Goal: Task Accomplishment & Management: Complete application form

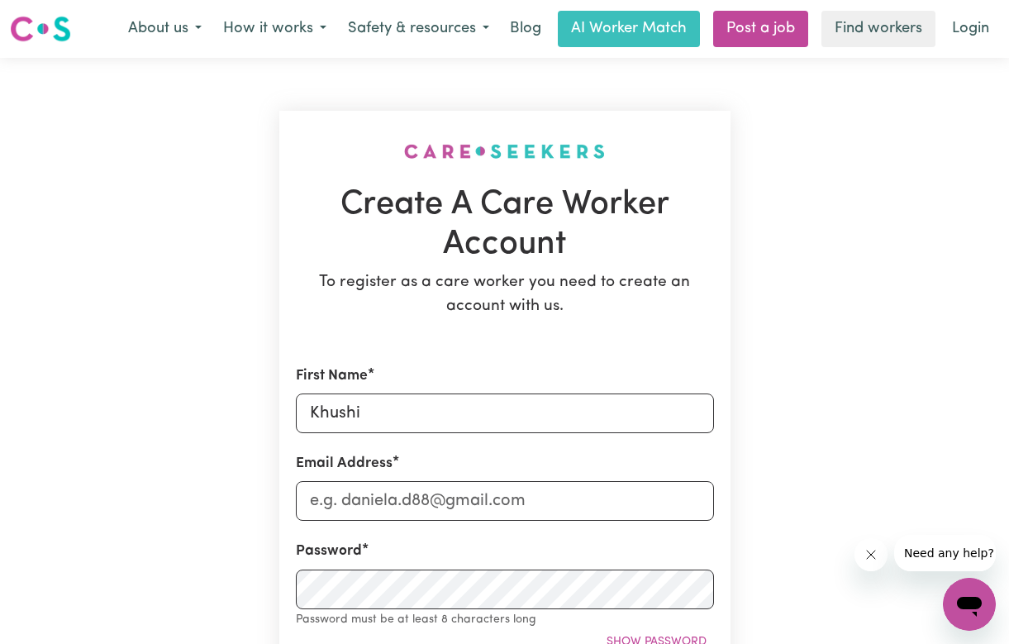
type input "Khushi"
type input "[EMAIL_ADDRESS][DOMAIN_NAME]"
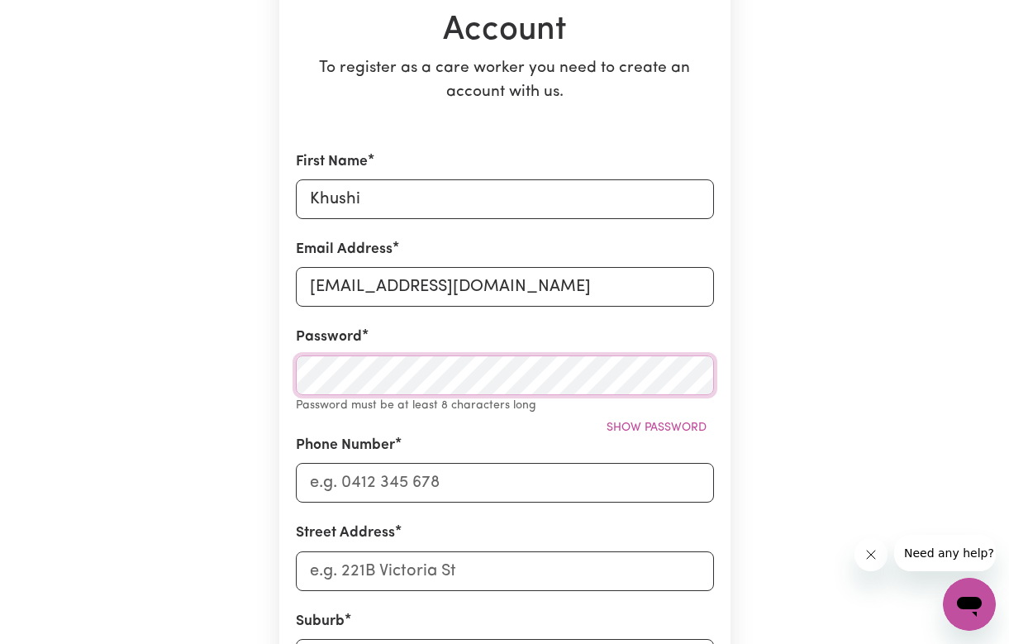
scroll to position [217, 0]
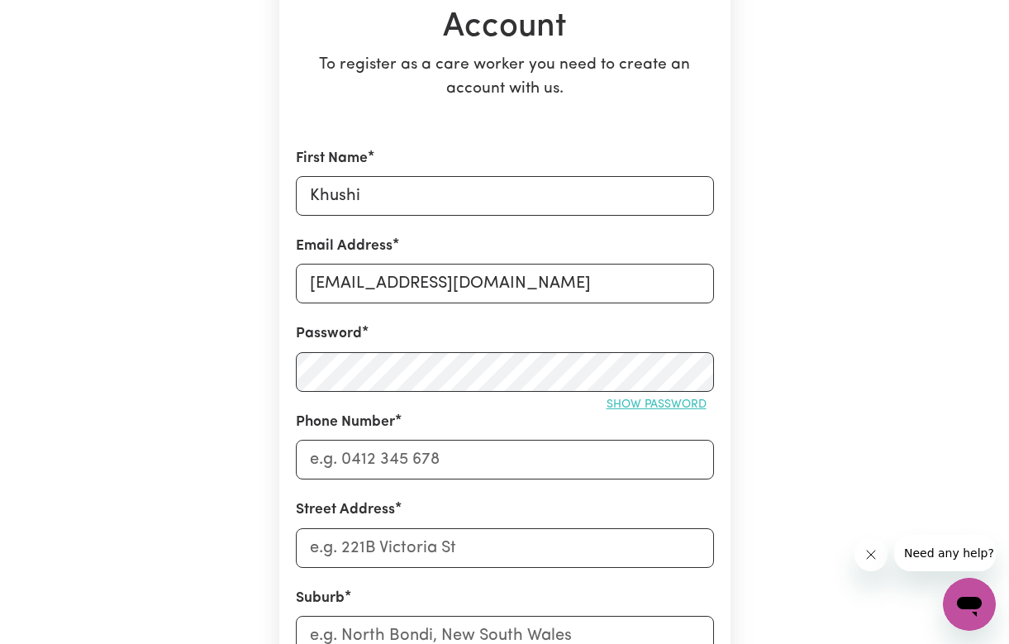
click at [656, 394] on button "Show password" at bounding box center [656, 405] width 115 height 26
click at [383, 434] on div "Phone Number" at bounding box center [505, 446] width 418 height 68
click at [383, 451] on input "Phone Number" at bounding box center [505, 460] width 418 height 40
type input "0451703753"
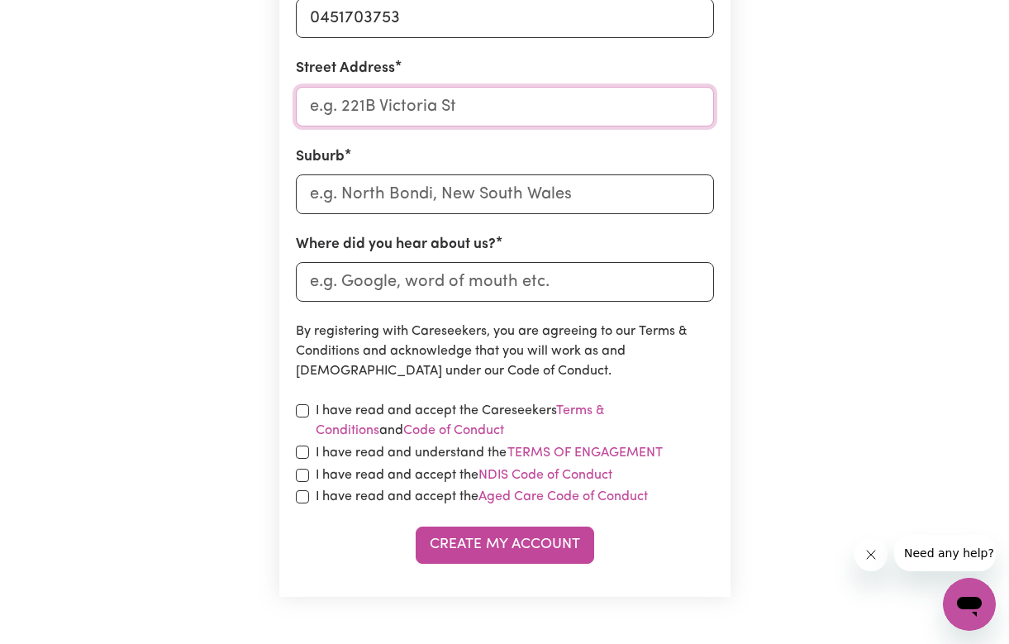
scroll to position [743, 0]
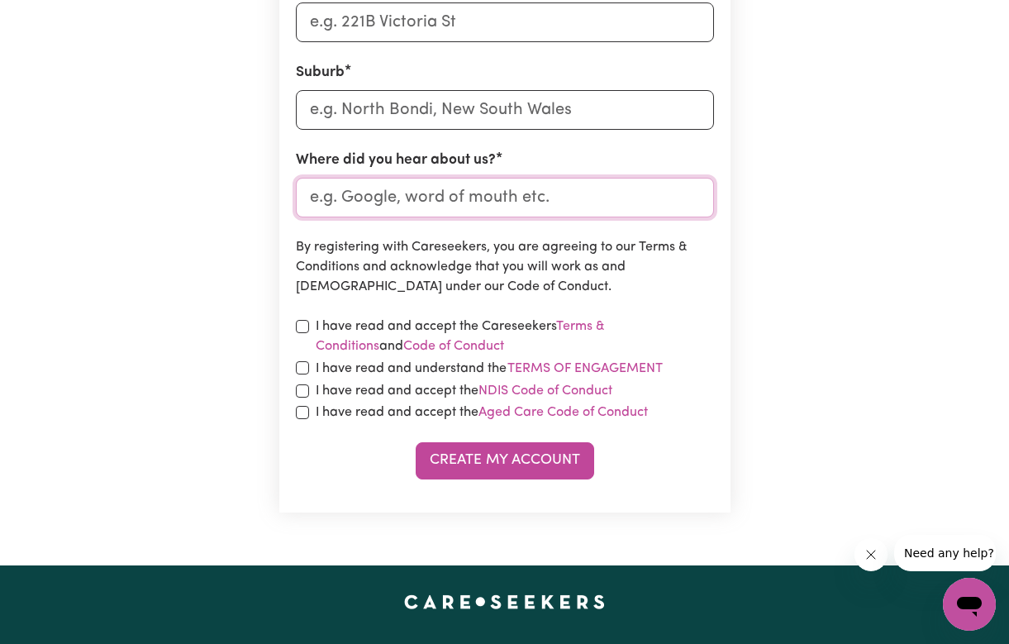
click at [489, 196] on input "Where did you hear about us?" at bounding box center [505, 198] width 418 height 40
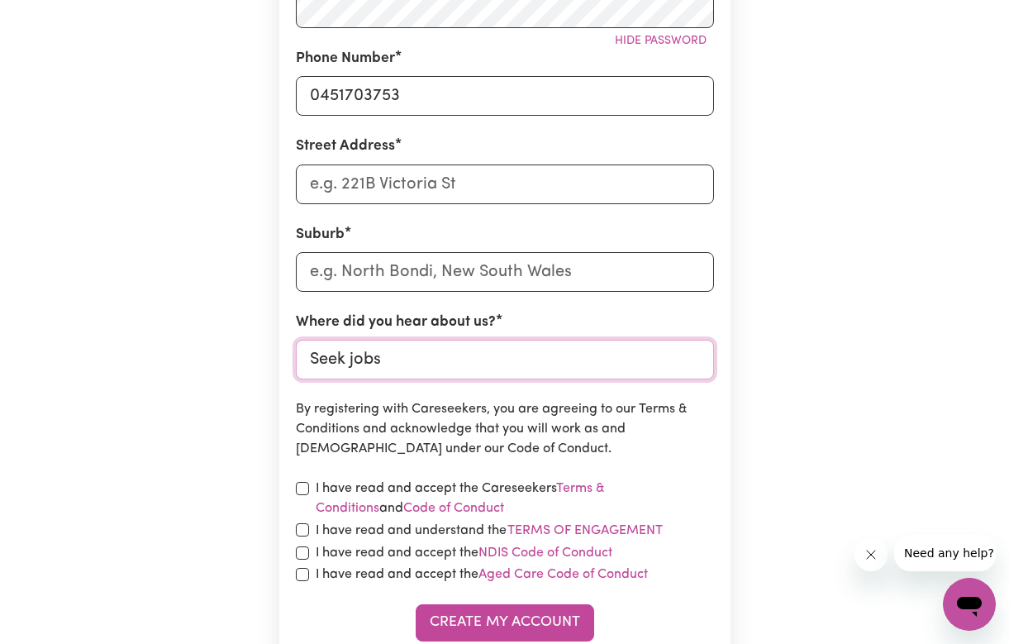
scroll to position [563, 0]
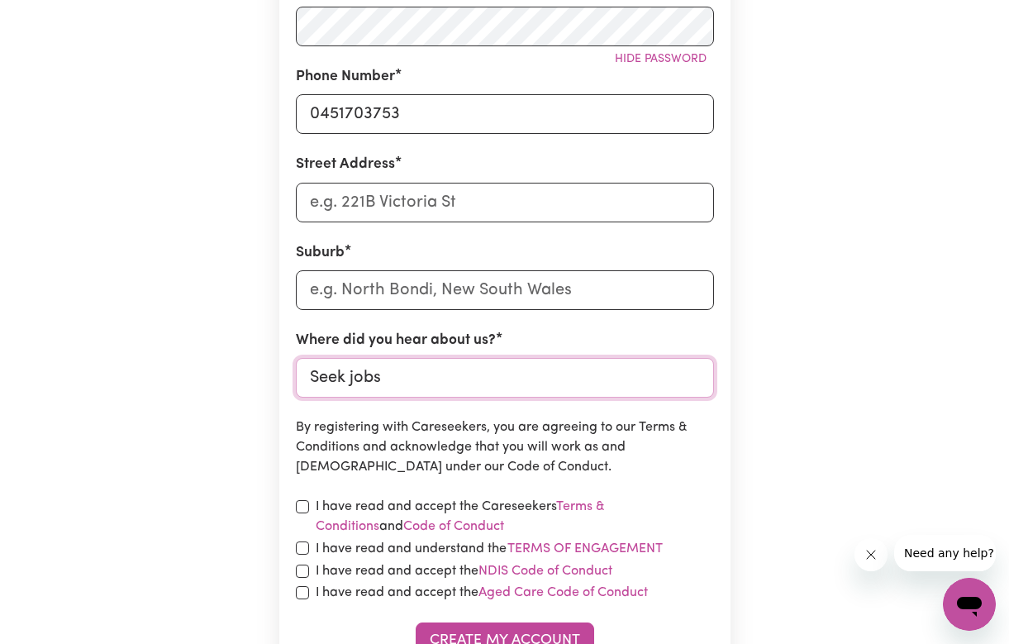
type input "Seek jobs"
click at [445, 194] on input "Street Address" at bounding box center [505, 203] width 418 height 40
type input "La trobe St Melbourne"
click at [476, 304] on input "text" at bounding box center [505, 290] width 418 height 40
type input ","
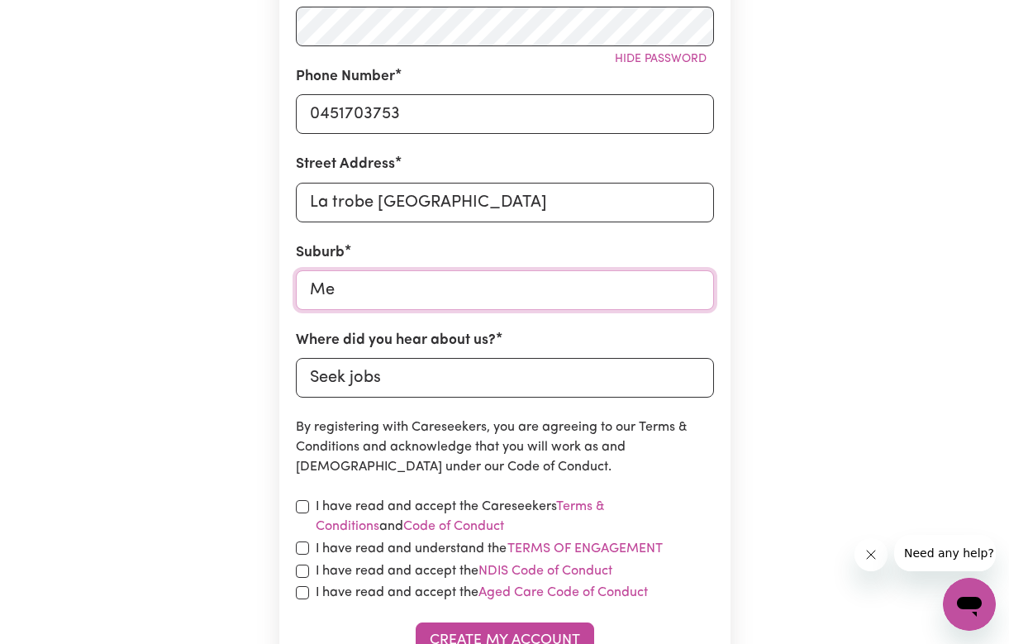
type input "Mel"
type input "MelALEUCA, Western Australia, 6079"
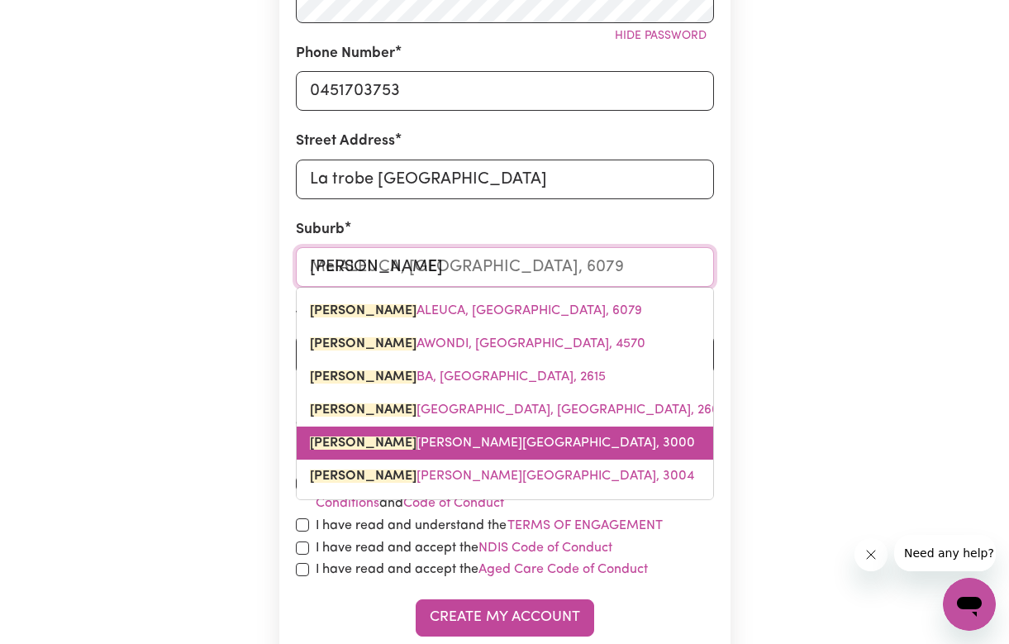
scroll to position [602, 0]
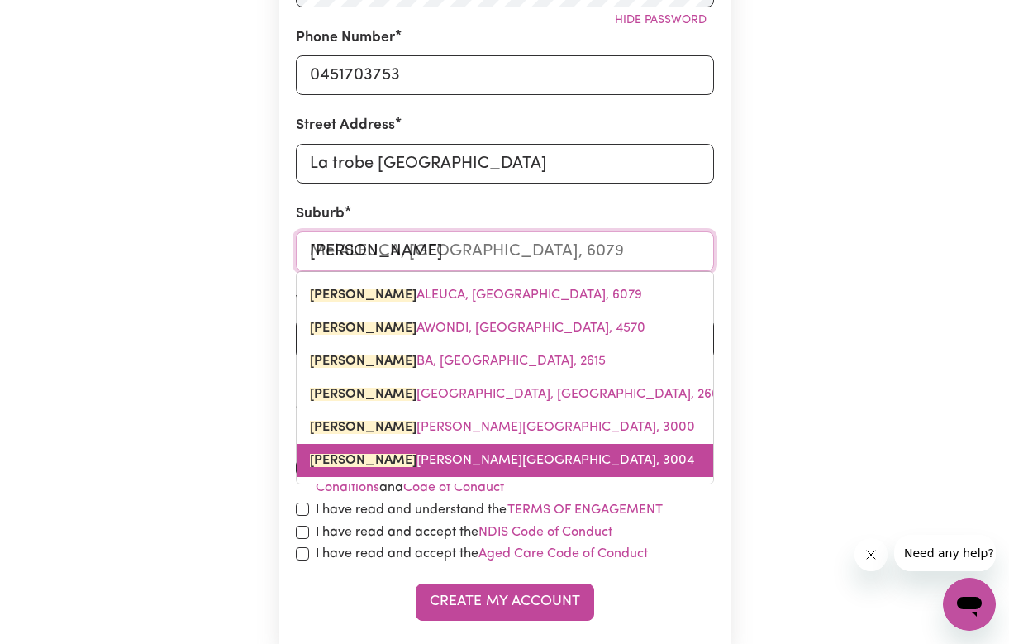
click at [491, 456] on link "MEL BOURNE, Victoria, 3004" at bounding box center [505, 460] width 417 height 33
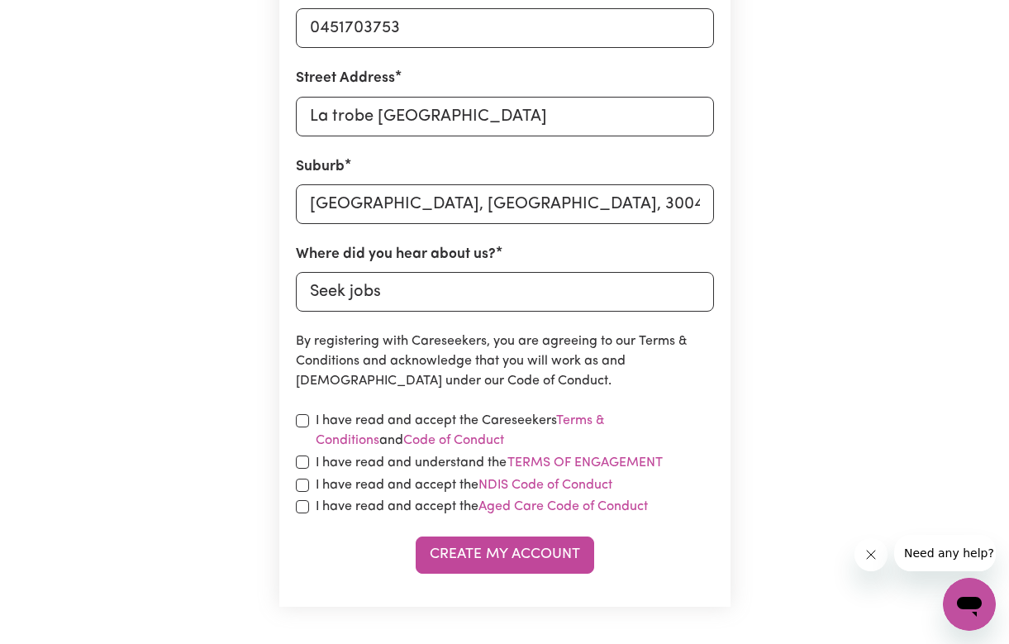
scroll to position [690, 0]
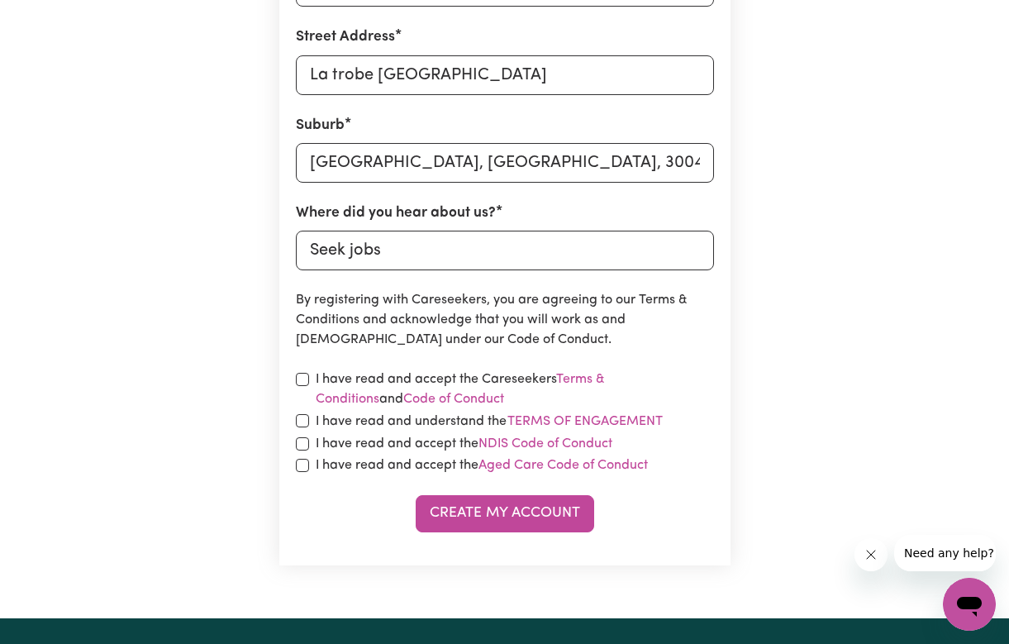
click at [395, 370] on label "I have read and accept the Careseekers Terms & Conditions and Code of Conduct" at bounding box center [515, 390] width 398 height 40
click at [394, 377] on label "I have read and accept the Careseekers Terms & Conditions and Code of Conduct" at bounding box center [515, 390] width 398 height 40
click at [403, 401] on link "Code of Conduct" at bounding box center [453, 399] width 101 height 13
click at [301, 379] on input "checkbox" at bounding box center [302, 379] width 13 height 13
checkbox input "true"
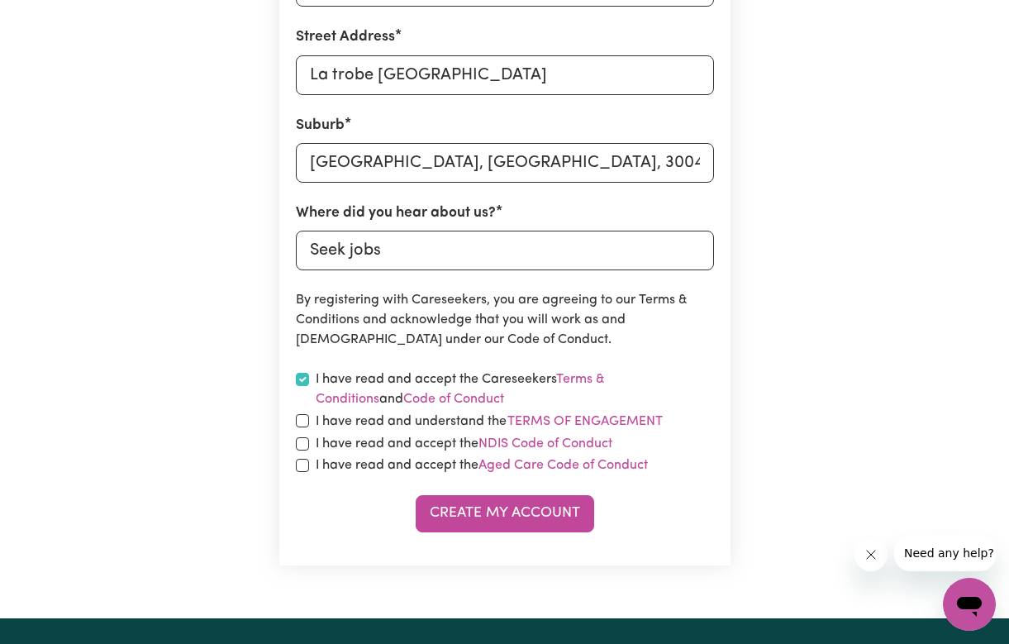
click at [303, 411] on div "I have read and understand the Terms of Engagement" at bounding box center [505, 421] width 418 height 21
click at [304, 437] on input "checkbox" at bounding box center [302, 443] width 13 height 13
checkbox input "true"
click at [308, 448] on div "I have read and accept the NDIS Code of Conduct" at bounding box center [505, 444] width 418 height 20
click at [301, 421] on input "checkbox" at bounding box center [302, 420] width 13 height 13
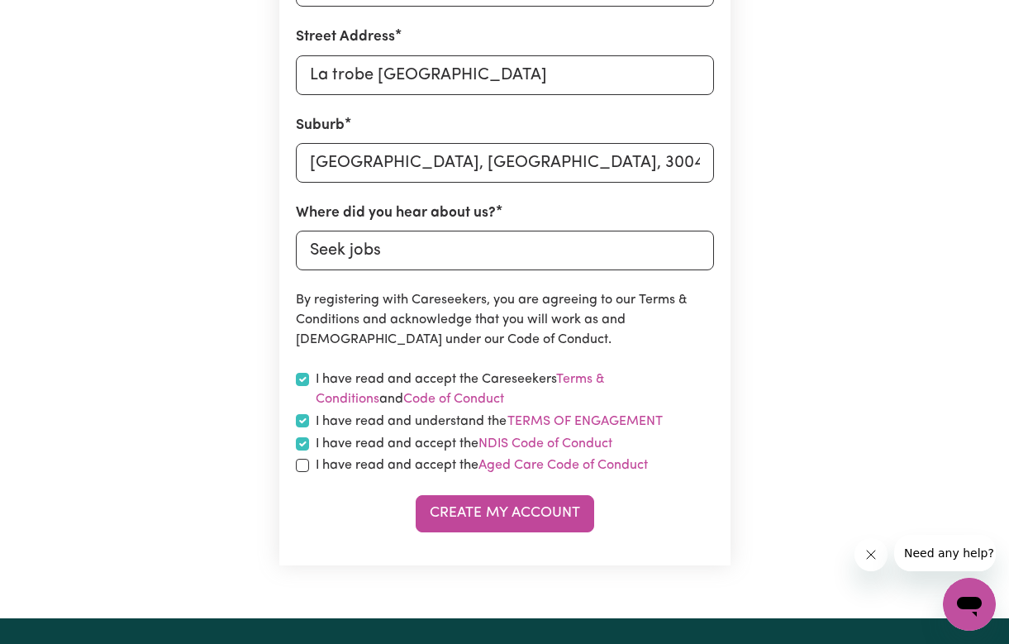
checkbox input "true"
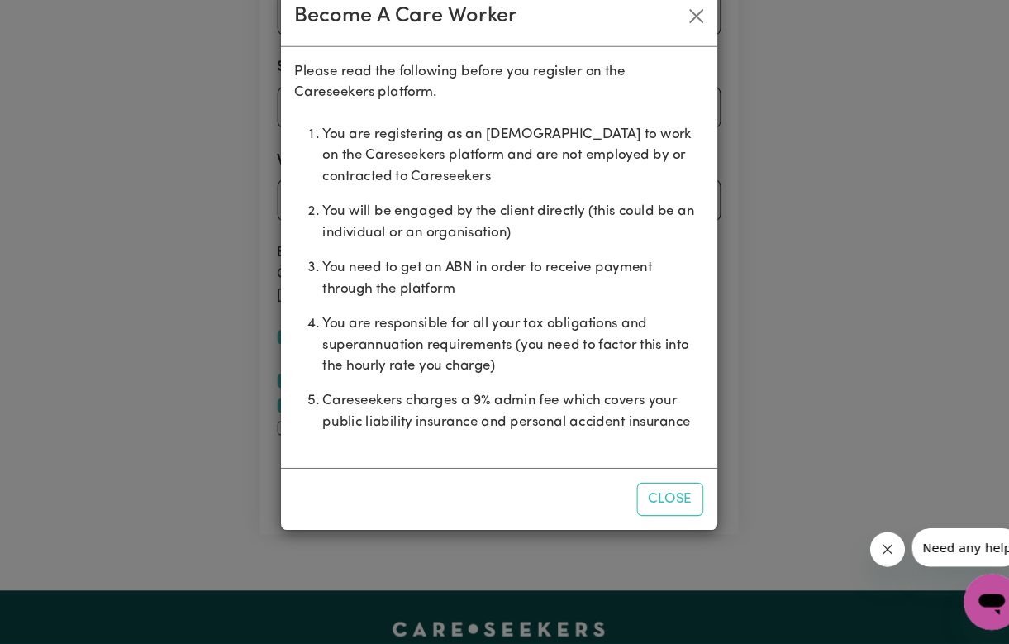
scroll to position [717, 0]
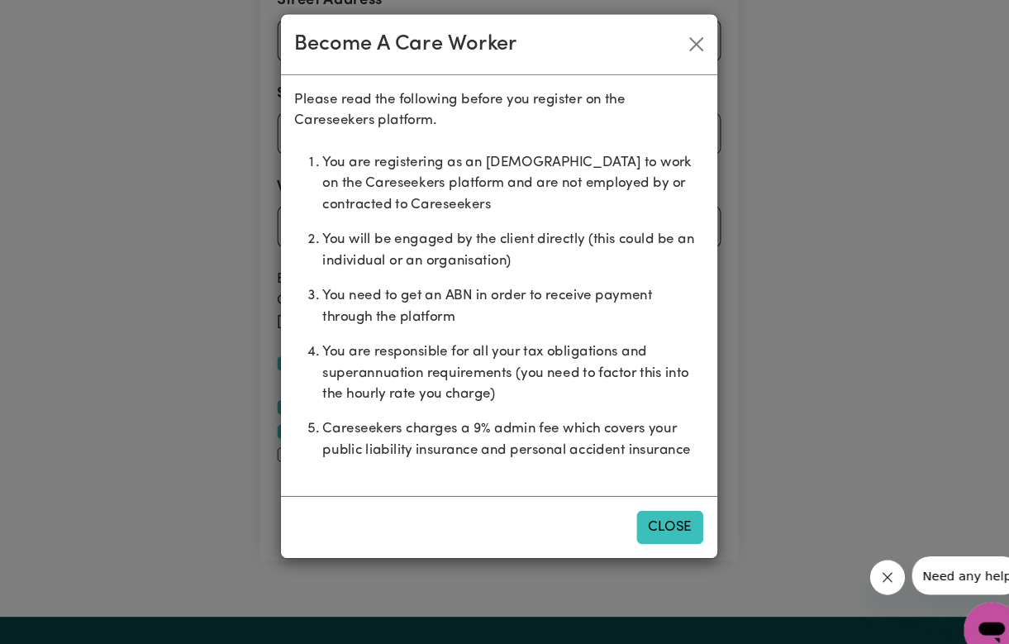
click at [635, 505] on button "Close" at bounding box center [666, 507] width 63 height 31
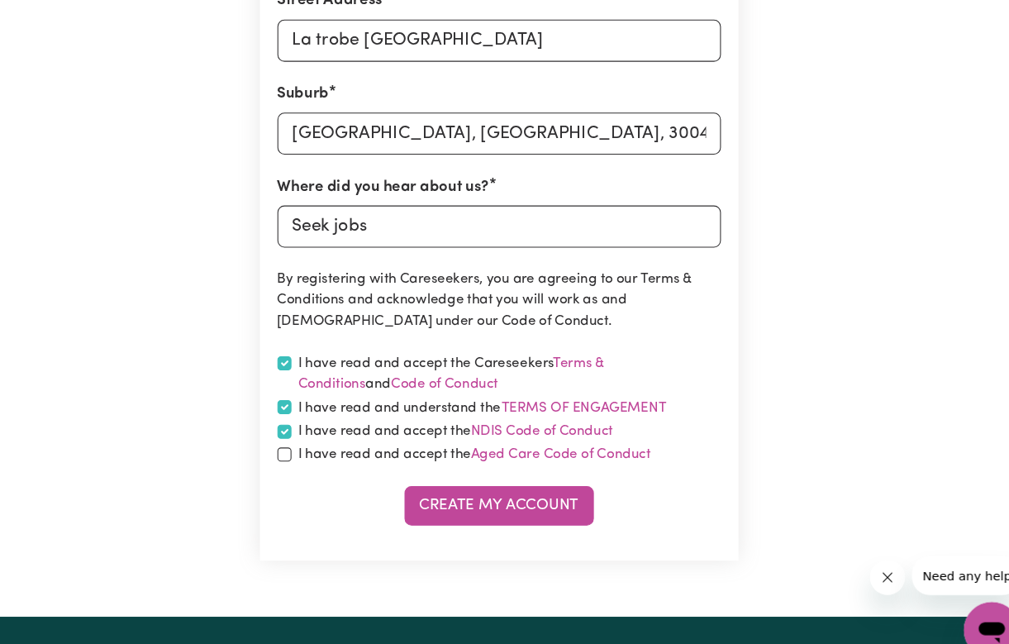
click at [296, 436] on form "First Name Khushi Email Address khushivraiyani@gmail.com Password Hide password…" at bounding box center [505, 77] width 418 height 857
click at [570, 385] on button "Terms of Engagement" at bounding box center [585, 394] width 157 height 21
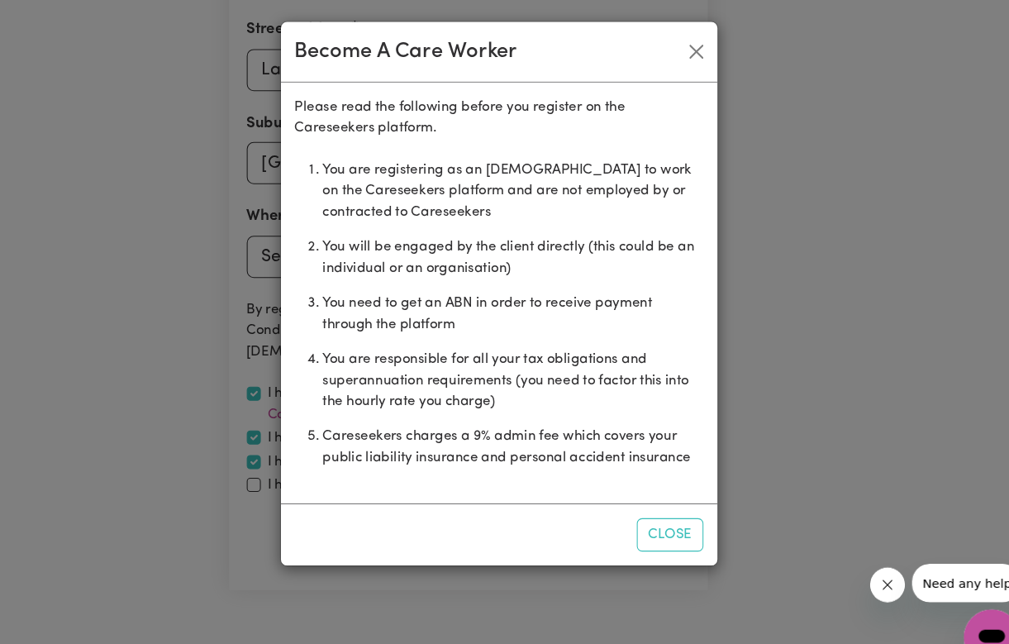
scroll to position [714, 0]
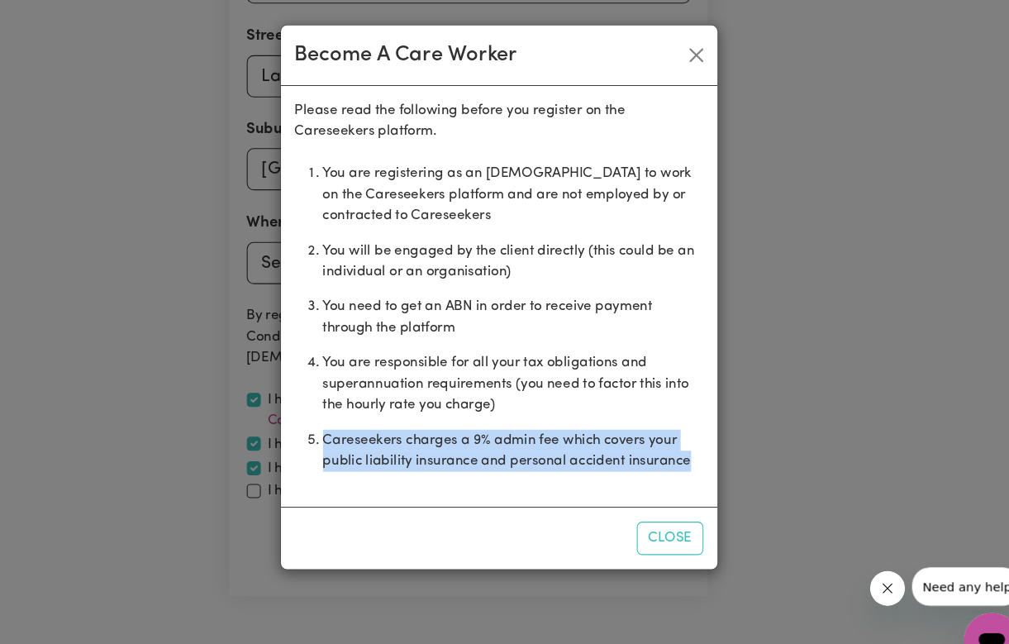
drag, startPoint x: 305, startPoint y: 413, endPoint x: 681, endPoint y: 432, distance: 376.6
click at [684, 435] on div "Become A Care Worker Please read the following before you register on the Cares…" at bounding box center [504, 322] width 1009 height 644
copy li "Careseekers charges a 9% admin fee which covers your public liability insurance…"
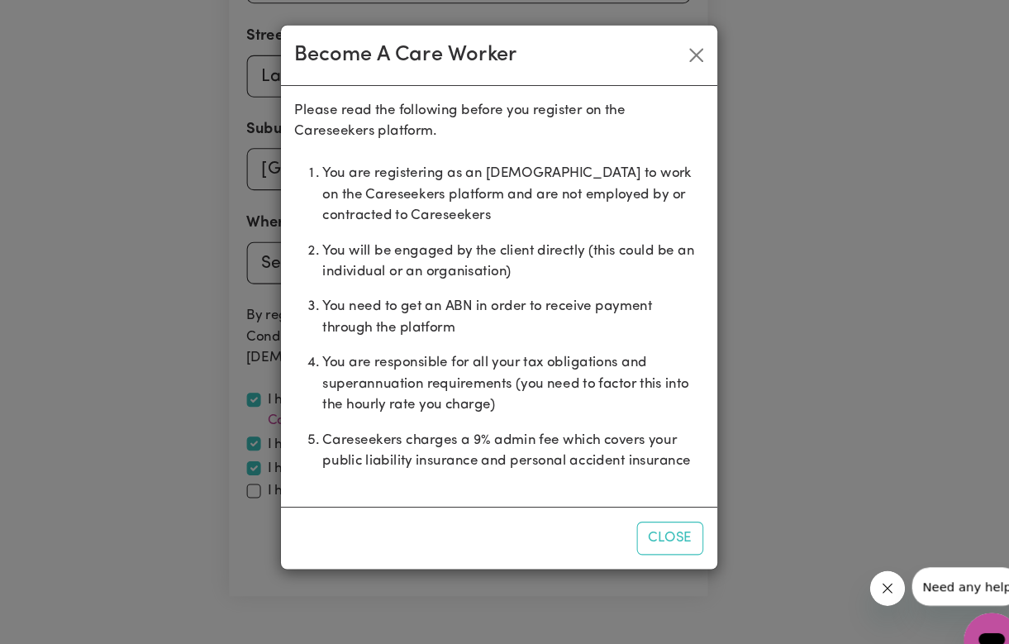
click at [393, 217] on li "You are registering as an independent contractor to work on the Careseekers pla…" at bounding box center [518, 183] width 359 height 73
click at [678, 55] on button "Close" at bounding box center [691, 52] width 26 height 26
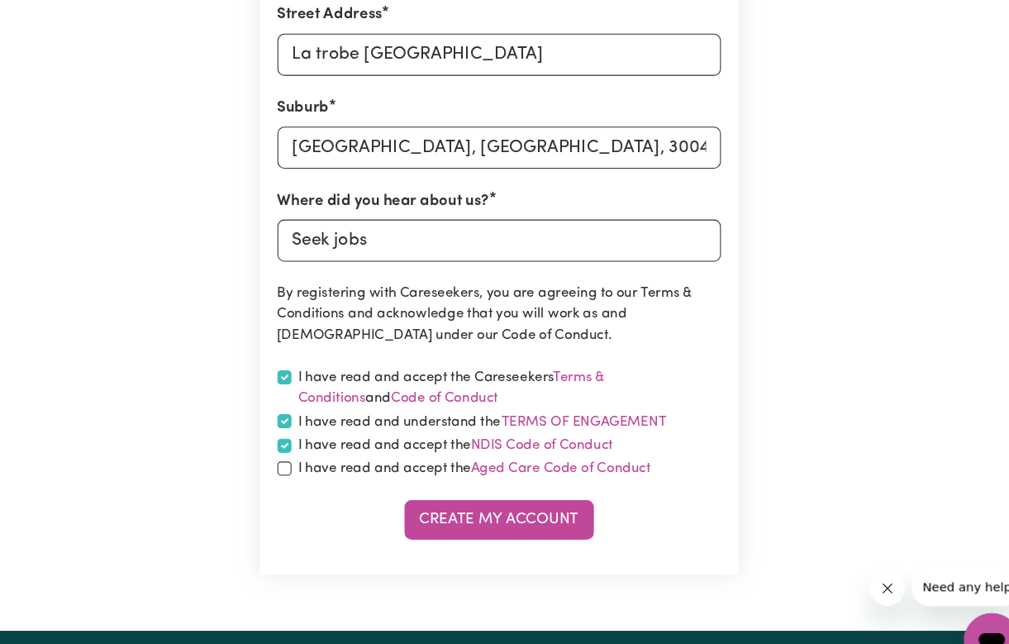
click at [360, 436] on label "I have read and accept the Aged Care Code of Conduct" at bounding box center [482, 442] width 332 height 20
click at [296, 435] on input "checkbox" at bounding box center [302, 441] width 13 height 13
checkbox input "true"
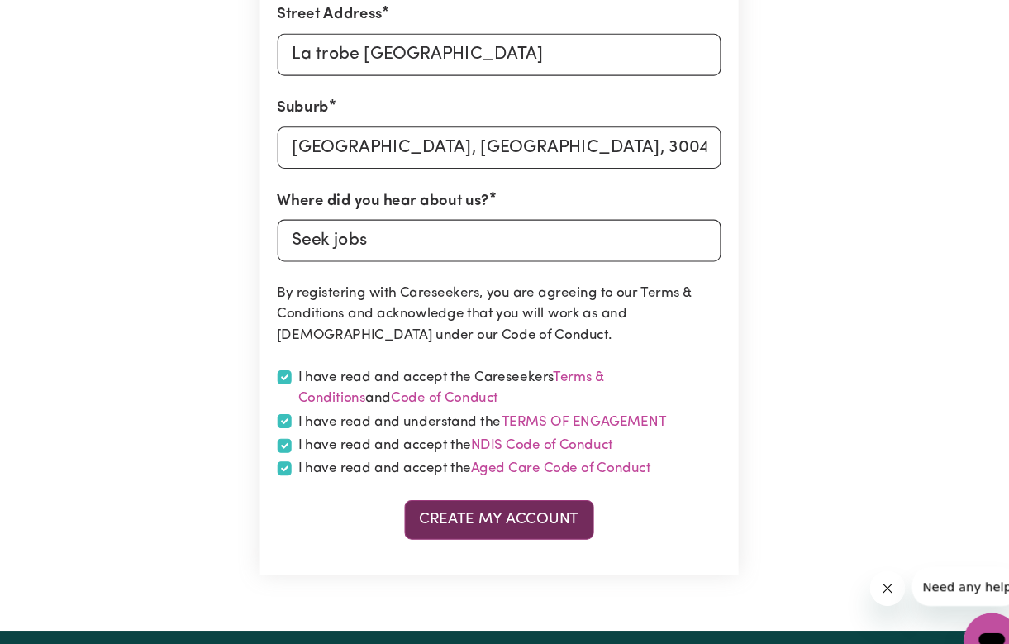
click at [416, 483] on button "Create My Account" at bounding box center [505, 489] width 179 height 36
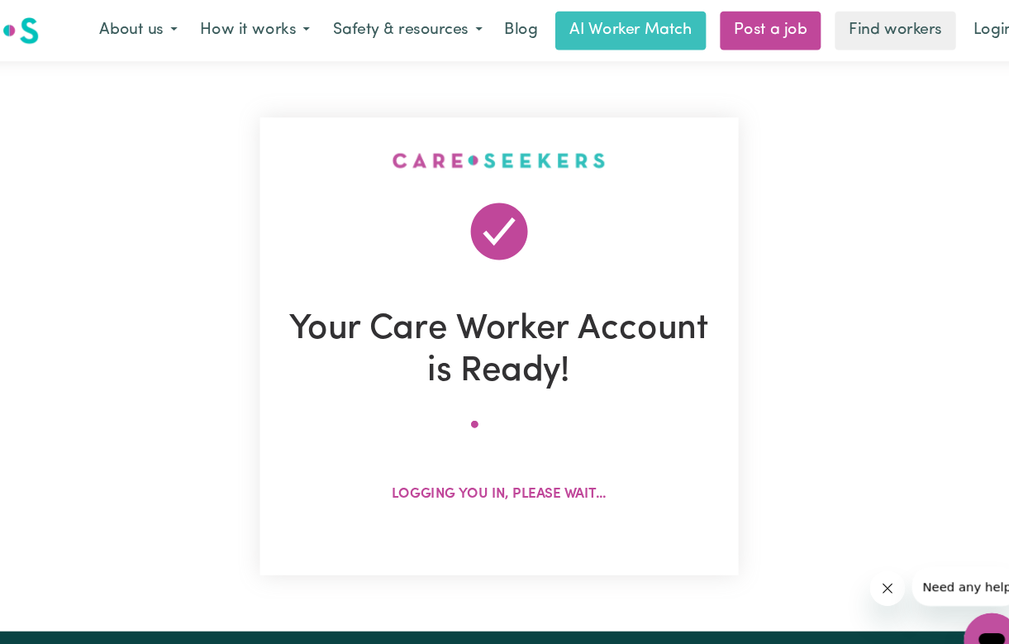
scroll to position [0, 0]
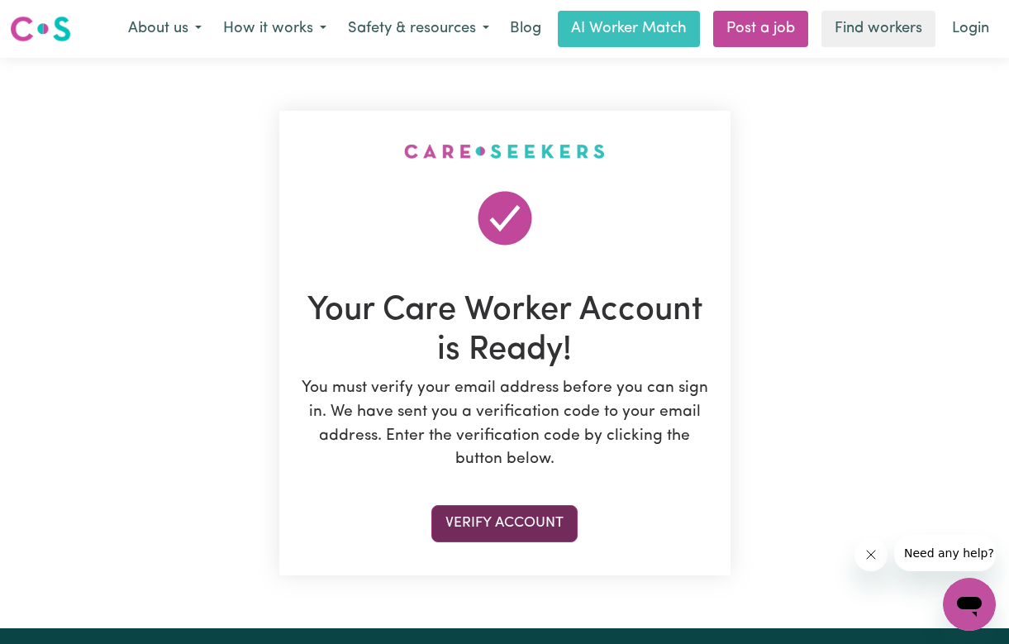
click at [474, 505] on button "Verify Account" at bounding box center [505, 523] width 146 height 36
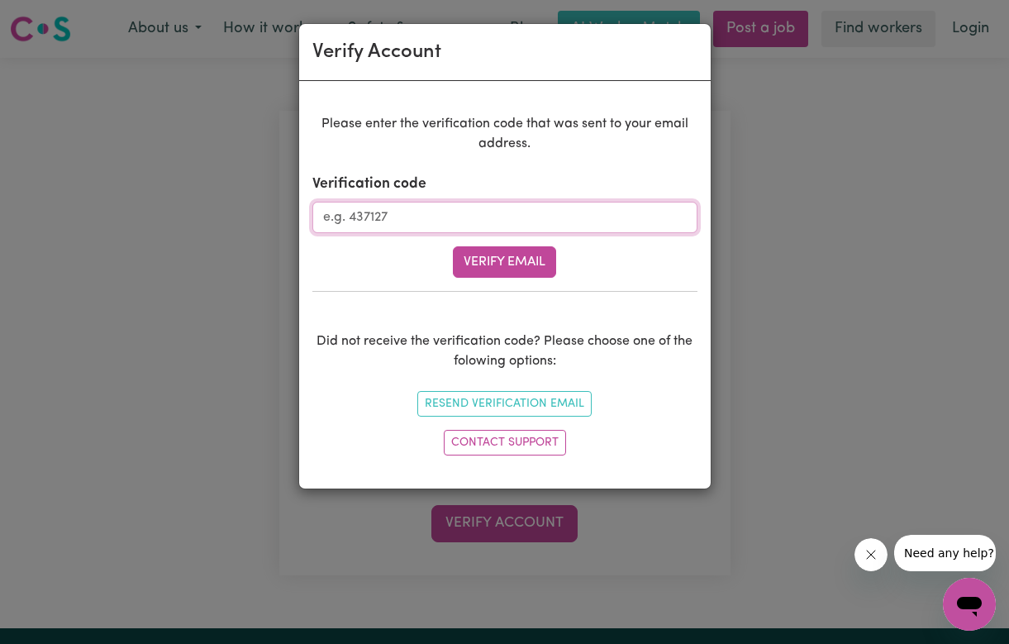
click at [465, 220] on input "Verification code" at bounding box center [504, 217] width 385 height 31
type input "025069"
click at [494, 298] on div "Did not receive the verification code? Please choose one of the folowing option…" at bounding box center [504, 376] width 385 height 171
click at [494, 271] on button "Verify Email" at bounding box center [504, 261] width 103 height 31
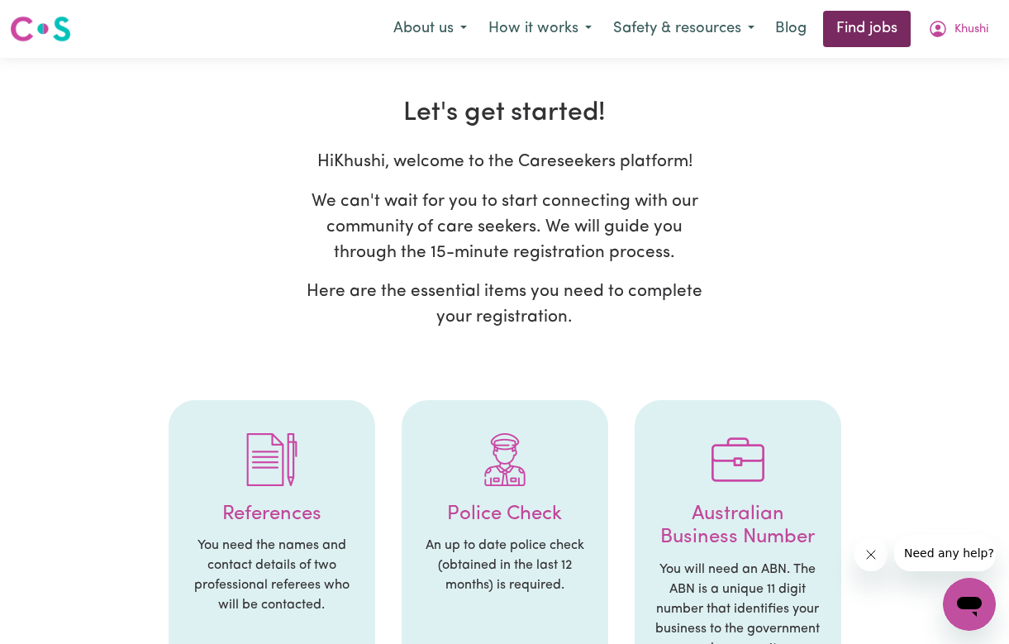
click at [852, 36] on link "Find jobs" at bounding box center [867, 29] width 88 height 36
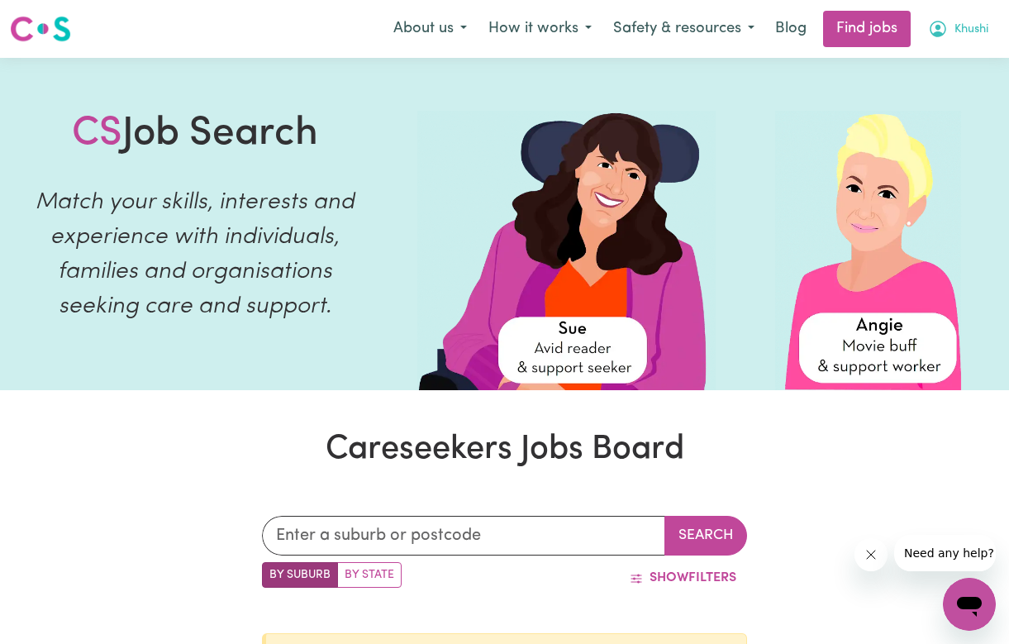
click at [941, 31] on icon "My Account" at bounding box center [938, 29] width 20 height 20
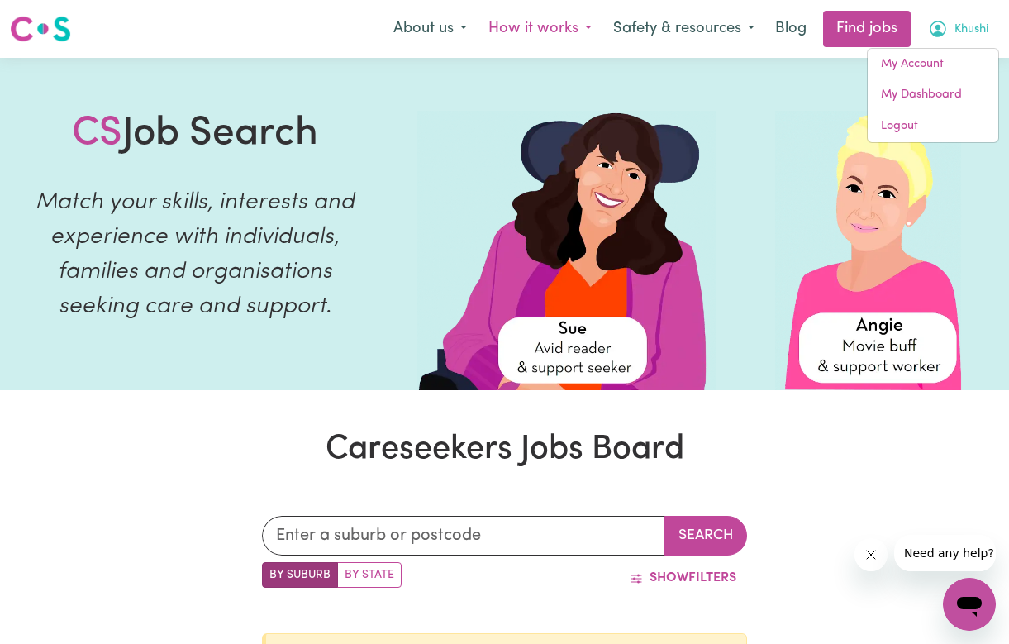
click at [517, 28] on button "How it works" at bounding box center [540, 29] width 125 height 35
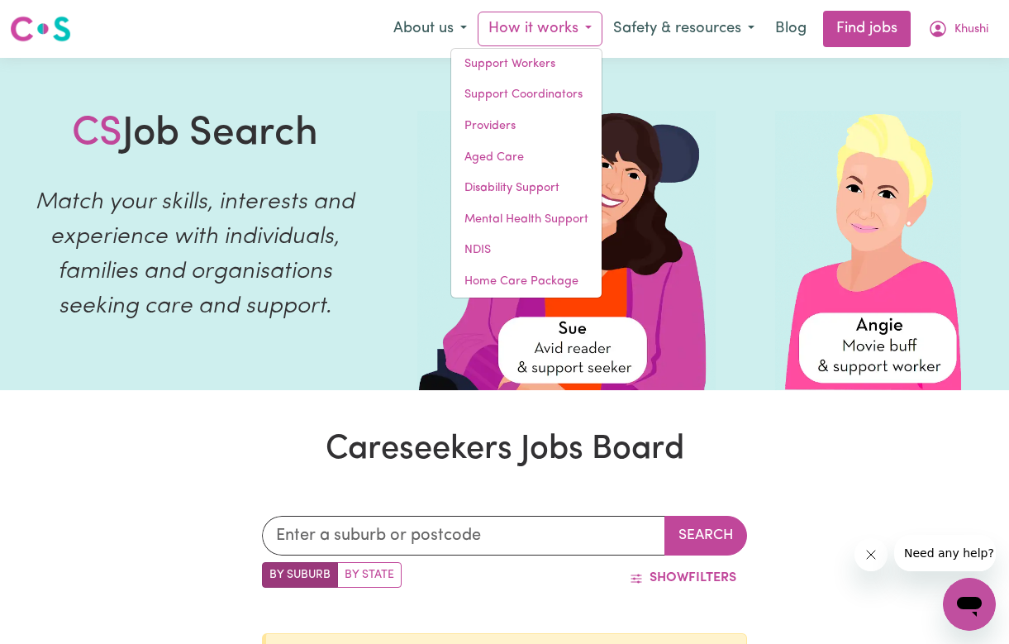
click at [517, 28] on button "How it works" at bounding box center [540, 29] width 125 height 35
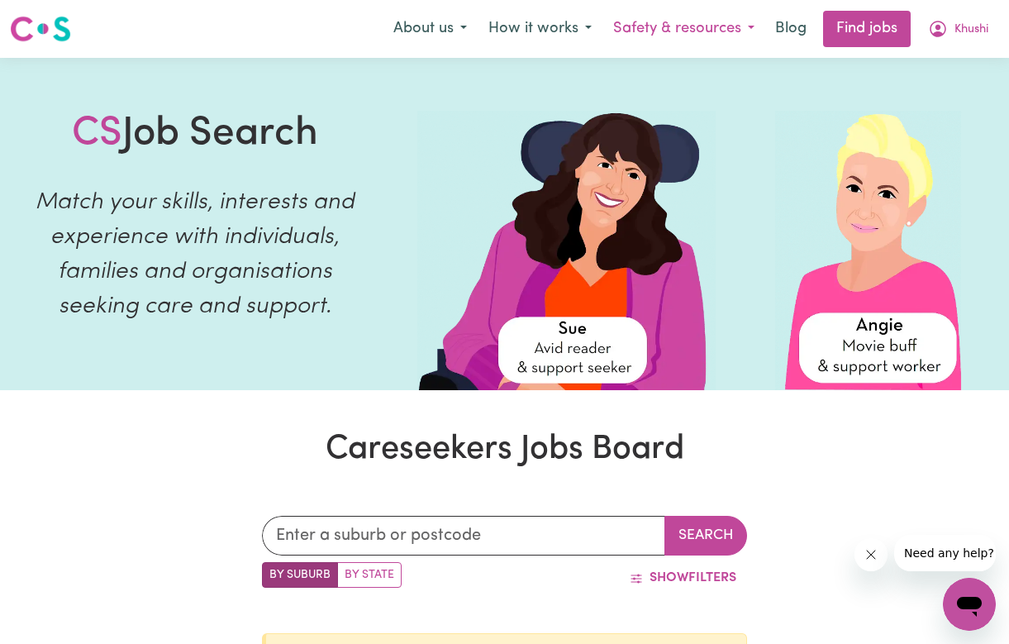
click at [636, 28] on button "Safety & resources" at bounding box center [684, 29] width 163 height 35
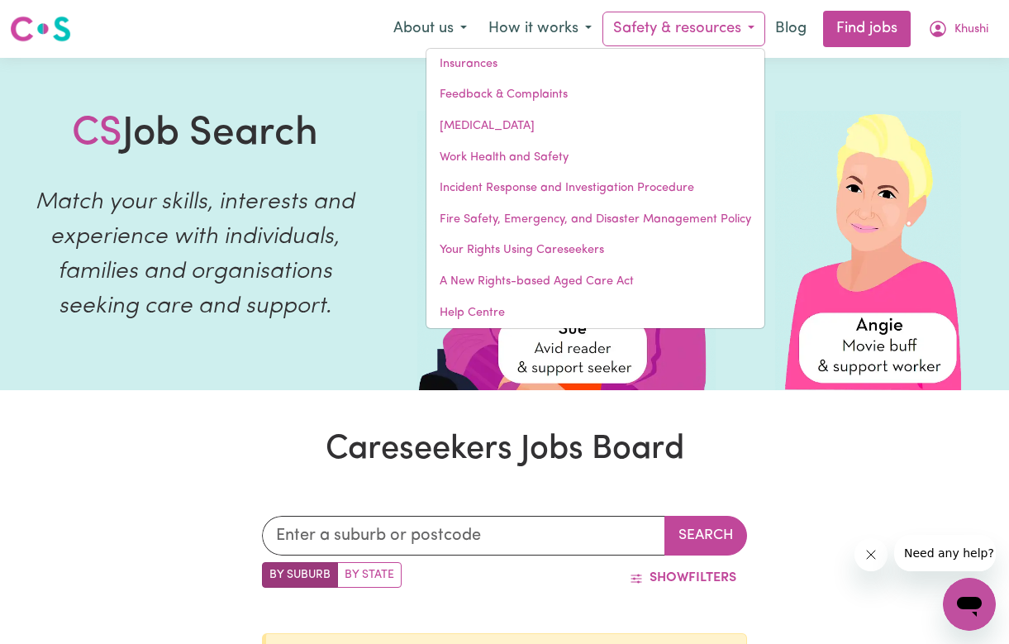
click at [636, 29] on button "Safety & resources" at bounding box center [684, 29] width 163 height 35
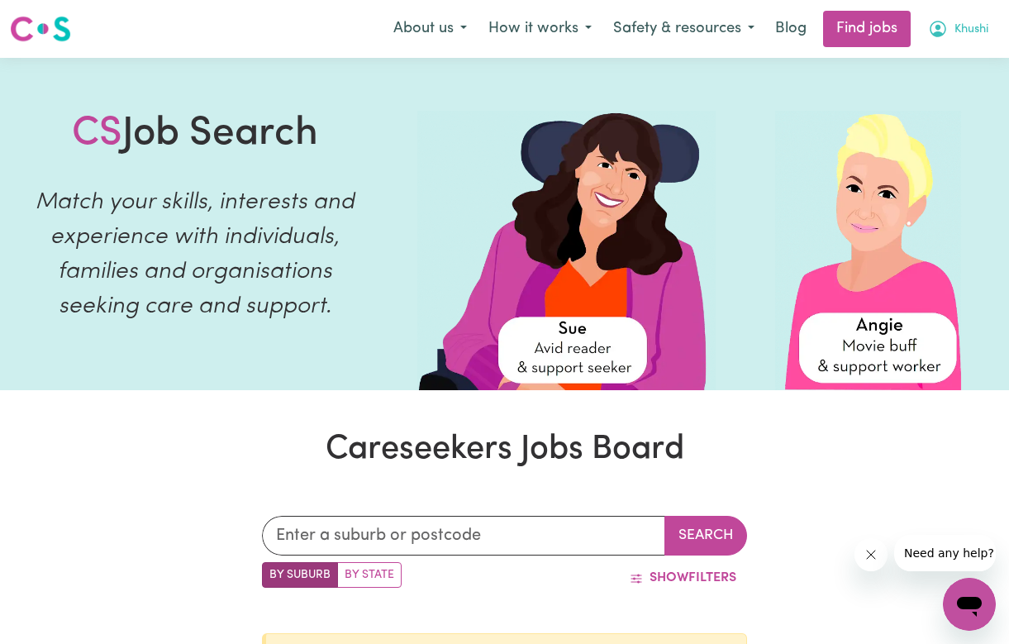
click at [933, 27] on icon "My Account" at bounding box center [938, 29] width 20 height 20
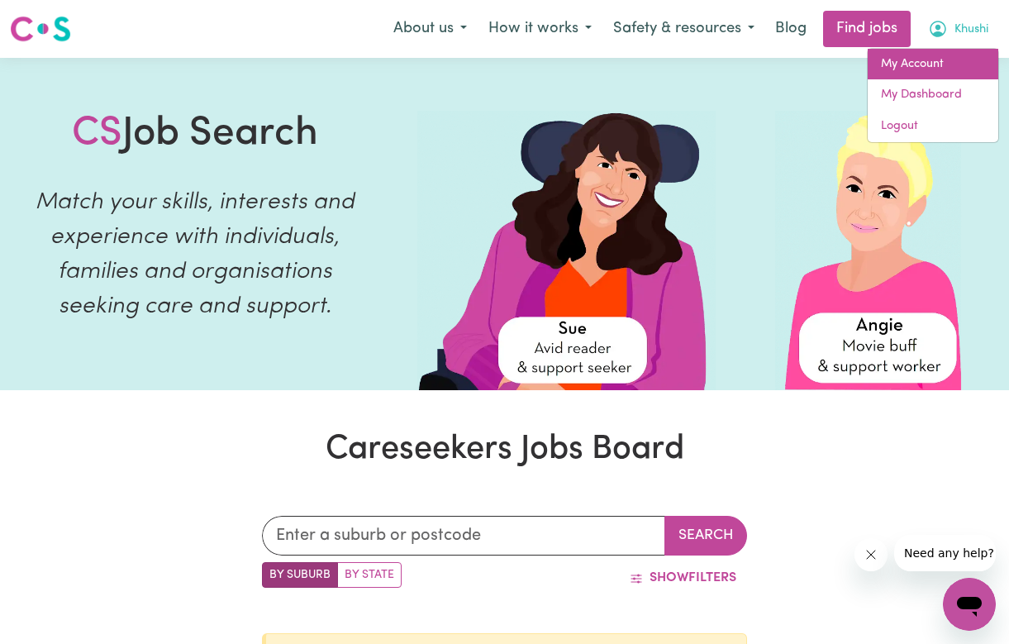
click at [930, 56] on link "My Account" at bounding box center [933, 64] width 131 height 31
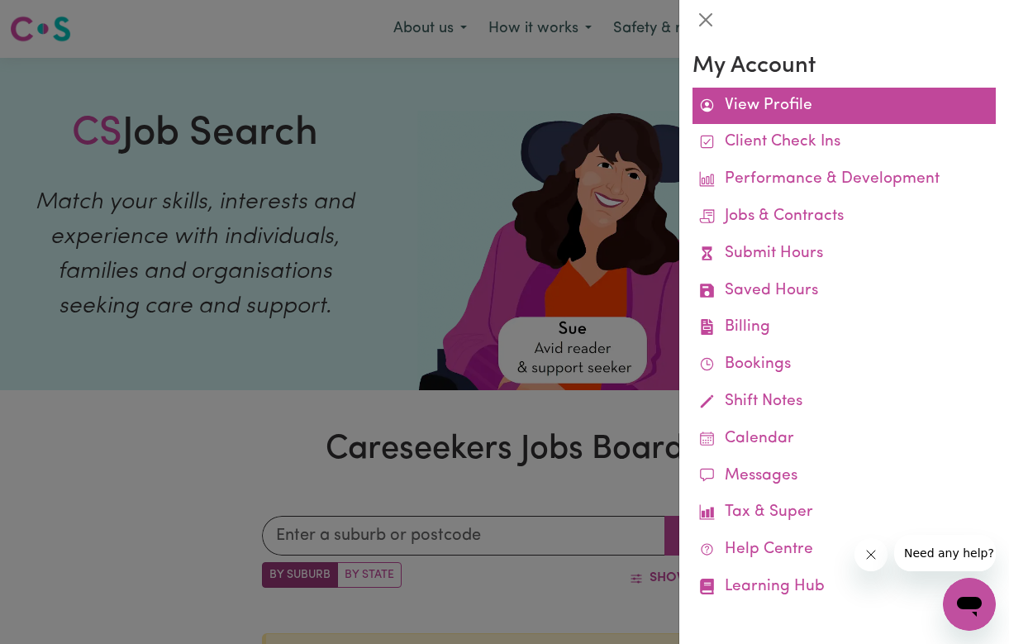
click at [701, 104] on icon at bounding box center [707, 104] width 13 height 13
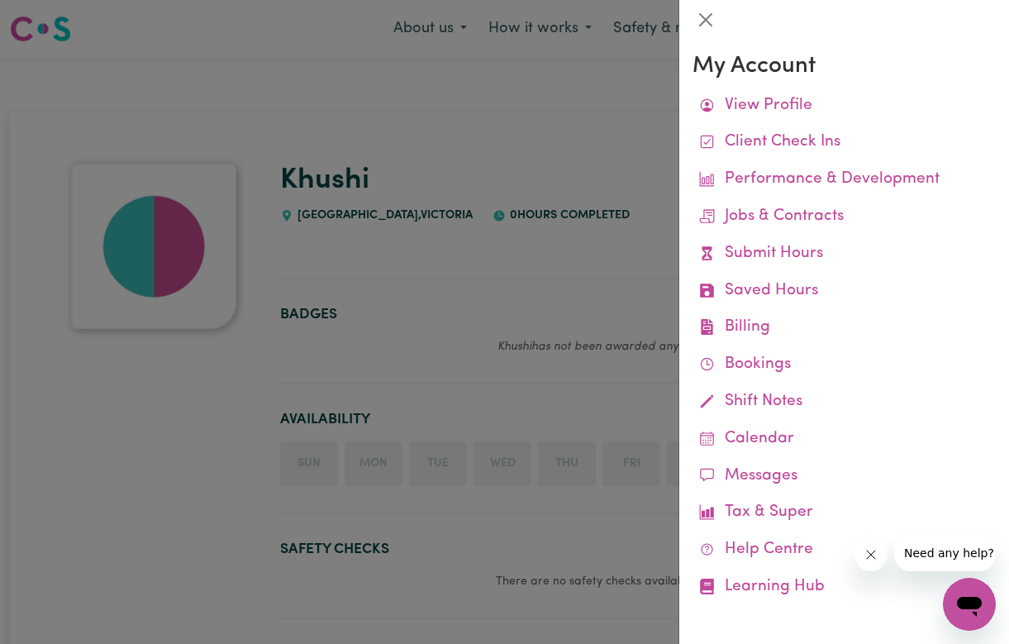
click at [322, 282] on div at bounding box center [504, 322] width 1009 height 644
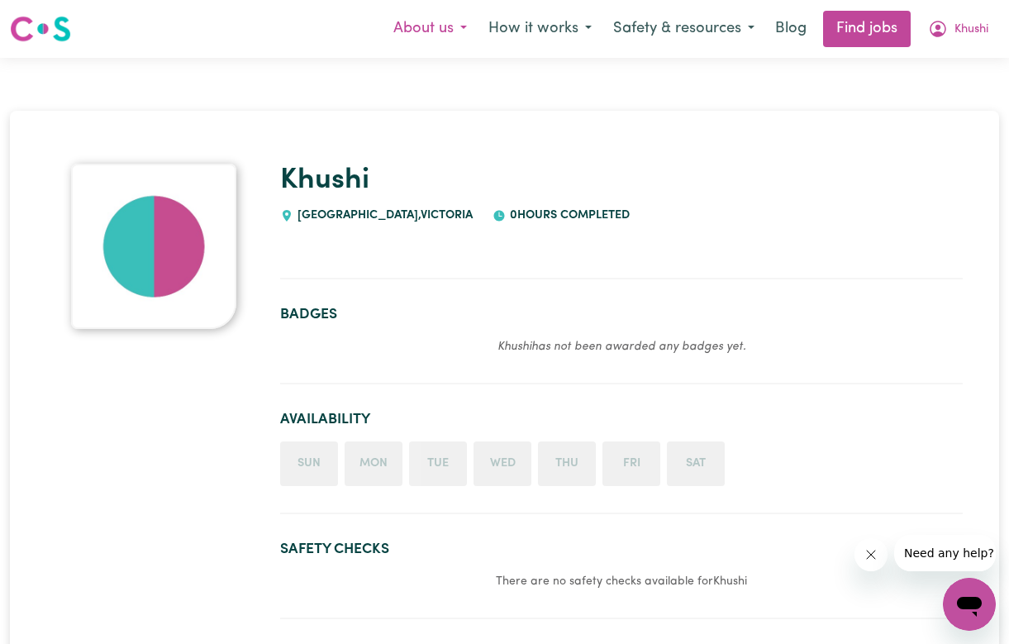
click at [422, 43] on button "About us" at bounding box center [430, 29] width 95 height 35
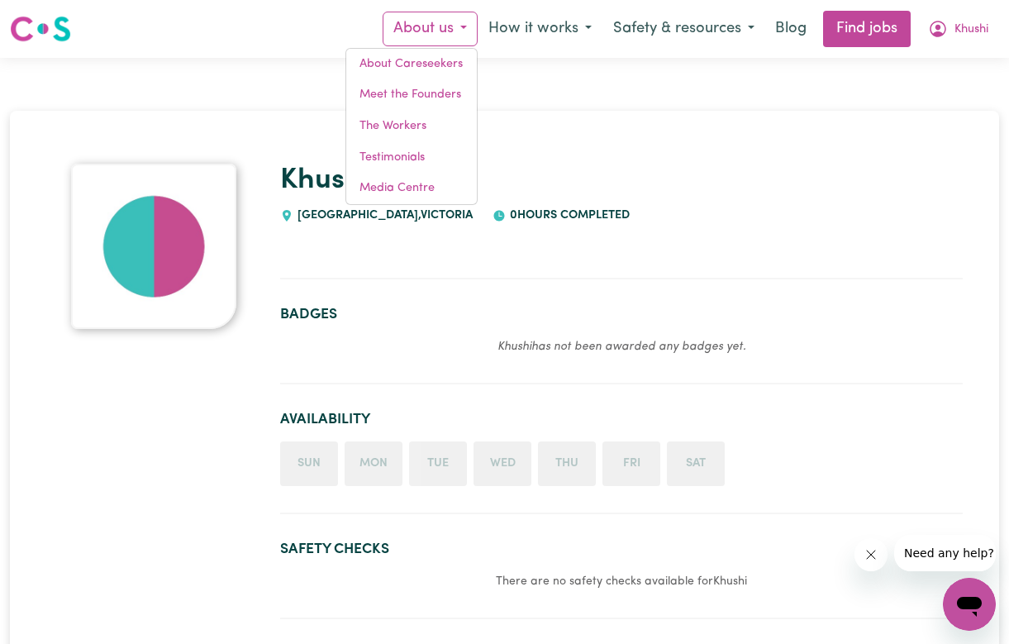
click at [422, 43] on button "About us" at bounding box center [430, 29] width 95 height 35
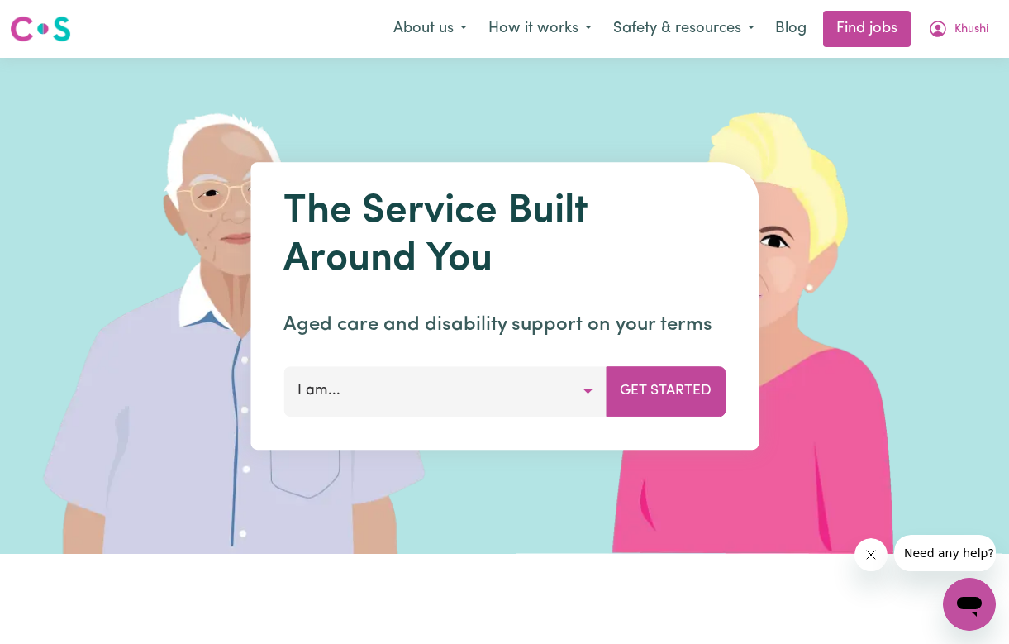
click at [417, 378] on button "I am..." at bounding box center [445, 391] width 323 height 50
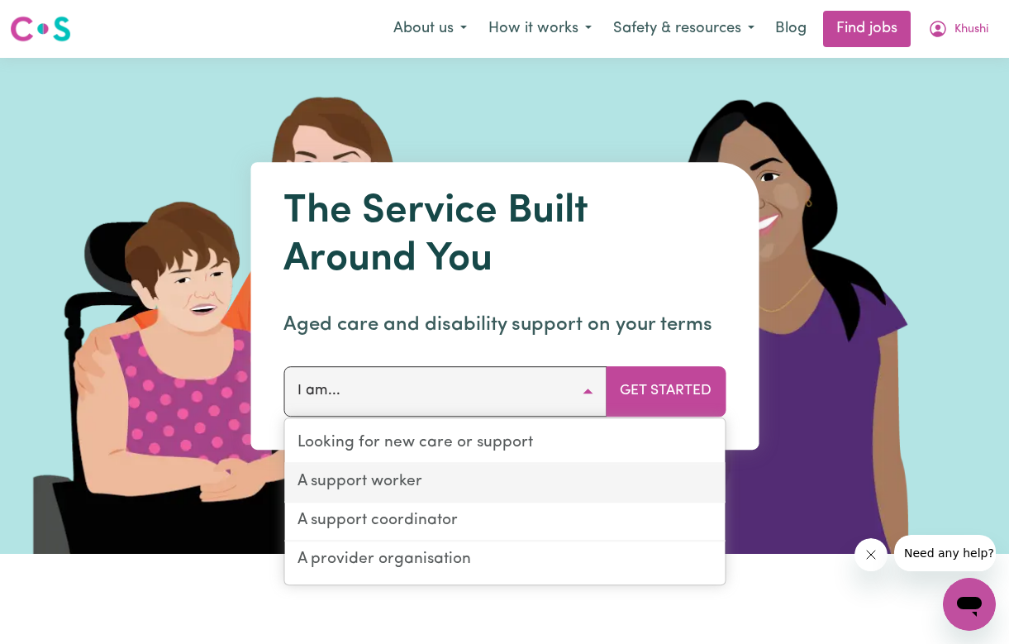
click at [417, 483] on link "A support worker" at bounding box center [504, 483] width 441 height 39
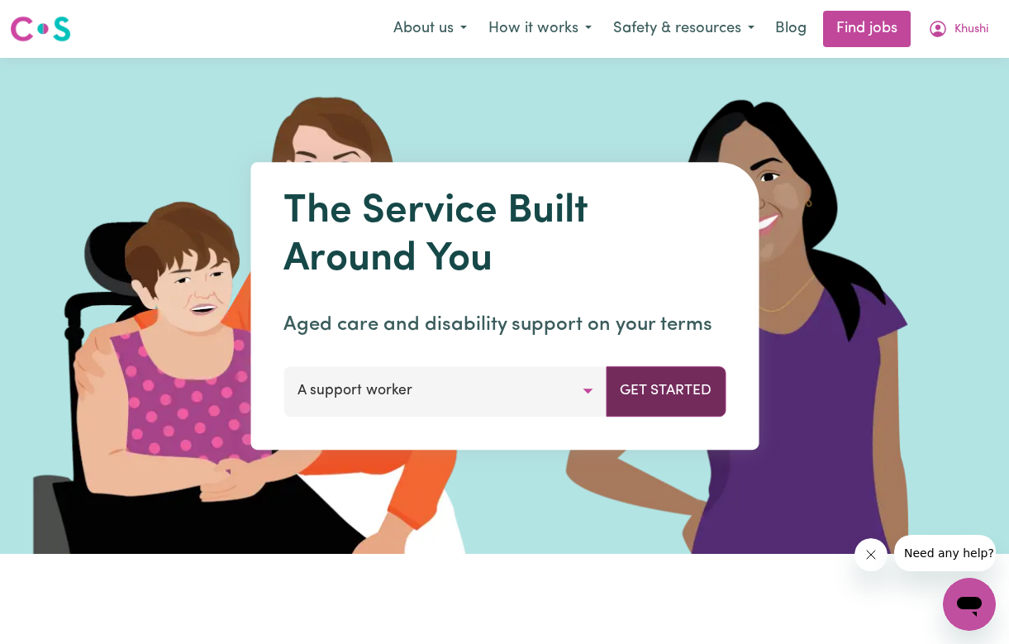
click at [634, 398] on button "Get Started" at bounding box center [666, 391] width 120 height 50
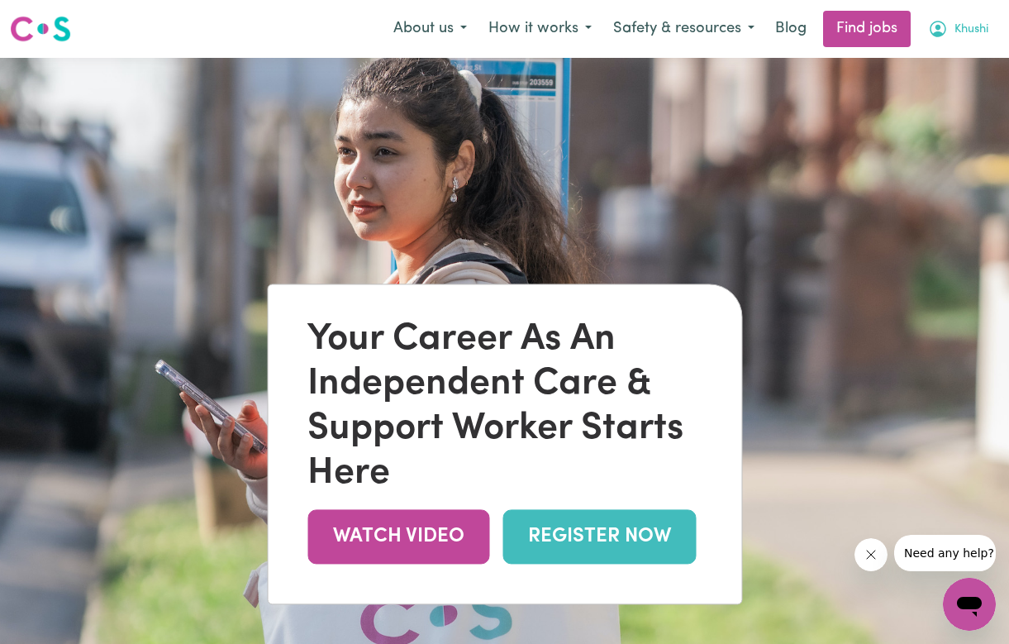
click at [954, 20] on button "Khushi" at bounding box center [959, 29] width 82 height 35
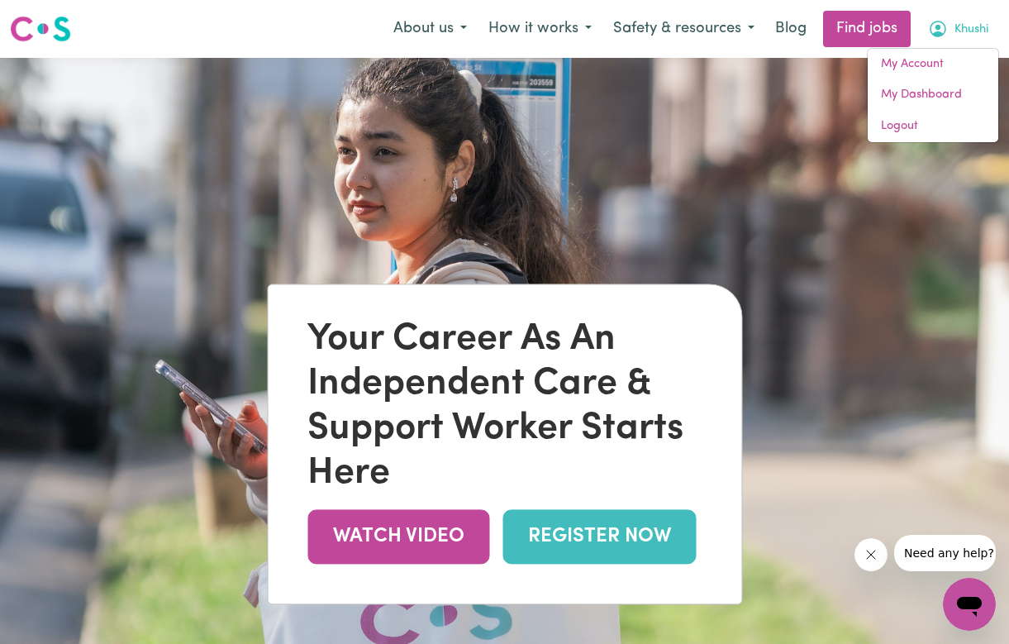
click at [954, 20] on button "Khushi" at bounding box center [959, 29] width 82 height 35
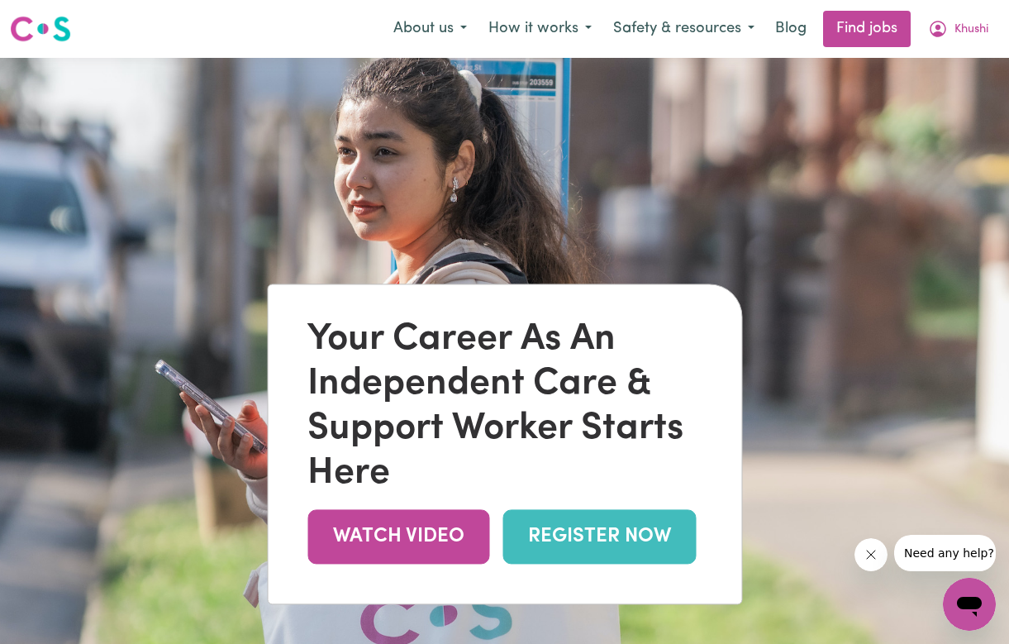
scroll to position [207, 0]
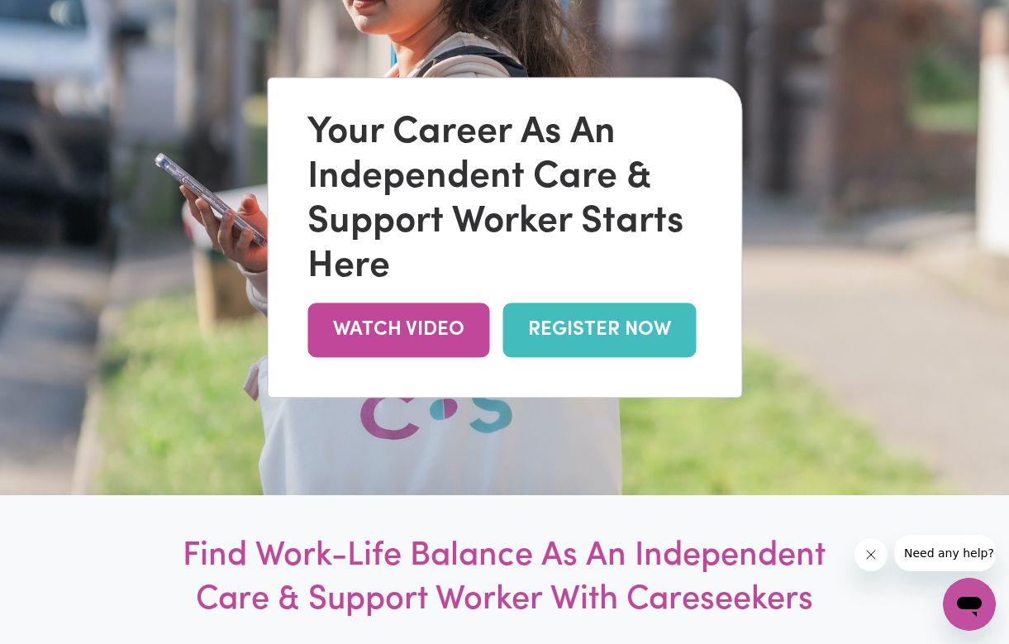
click at [529, 331] on link "REGISTER NOW" at bounding box center [599, 330] width 193 height 54
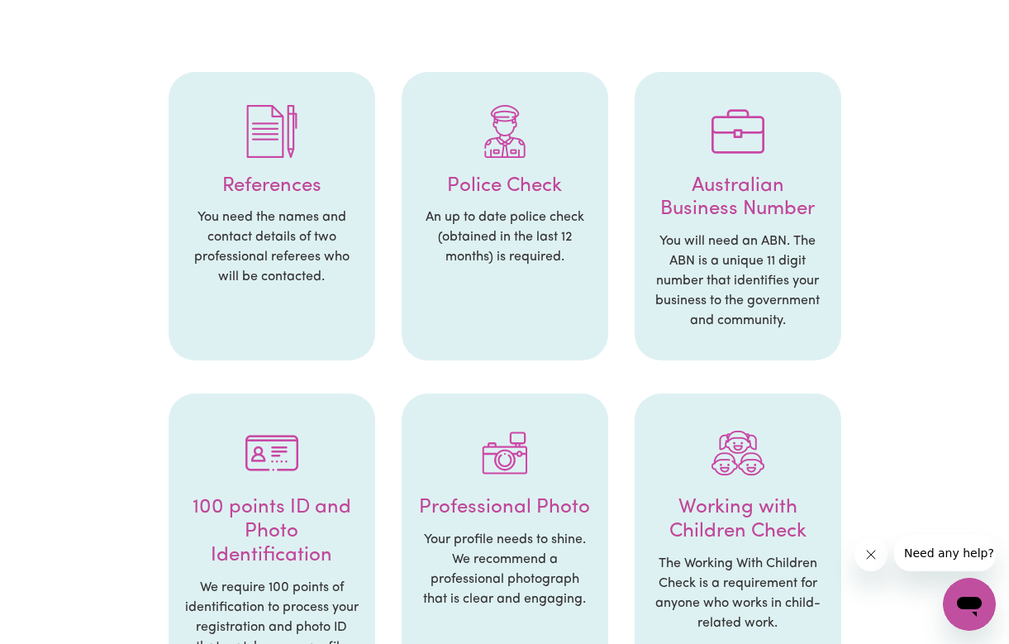
scroll to position [331, 0]
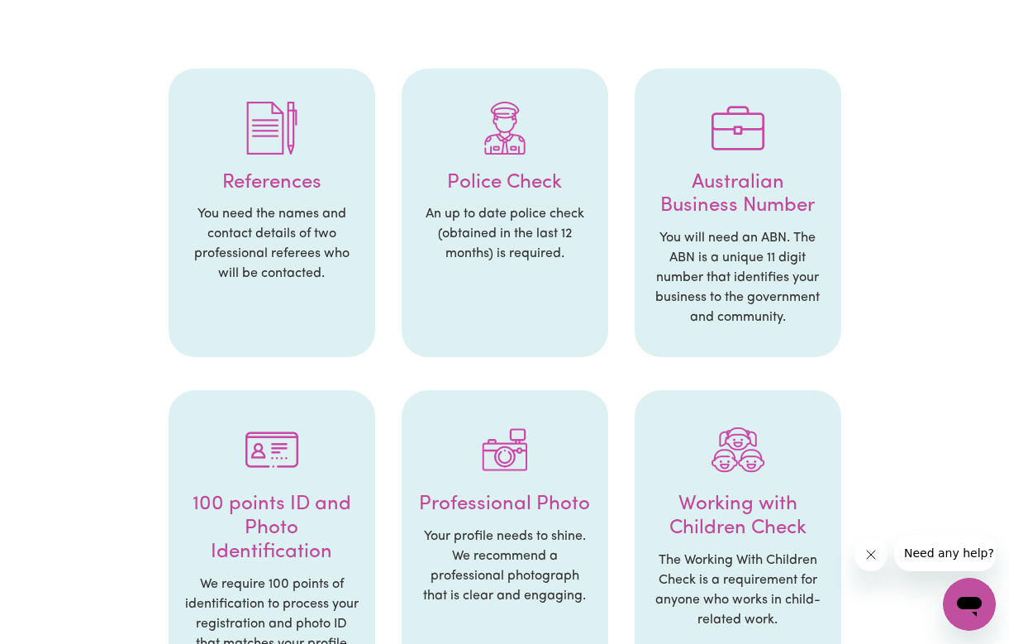
click at [298, 286] on li "References You need the names and contact details of two professional referees …" at bounding box center [272, 213] width 207 height 289
click at [301, 148] on div at bounding box center [272, 128] width 174 height 86
click at [494, 186] on h4 "Police Check" at bounding box center [505, 183] width 174 height 24
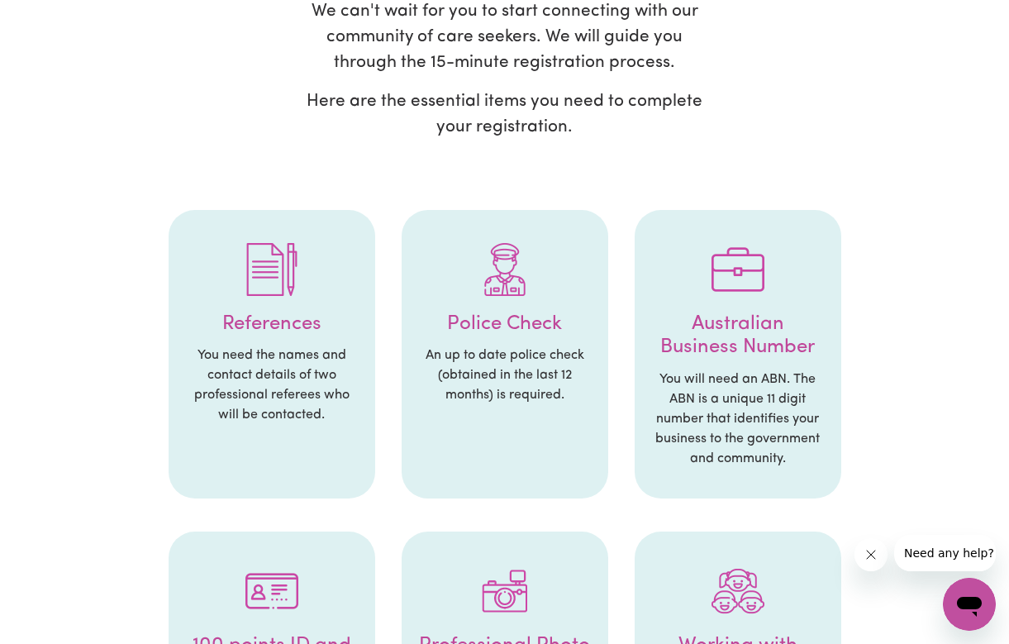
click at [494, 268] on img at bounding box center [505, 269] width 53 height 53
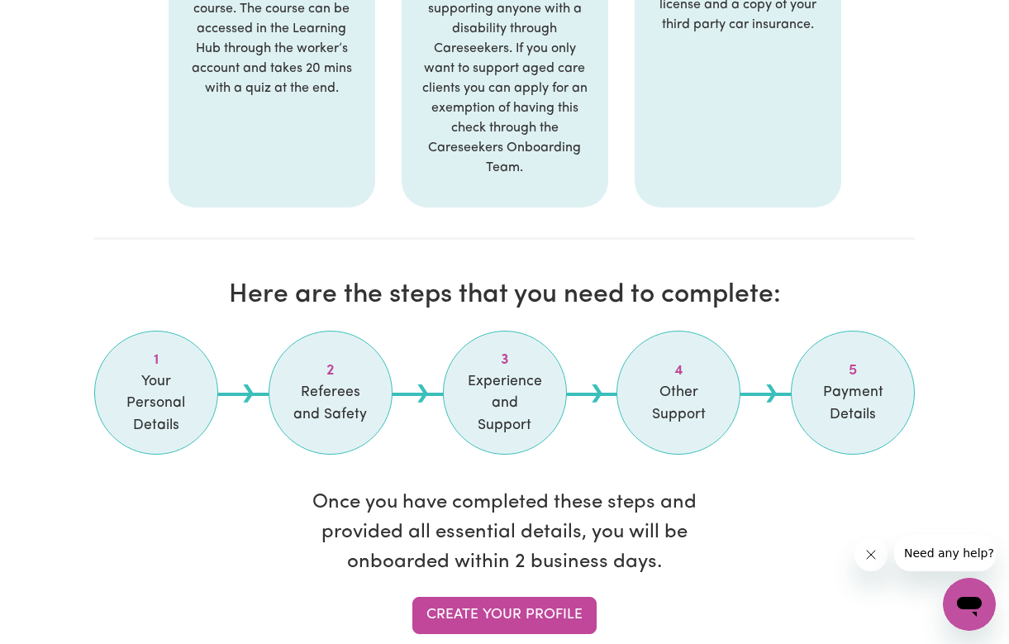
scroll to position [1380, 0]
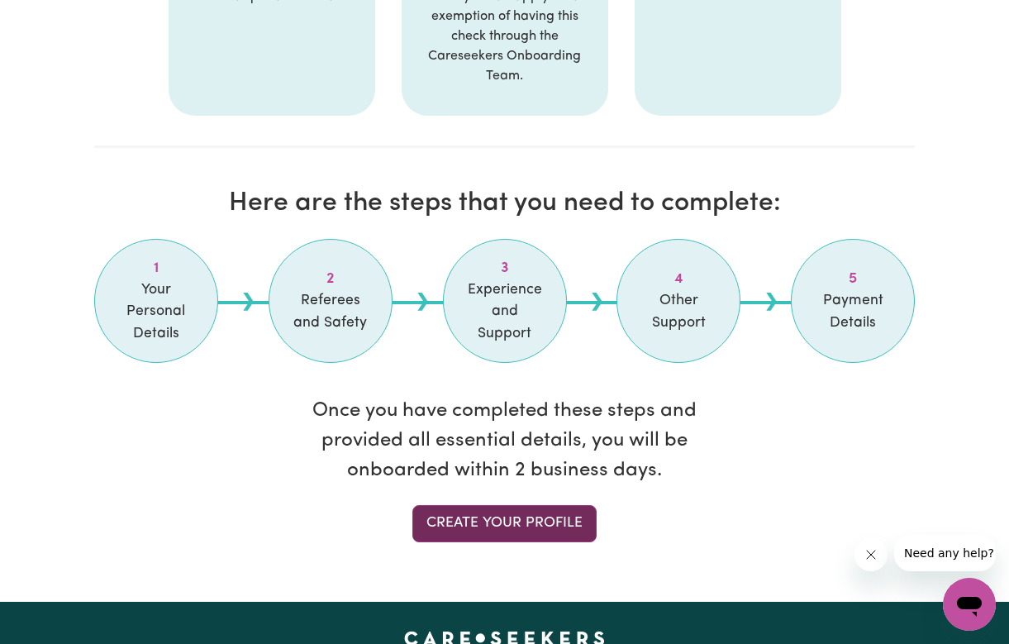
click at [446, 521] on link "Create your profile" at bounding box center [505, 523] width 184 height 36
select select "Studying a healthcare related degree or qualification"
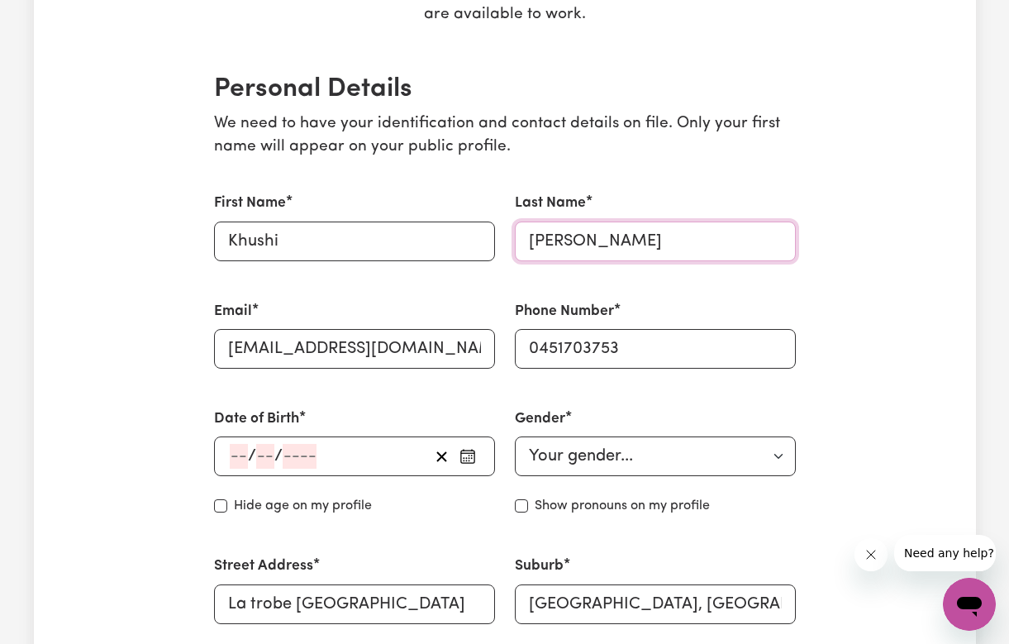
scroll to position [578, 0]
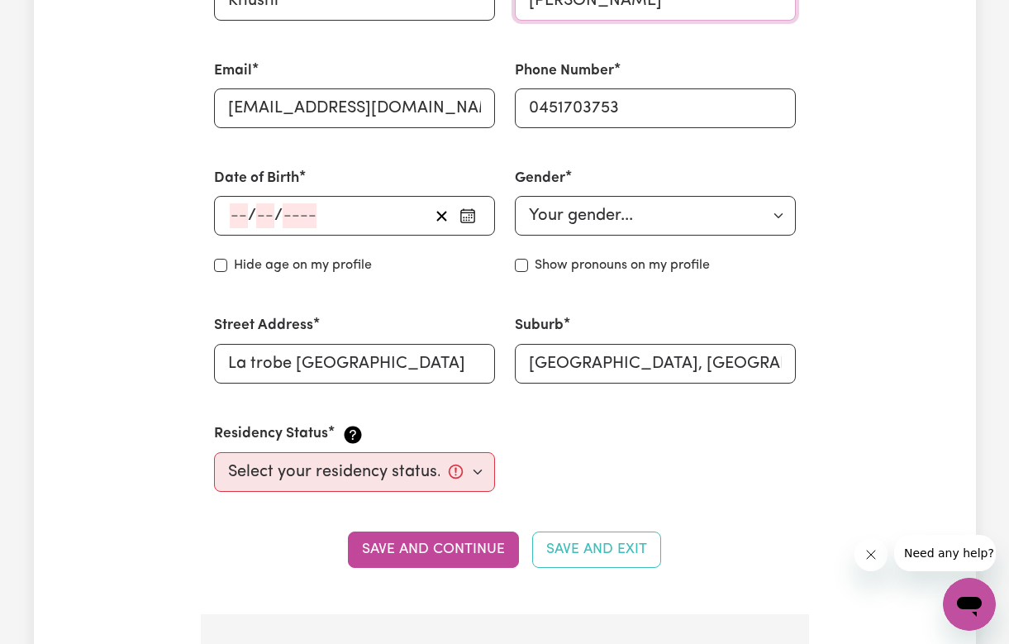
type input "Raiyani"
click at [250, 198] on div "/ /" at bounding box center [354, 216] width 281 height 40
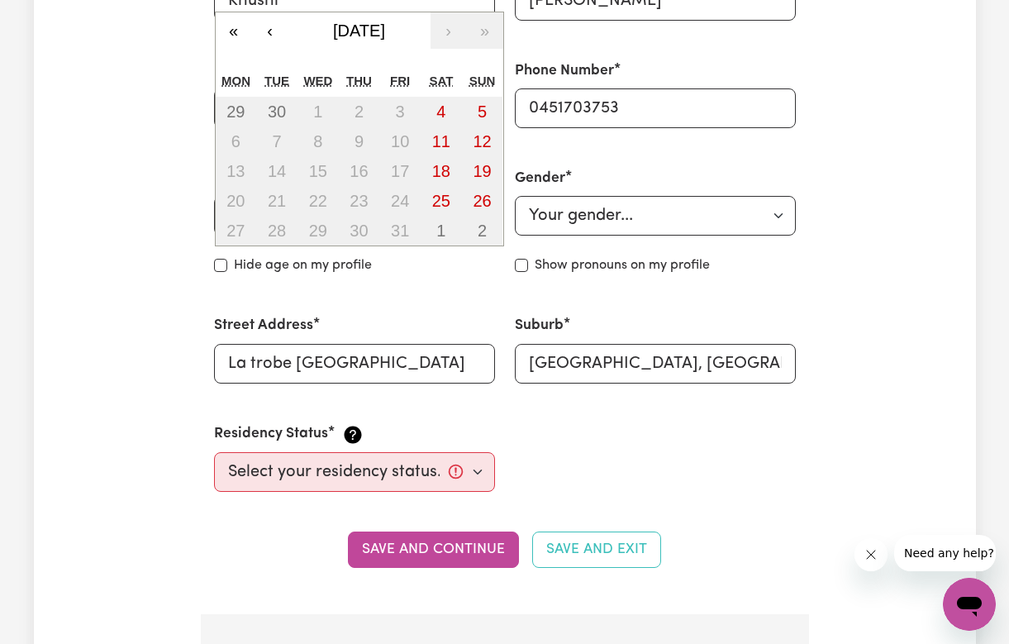
click at [237, 203] on div "/ / « ‹ October 2025 › » Mon Tue Wed Thu Fri Sat Sun 29 30 1 2 3 4 5 6 7 8 9 10…" at bounding box center [354, 216] width 281 height 40
click at [374, 31] on span "October 2025" at bounding box center [359, 30] width 52 height 18
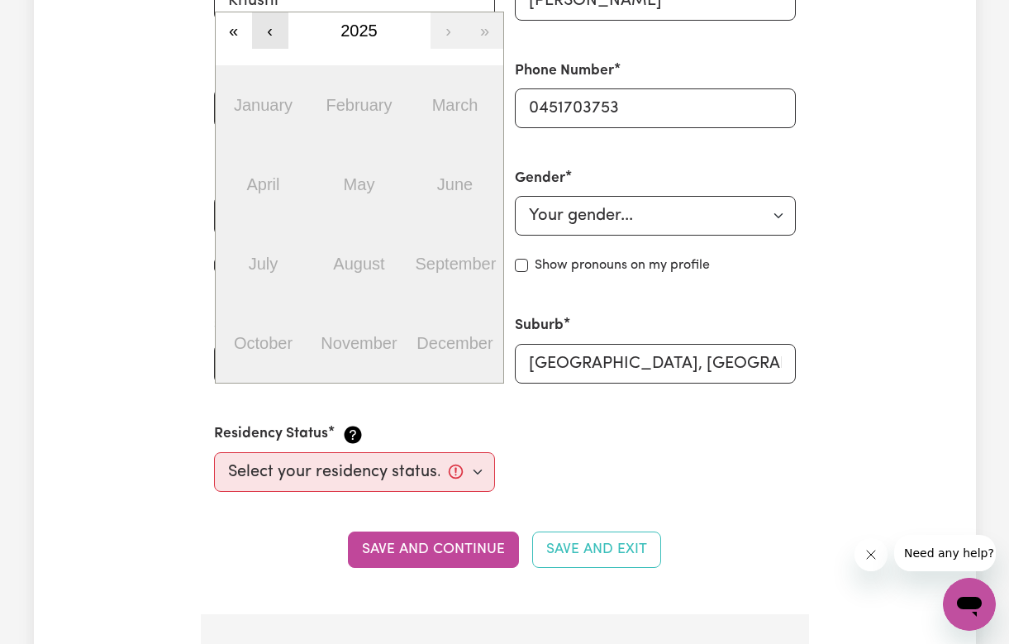
click at [272, 34] on button "‹" at bounding box center [270, 30] width 36 height 36
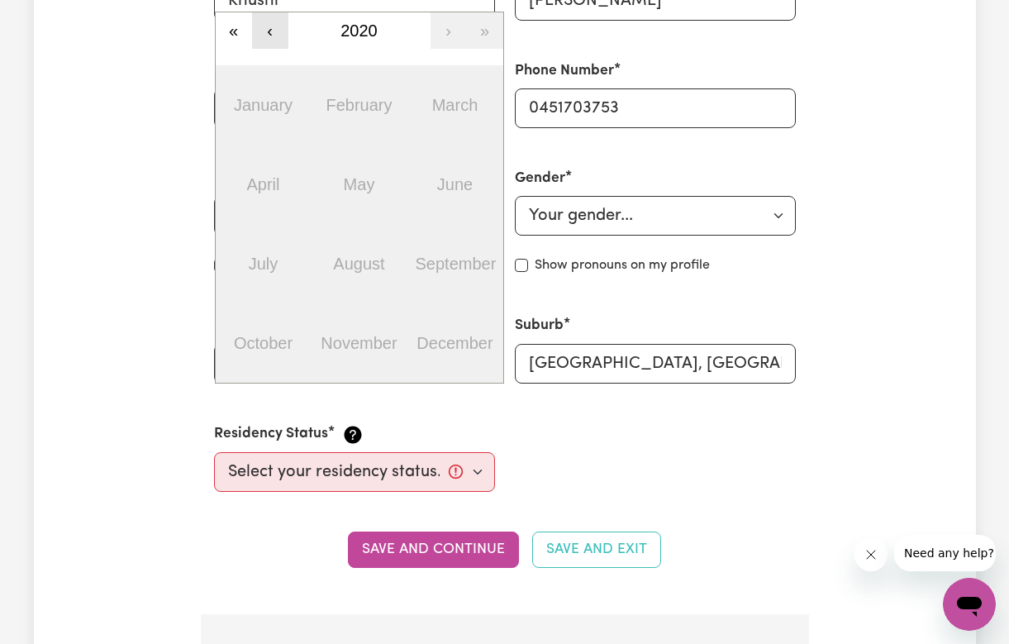
click at [272, 34] on button "‹" at bounding box center [270, 30] width 36 height 36
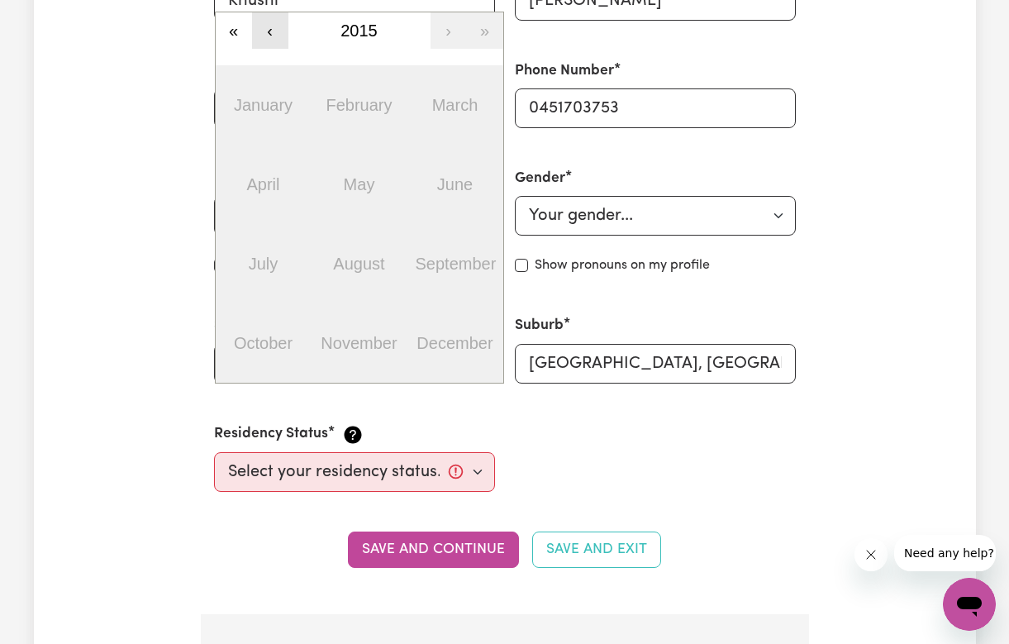
click at [272, 34] on button "‹" at bounding box center [270, 30] width 36 height 36
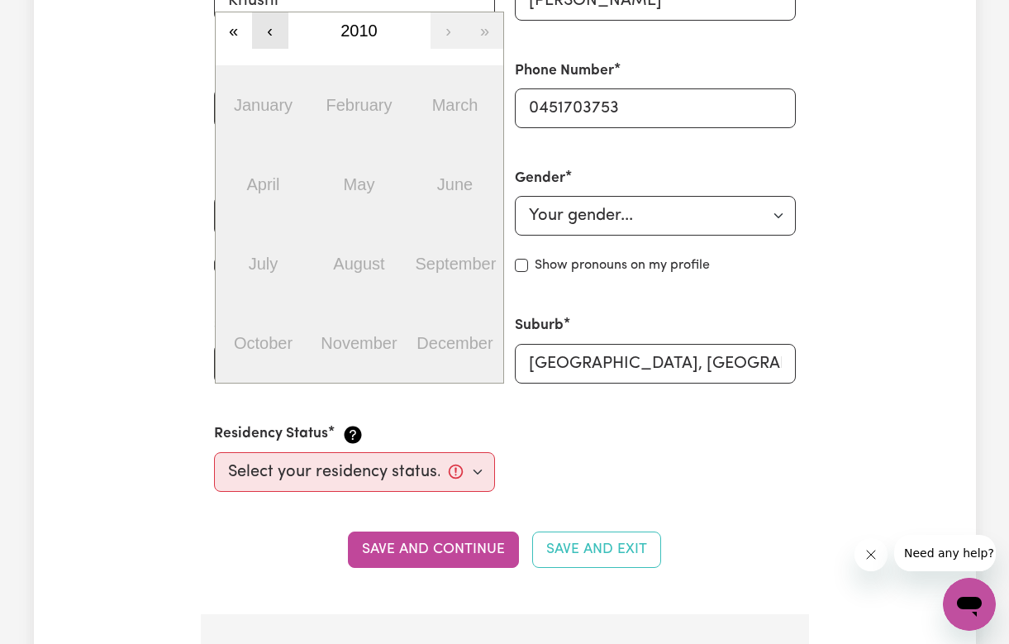
click at [272, 34] on button "‹" at bounding box center [270, 30] width 36 height 36
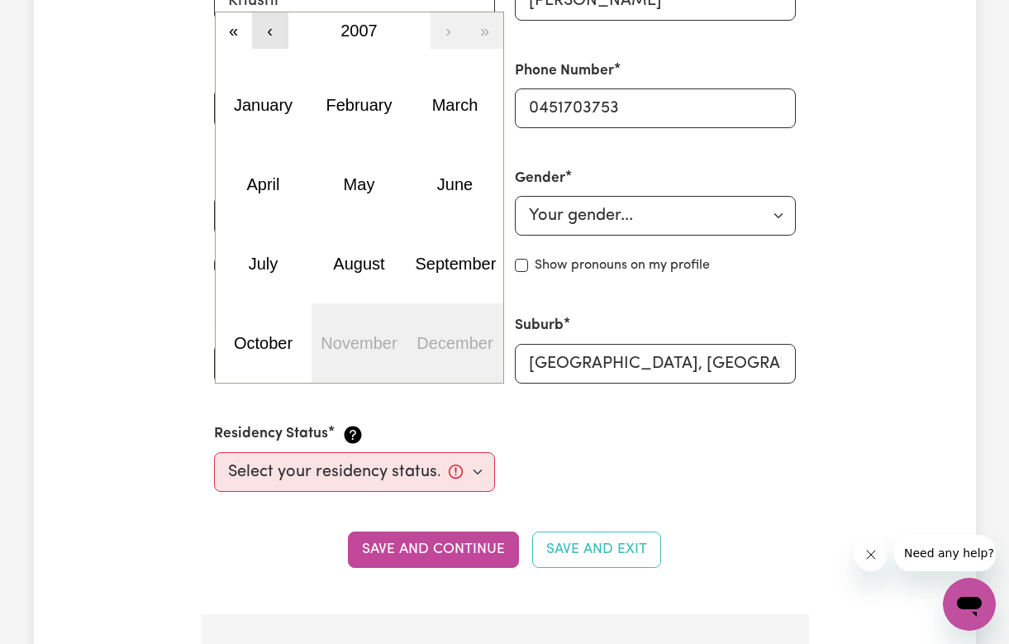
click at [272, 34] on button "‹" at bounding box center [270, 30] width 36 height 36
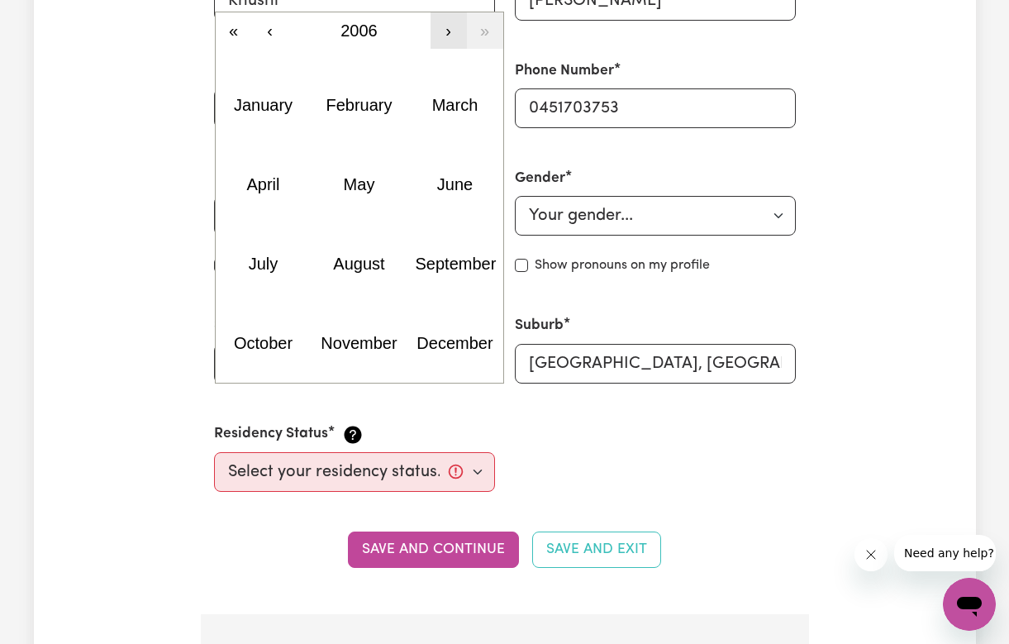
click at [437, 25] on button "›" at bounding box center [449, 30] width 36 height 36
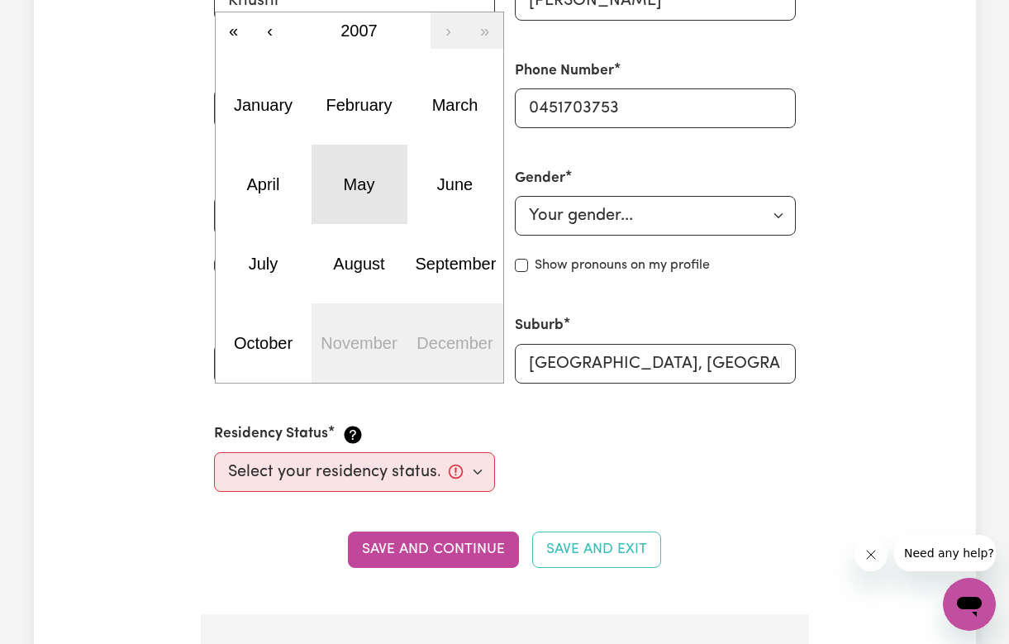
click at [372, 198] on button "May" at bounding box center [360, 184] width 96 height 79
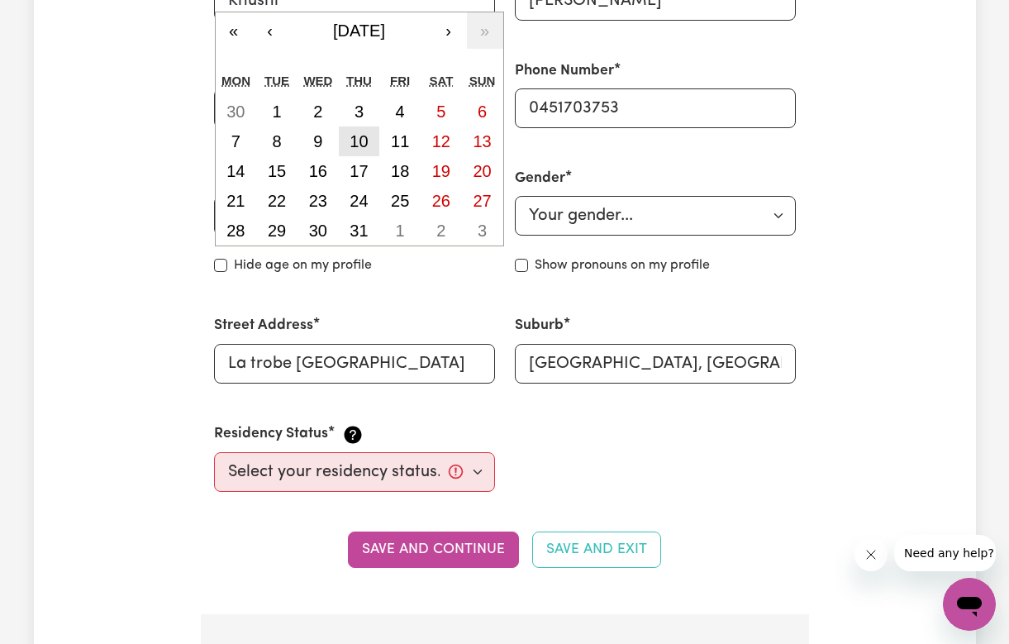
click at [361, 132] on abbr "10" at bounding box center [359, 141] width 18 height 18
type input "2007-05-10"
type input "10"
type input "5"
type input "2007"
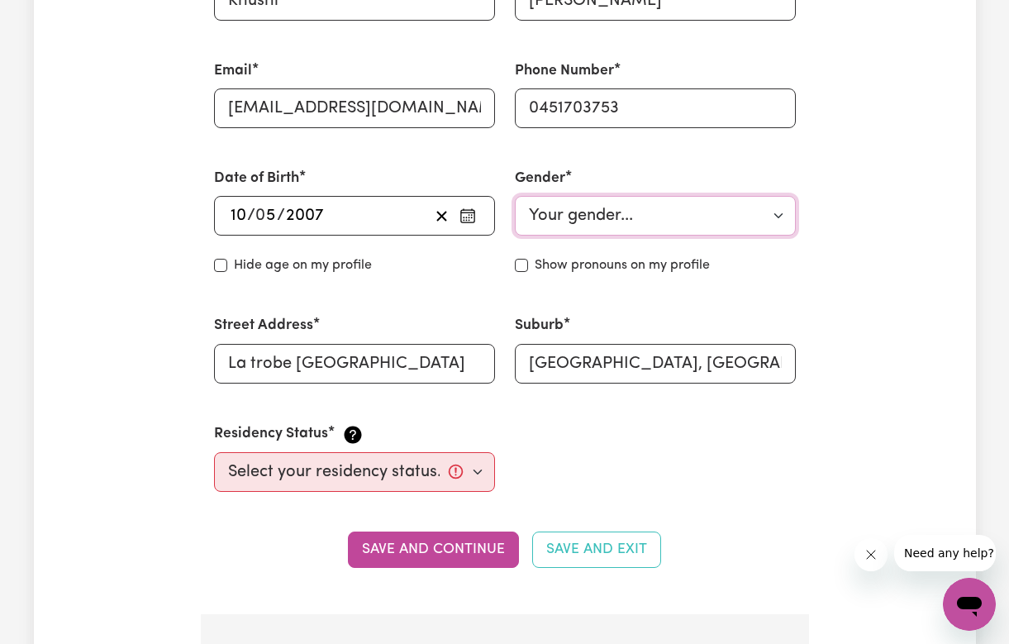
select select "female"
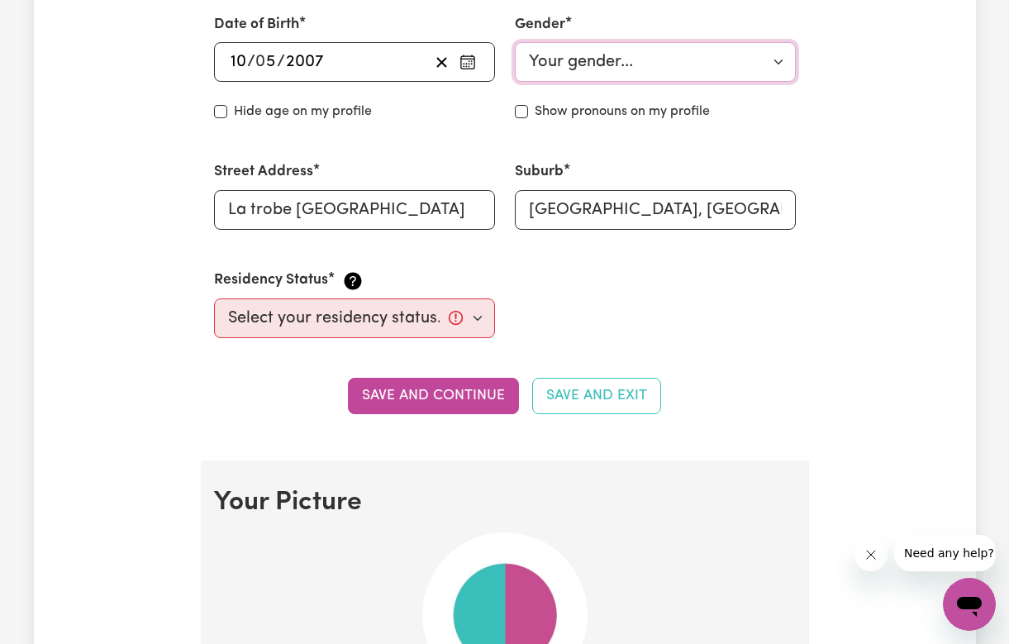
scroll to position [742, 0]
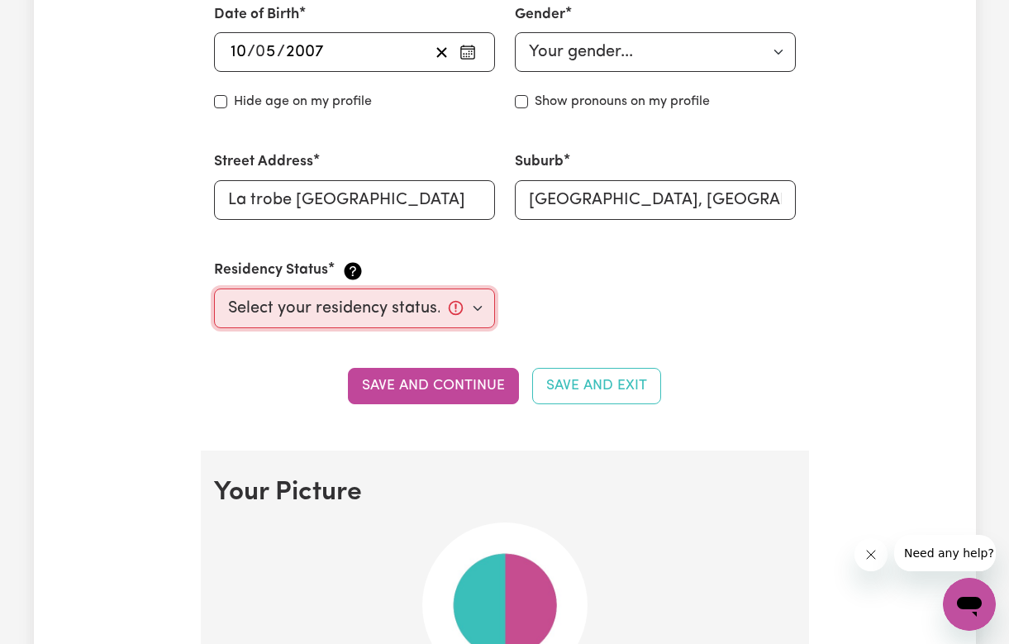
select select "Student Visa"
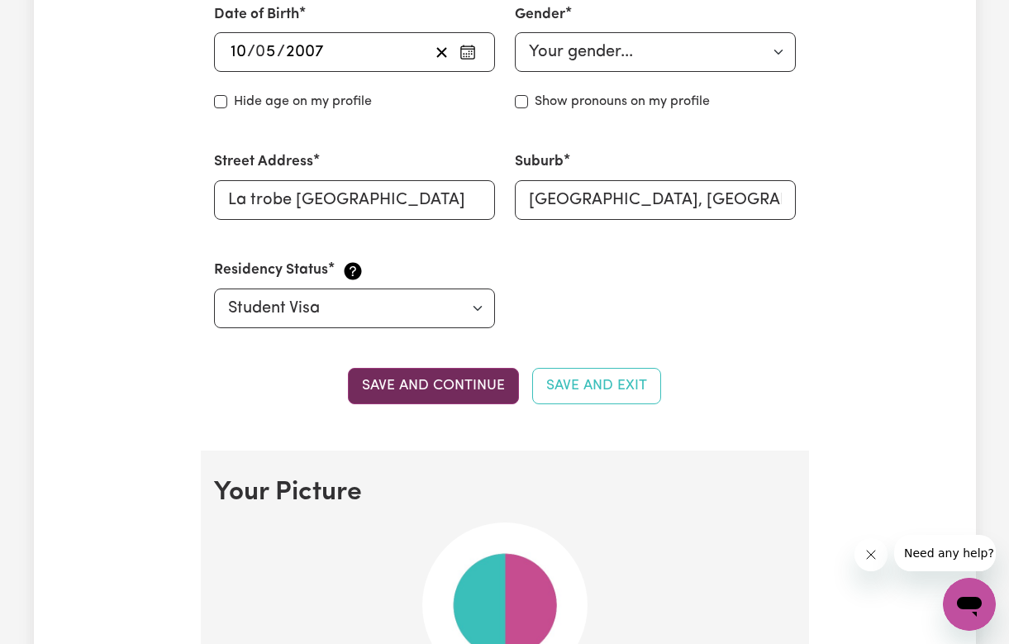
click at [450, 388] on button "Save and continue" at bounding box center [433, 386] width 171 height 36
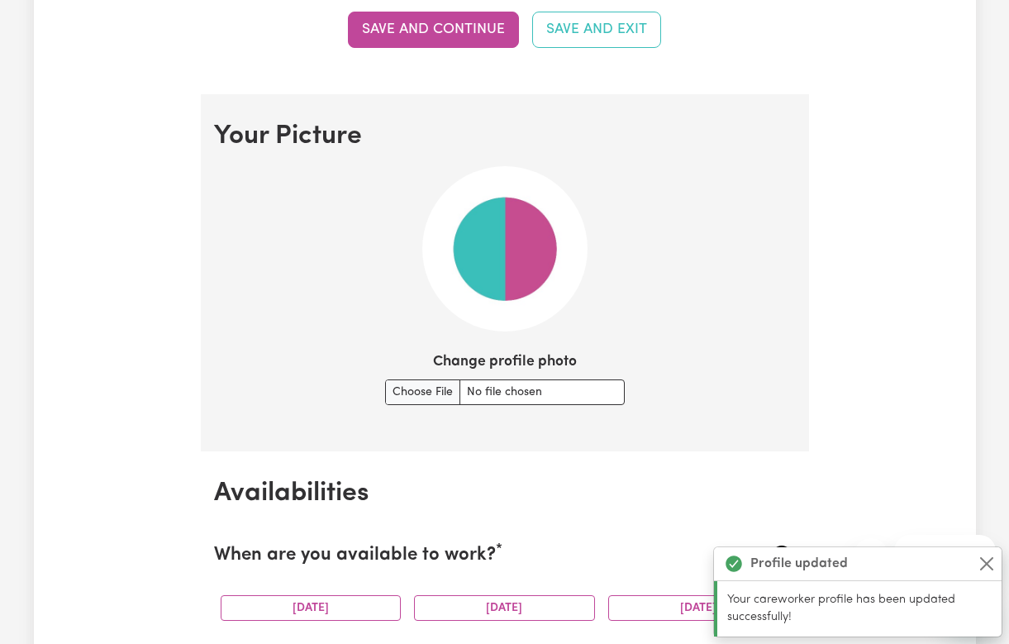
scroll to position [1186, 0]
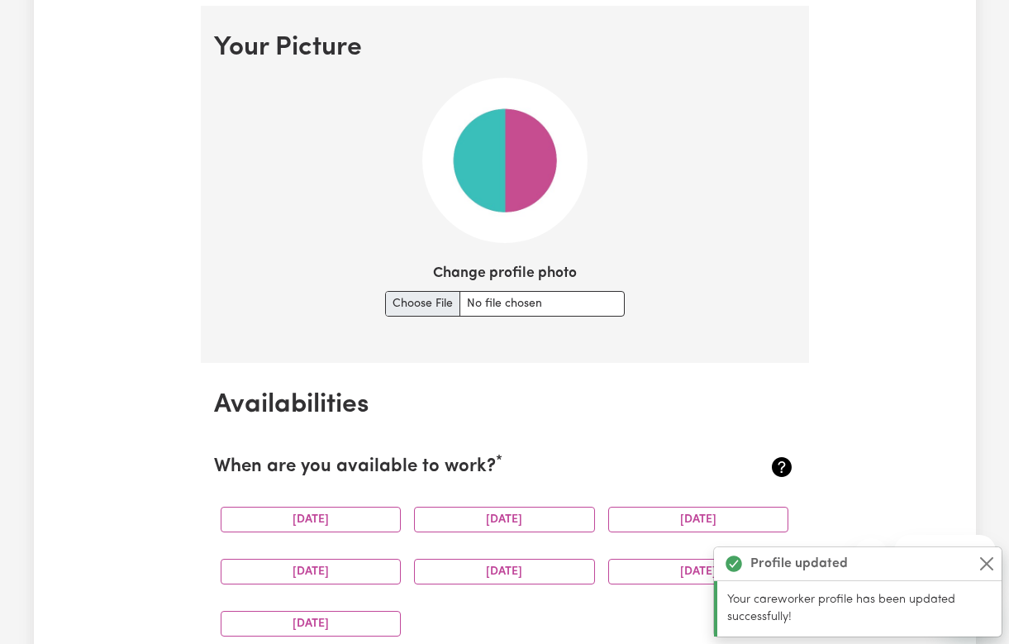
click at [431, 304] on input "Change profile photo" at bounding box center [505, 304] width 240 height 26
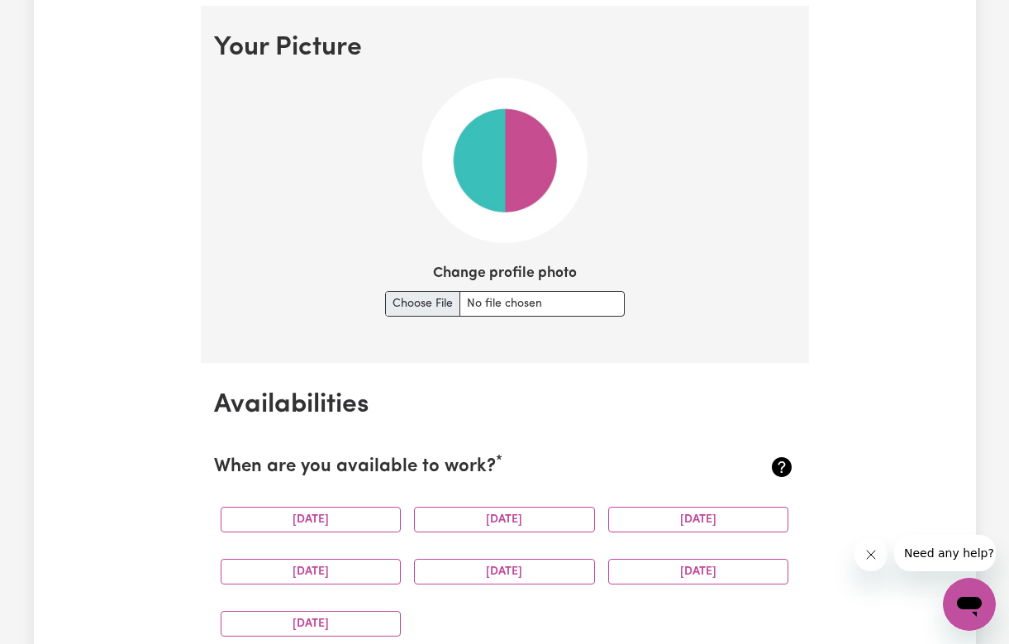
type input "C:\fakepath\IMG_1532.jpeg"
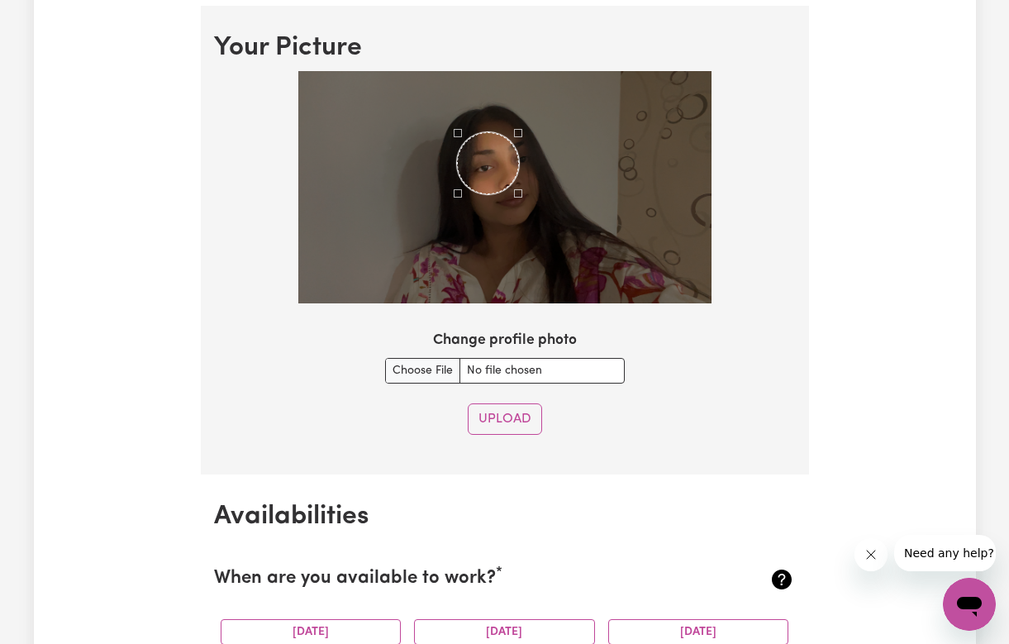
click at [507, 155] on div "Use the arrow keys to move the crop selection area" at bounding box center [488, 163] width 62 height 62
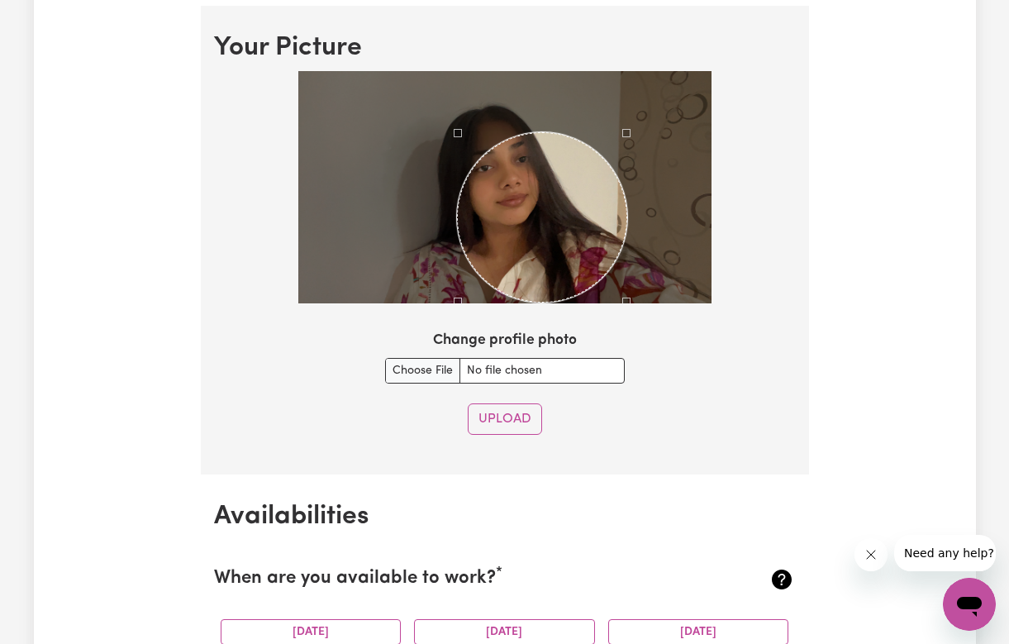
click at [629, 289] on div at bounding box center [504, 187] width 413 height 232
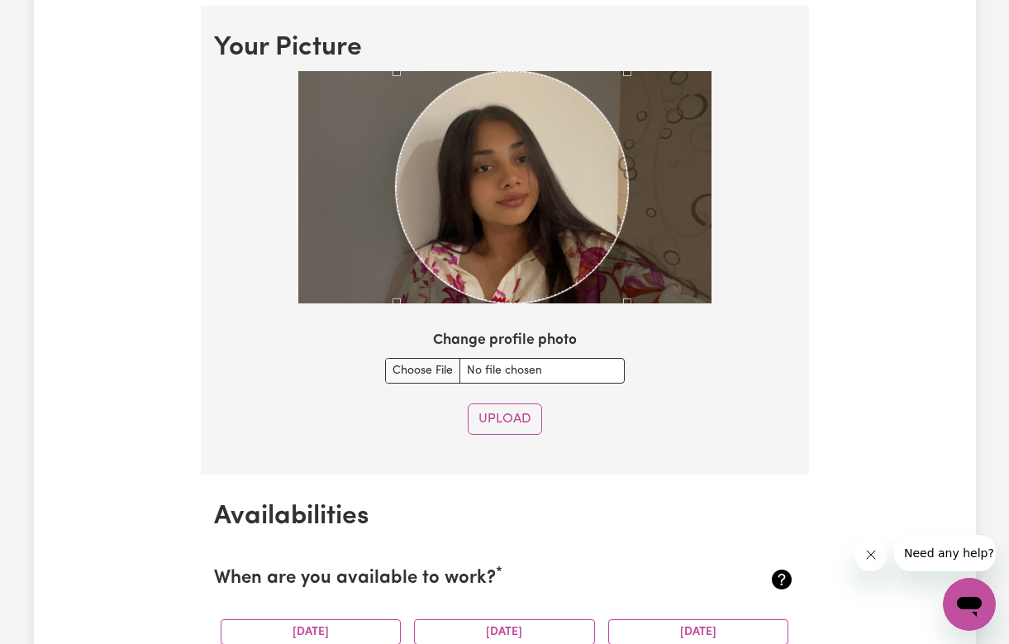
click at [363, 83] on div at bounding box center [504, 187] width 413 height 232
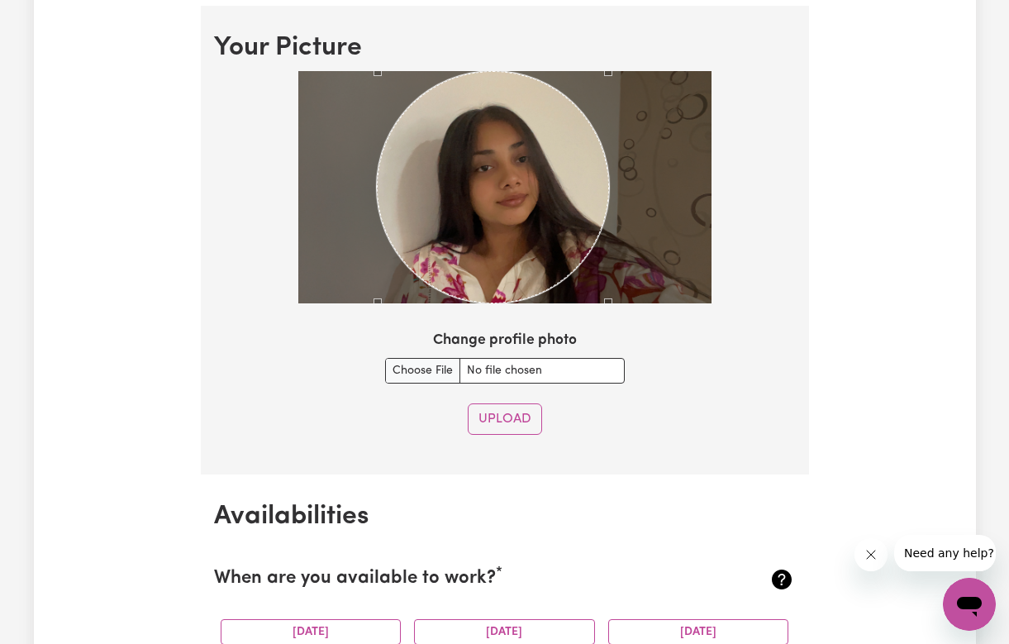
click at [413, 124] on div "Use the arrow keys to move the crop selection area" at bounding box center [493, 187] width 232 height 232
click at [512, 418] on button "Upload" at bounding box center [505, 418] width 74 height 31
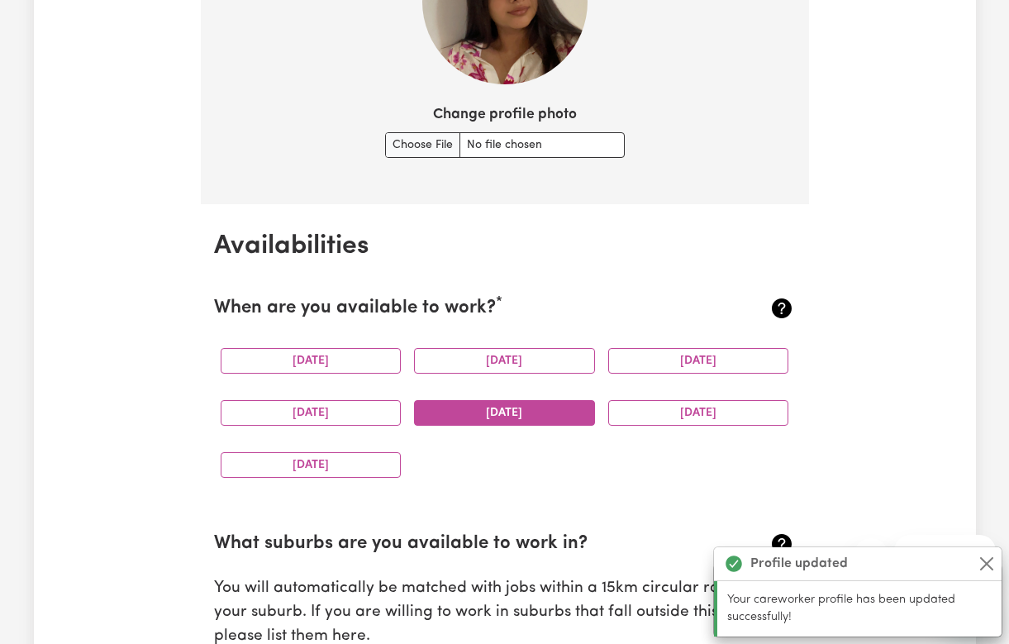
scroll to position [1543, 0]
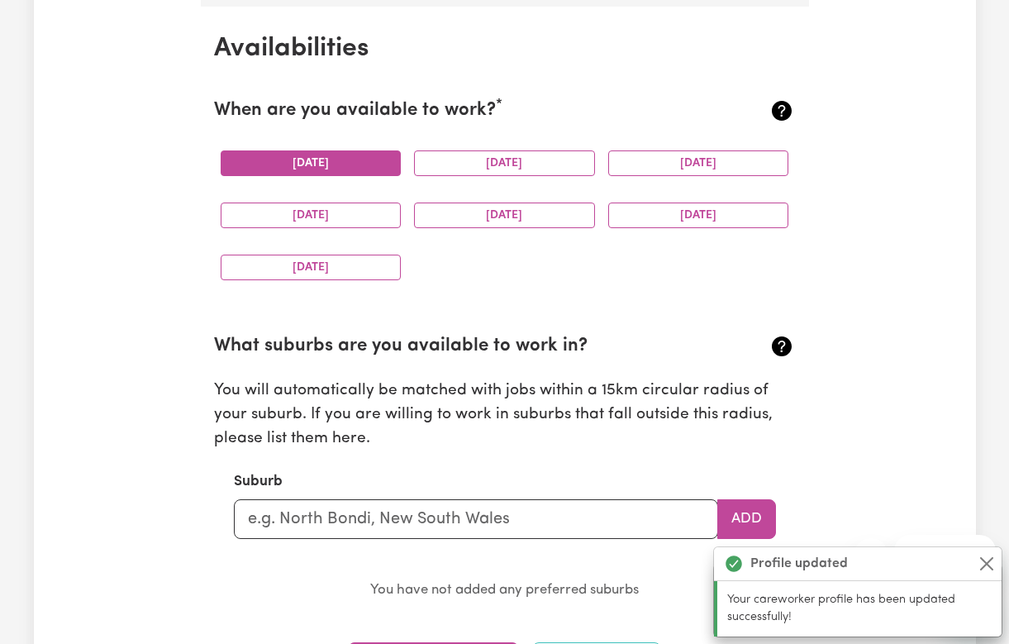
click at [320, 150] on button "Monday" at bounding box center [311, 163] width 181 height 26
click at [508, 151] on button "Tuesday" at bounding box center [504, 163] width 181 height 26
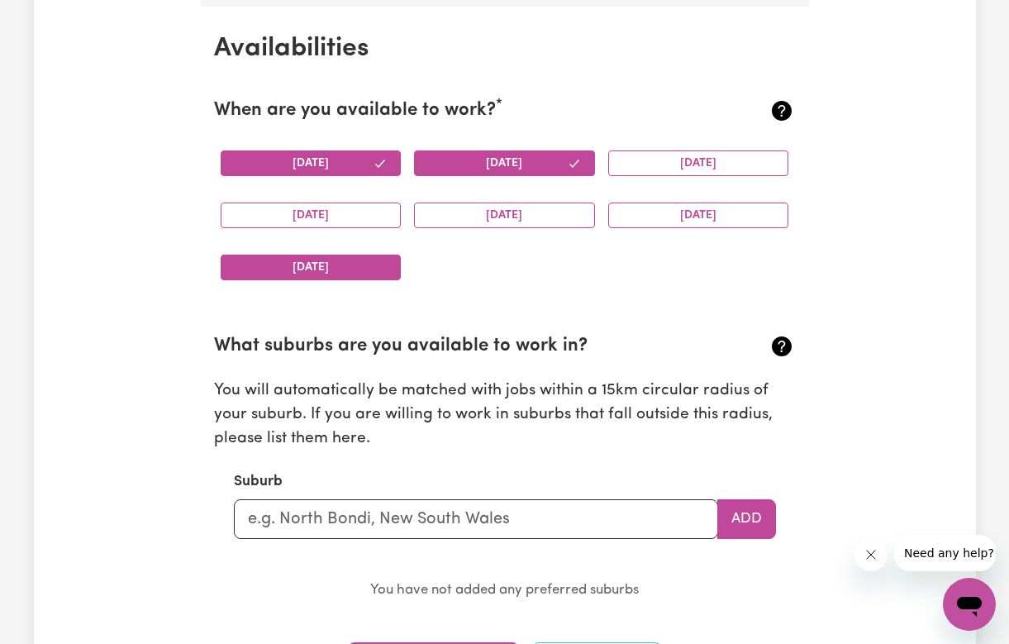
click at [345, 255] on button "Sunday" at bounding box center [311, 268] width 181 height 26
click at [623, 217] on button "Saturday" at bounding box center [698, 216] width 181 height 26
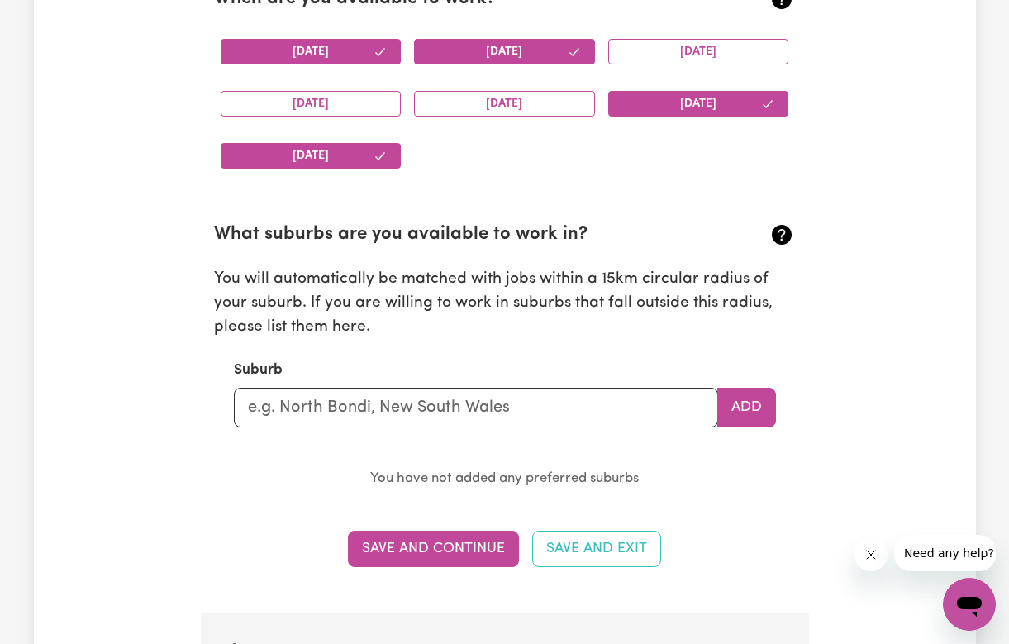
scroll to position [1657, 0]
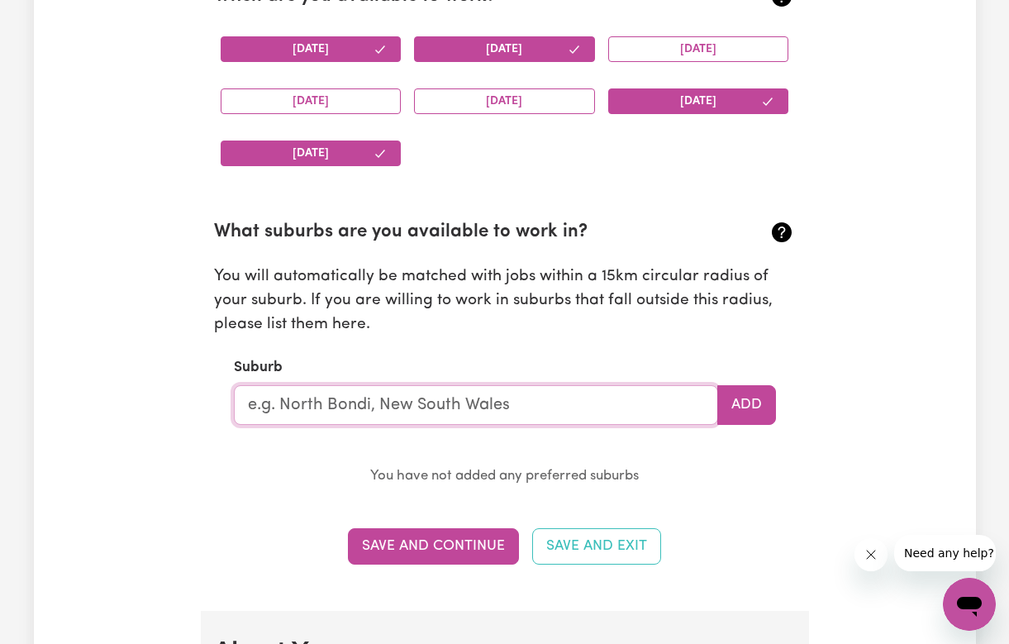
click at [458, 393] on input "text" at bounding box center [476, 405] width 484 height 40
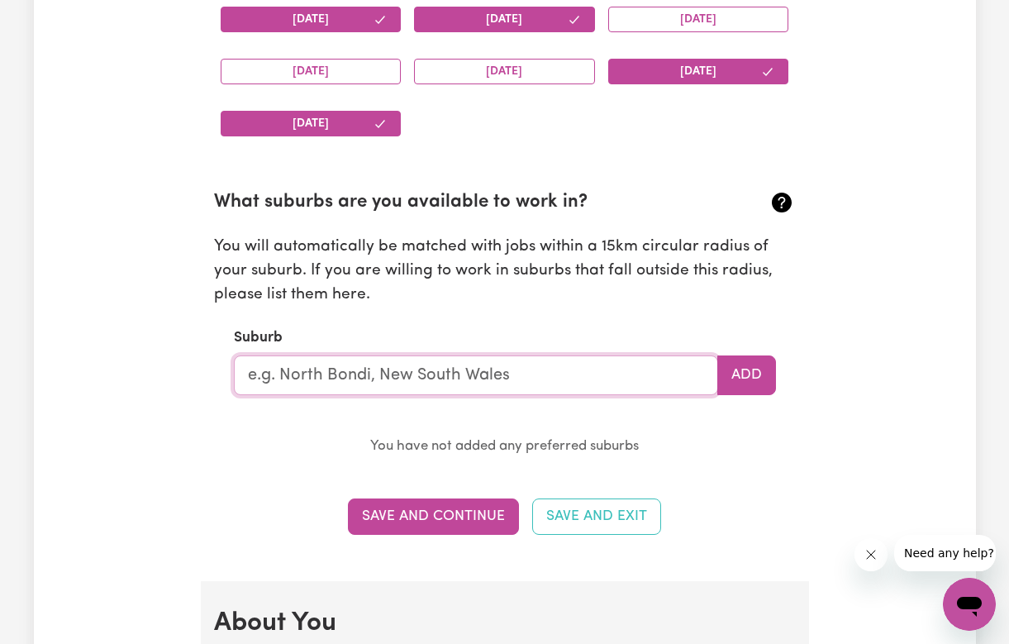
scroll to position [1687, 0]
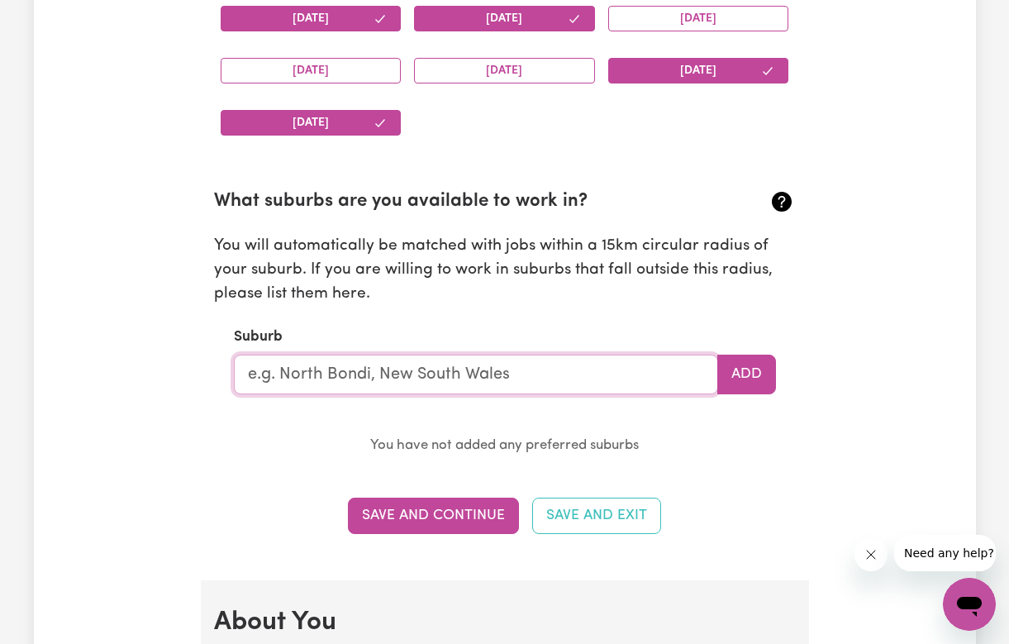
paste input "Southbank"
type input "Southbank"
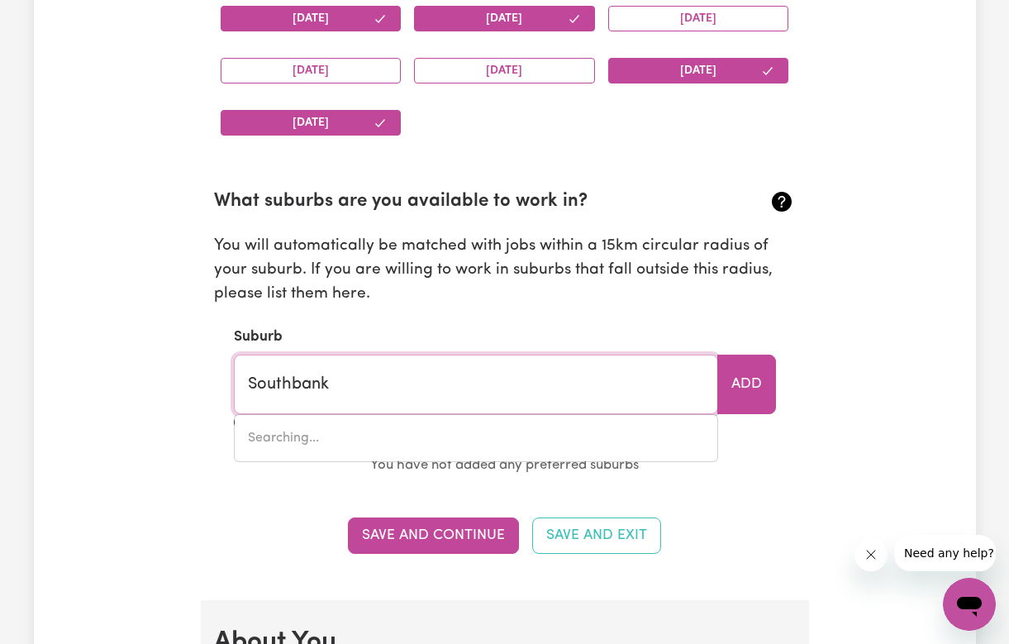
type input "Southbank, Victoria, 3006"
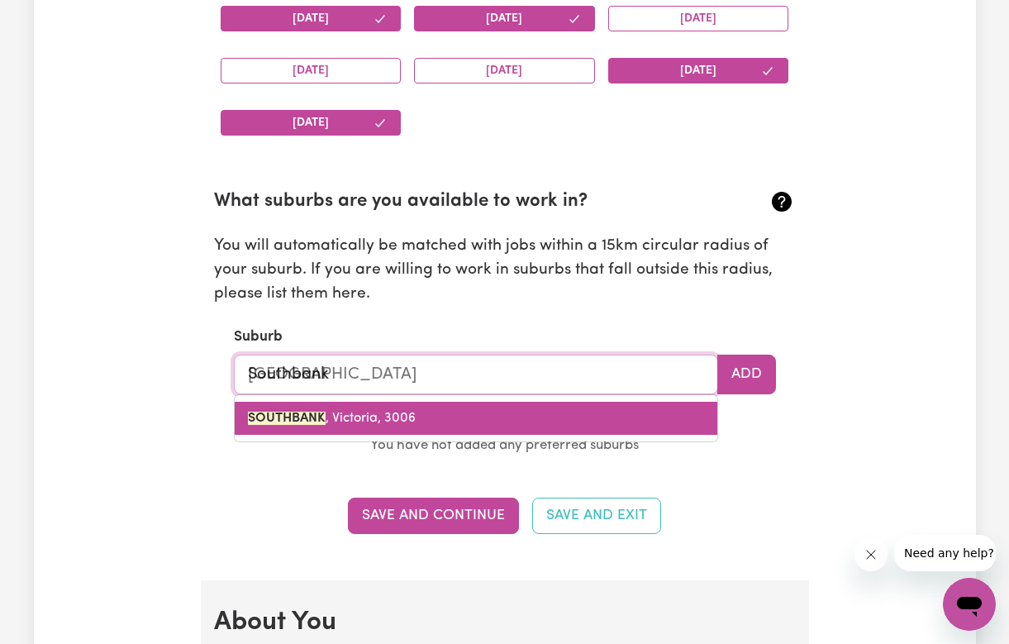
click at [384, 417] on link "SOUTHBANK , Victoria, 3006" at bounding box center [476, 418] width 483 height 33
type input "SOUTHBANK, Victoria, 3006"
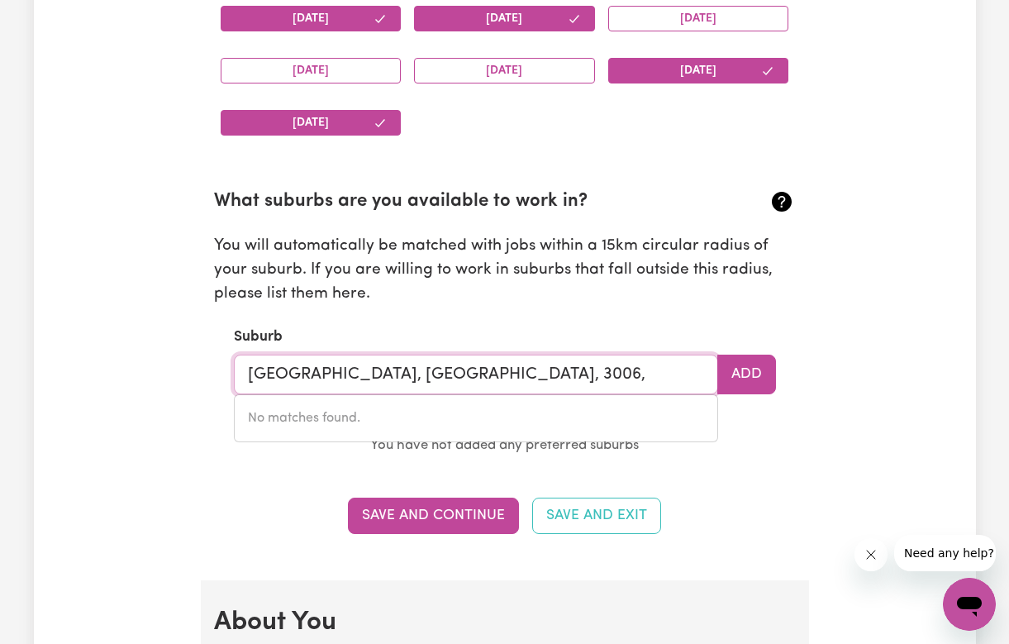
type input "SOUTHBANK, Victoria, 3006"
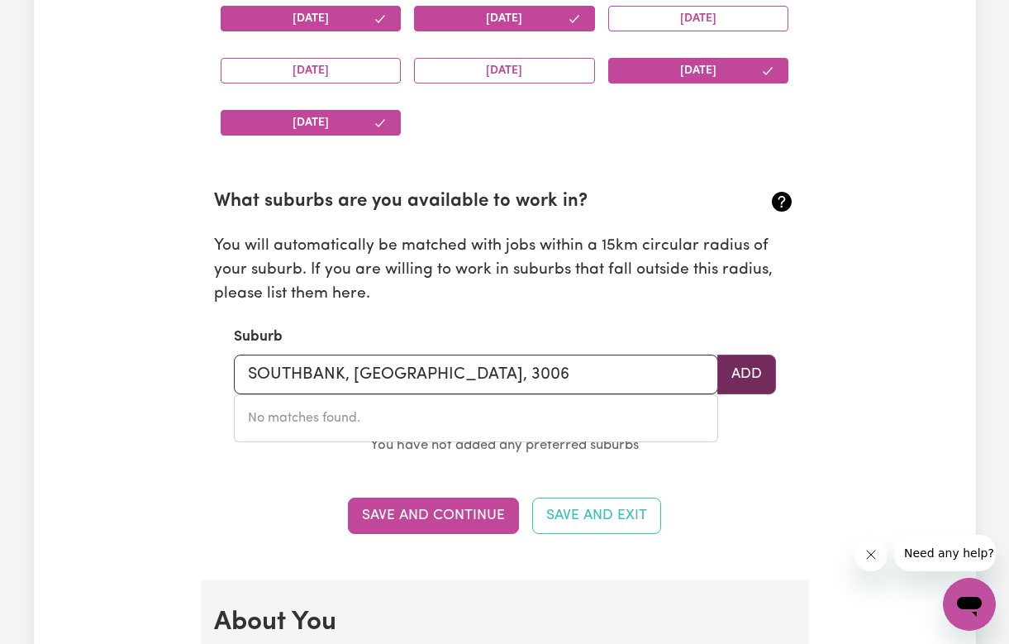
click at [744, 368] on button "Add" at bounding box center [747, 375] width 59 height 40
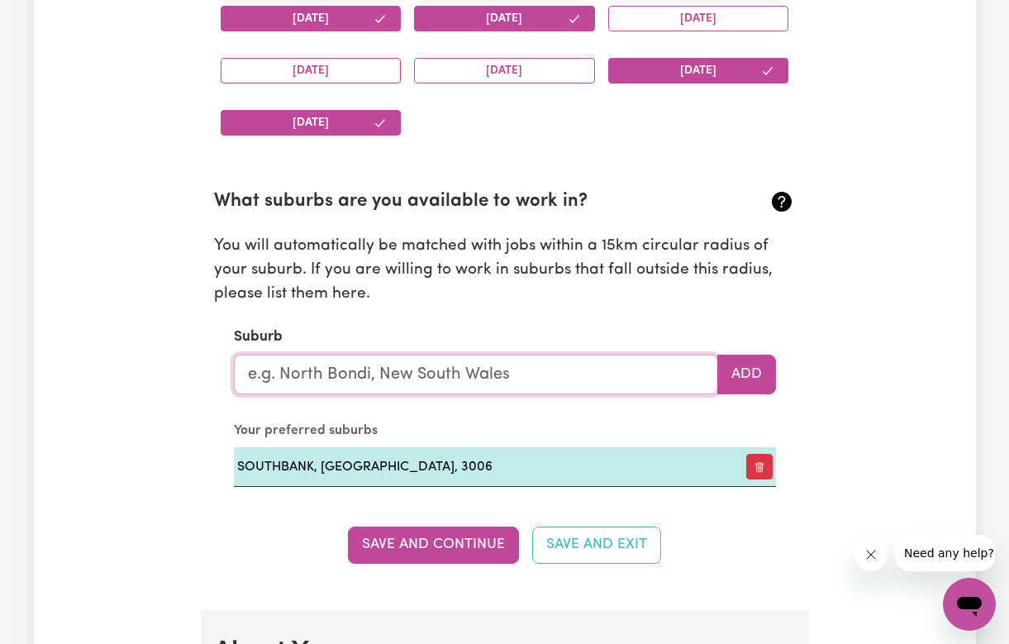
click at [616, 368] on input "text" at bounding box center [476, 375] width 484 height 40
type input "2"
type input "doc"
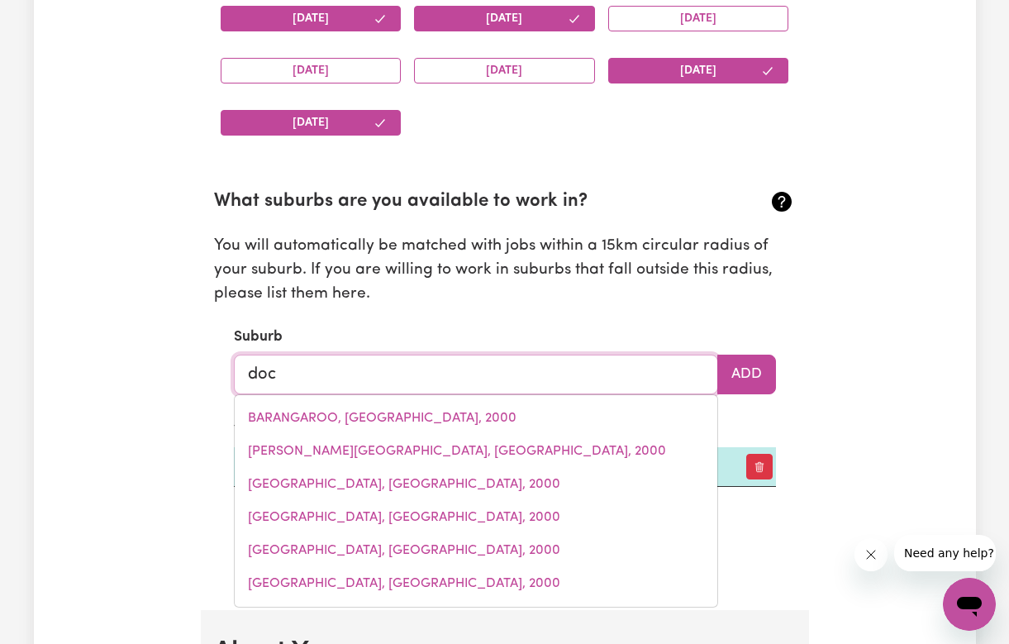
type input "docKER, Victoria, 3678"
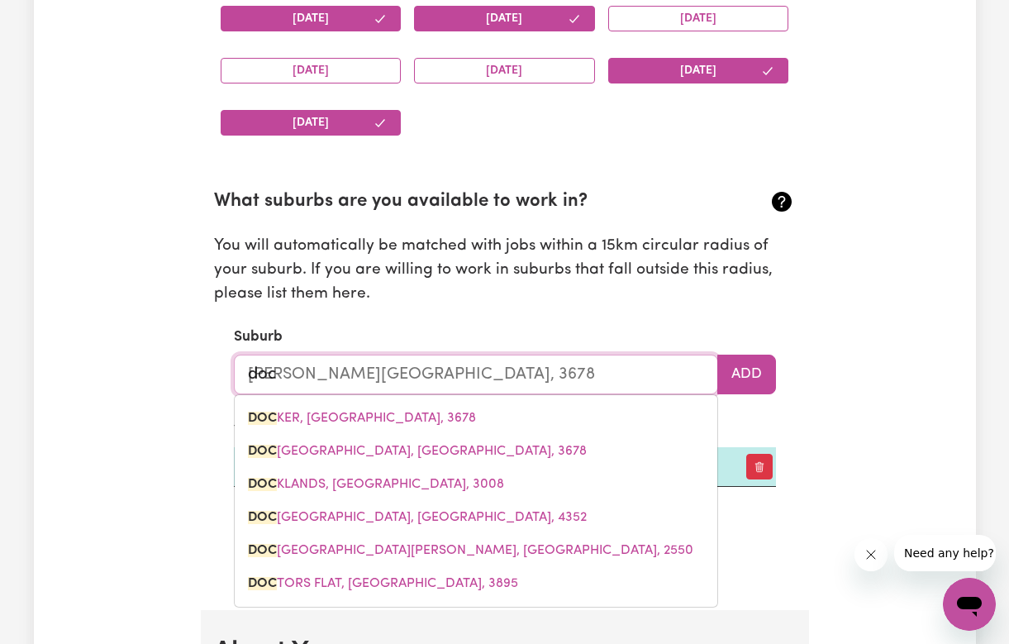
type input "dock"
type input "dockER, Victoria, 3678"
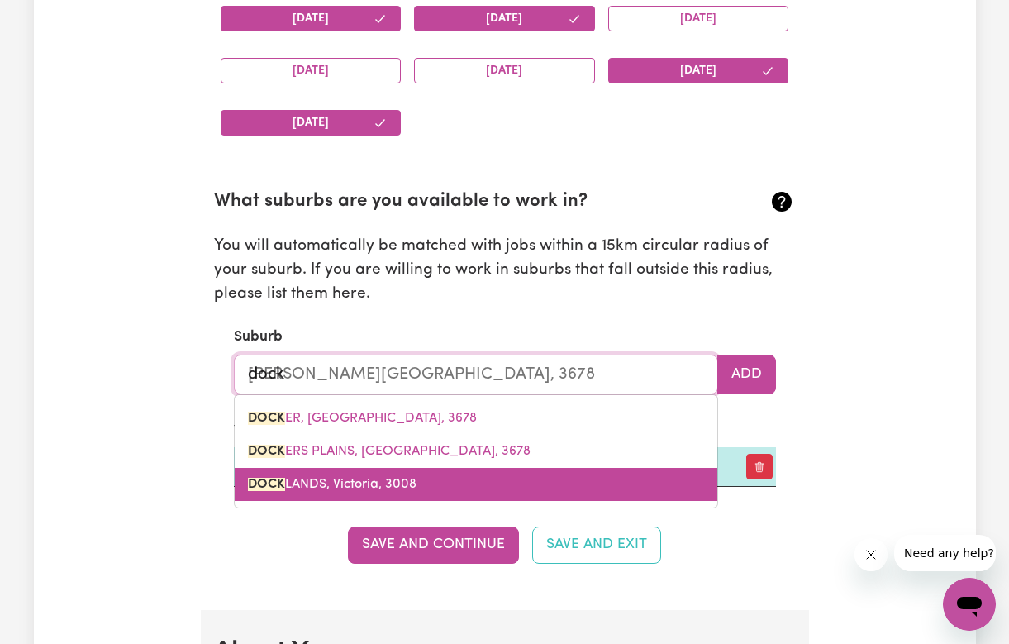
click at [461, 475] on link "DOCK LANDS, Victoria, 3008" at bounding box center [476, 484] width 483 height 33
type input "DOCKLANDS, Victoria, 3008"
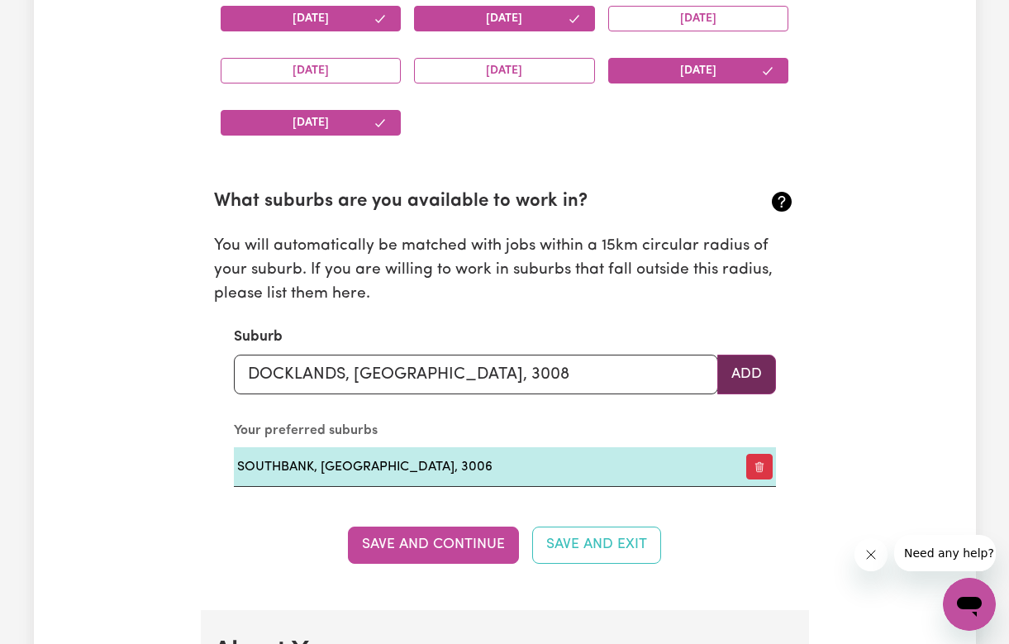
click at [755, 355] on button "Add" at bounding box center [747, 375] width 59 height 40
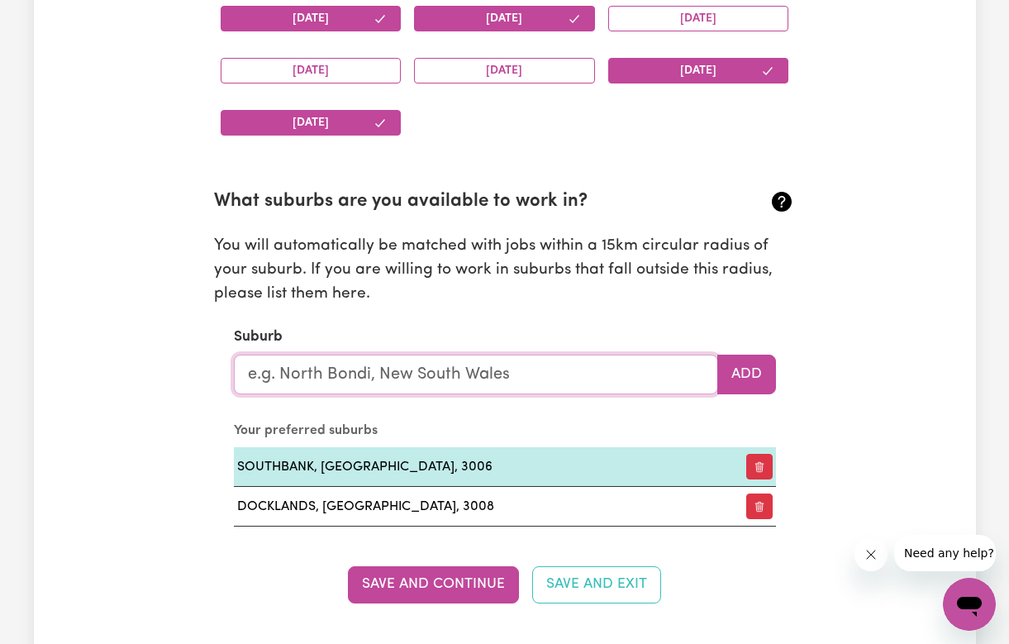
click at [541, 375] on input "text" at bounding box center [476, 375] width 484 height 40
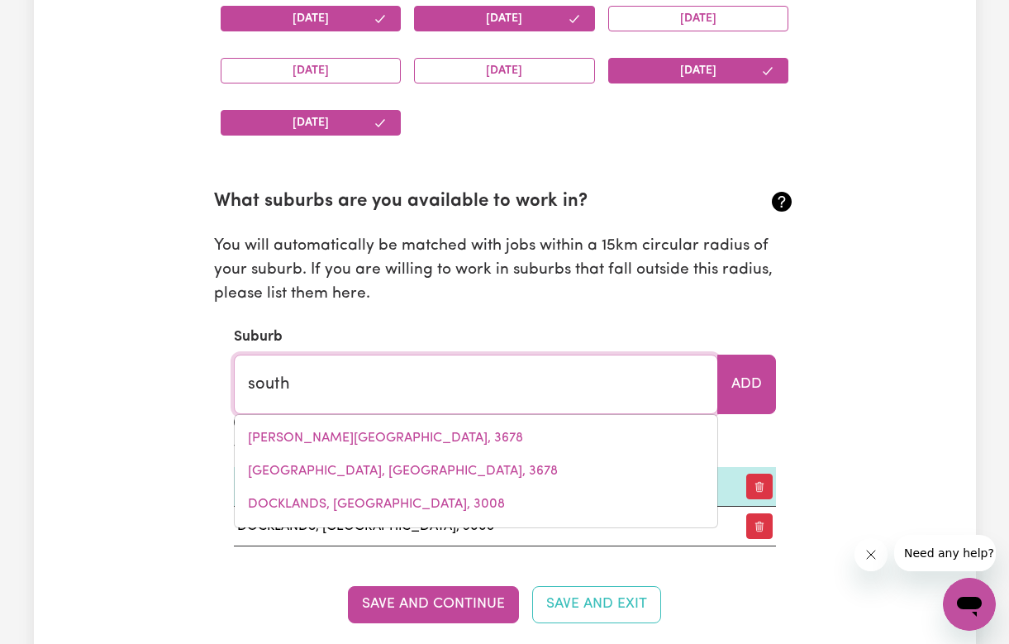
type input "south"
type input "south ALBURY, New South Wales, 2640"
type input "south w"
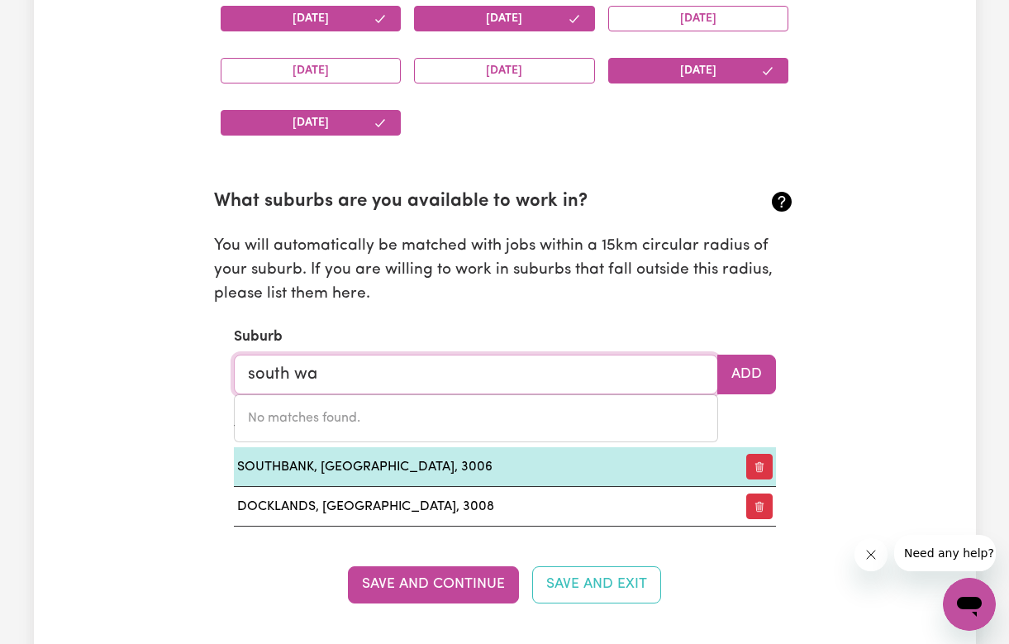
type input "south w"
type input "south wELLESLEY ISLANDS, Queensland, 4892"
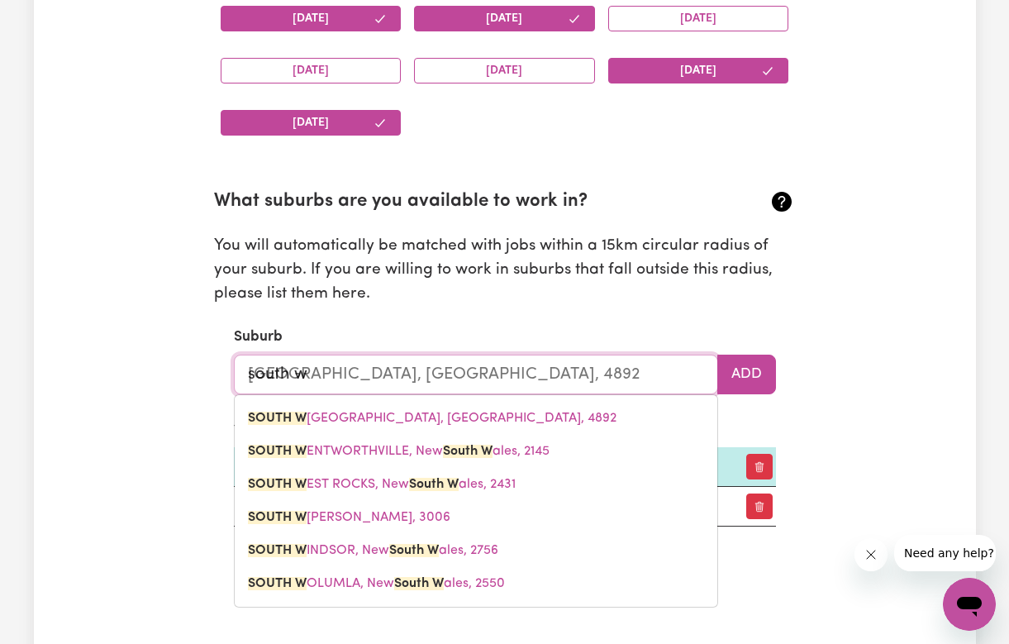
type input "south wh"
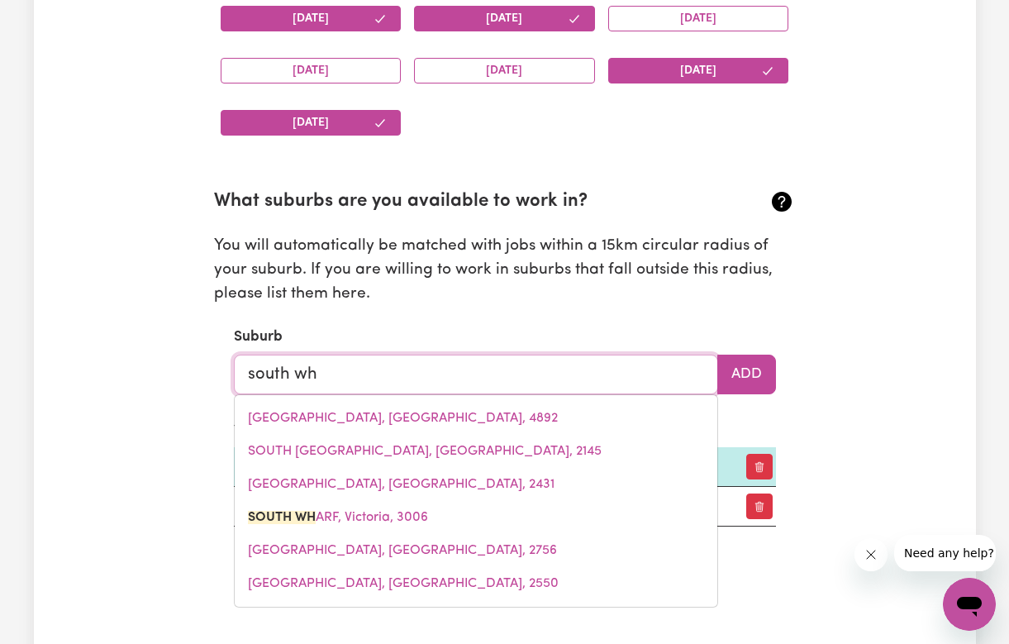
type input "south whARF, Victoria, 3006"
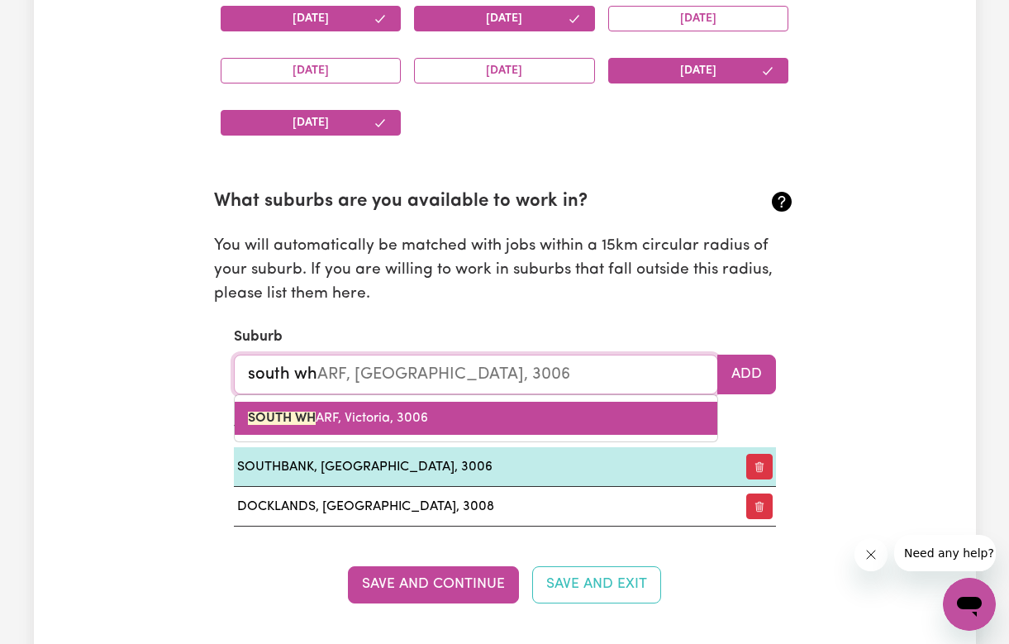
click at [707, 402] on link "SOUTH WH ARF, Victoria, 3006" at bounding box center [476, 418] width 483 height 33
type input "SOUTH WHARF, Victoria, 3006"
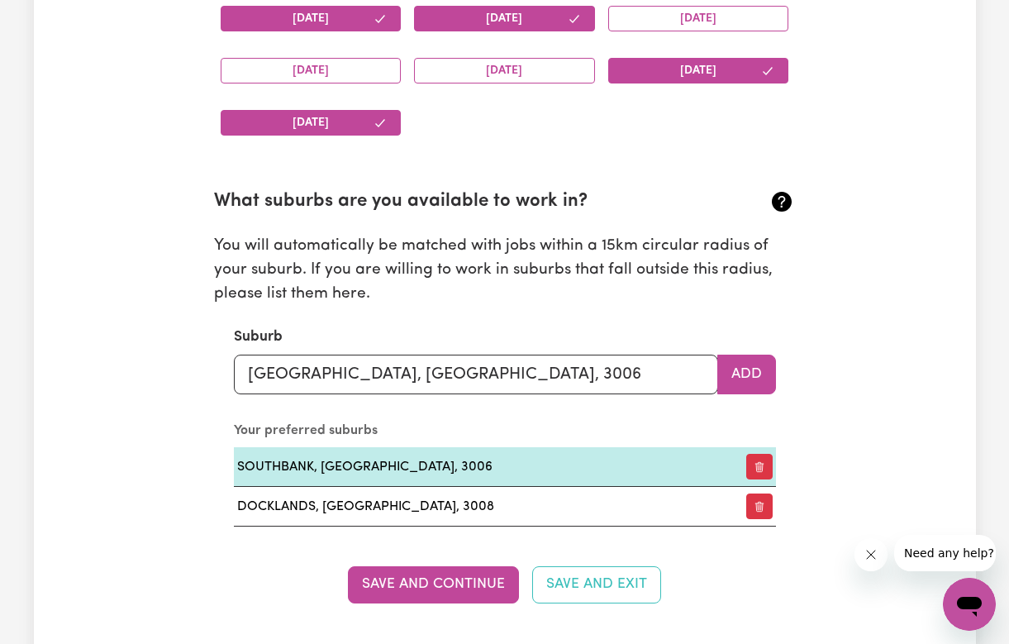
click at [762, 343] on div "Suburb SOUTH WHARF, Victoria, 3006 Add" at bounding box center [505, 361] width 542 height 68
click at [762, 355] on button "Add" at bounding box center [747, 375] width 59 height 40
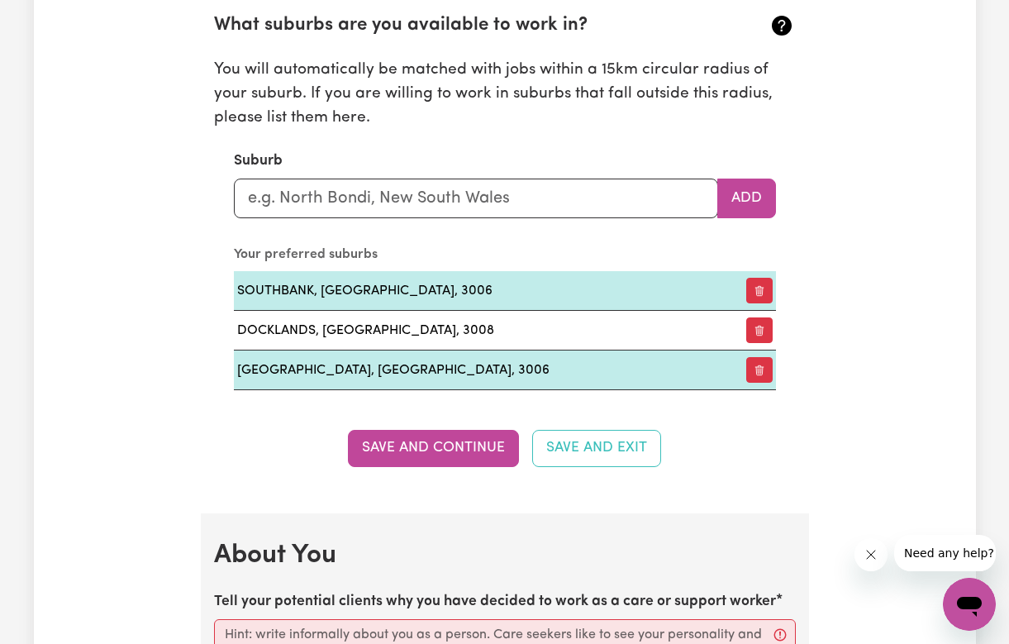
scroll to position [1919, 0]
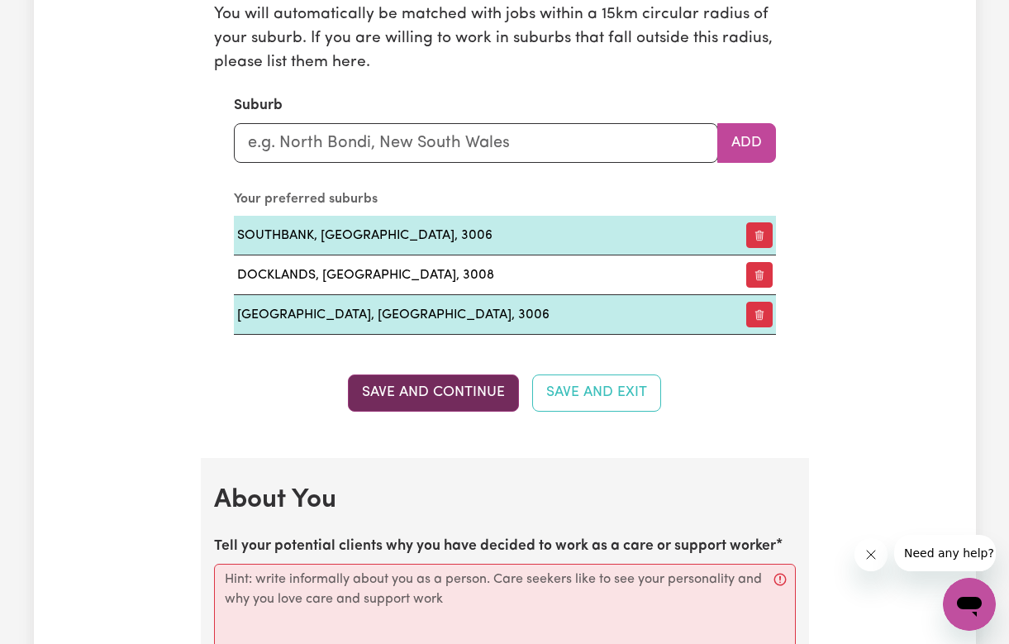
click at [467, 393] on button "Save and Continue" at bounding box center [433, 392] width 171 height 36
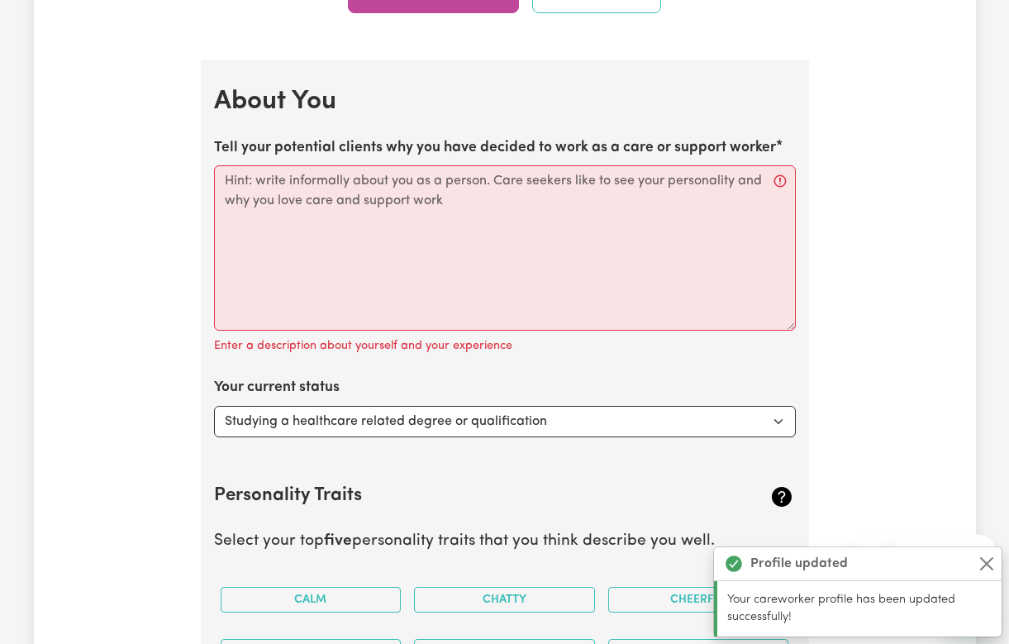
scroll to position [2136, 0]
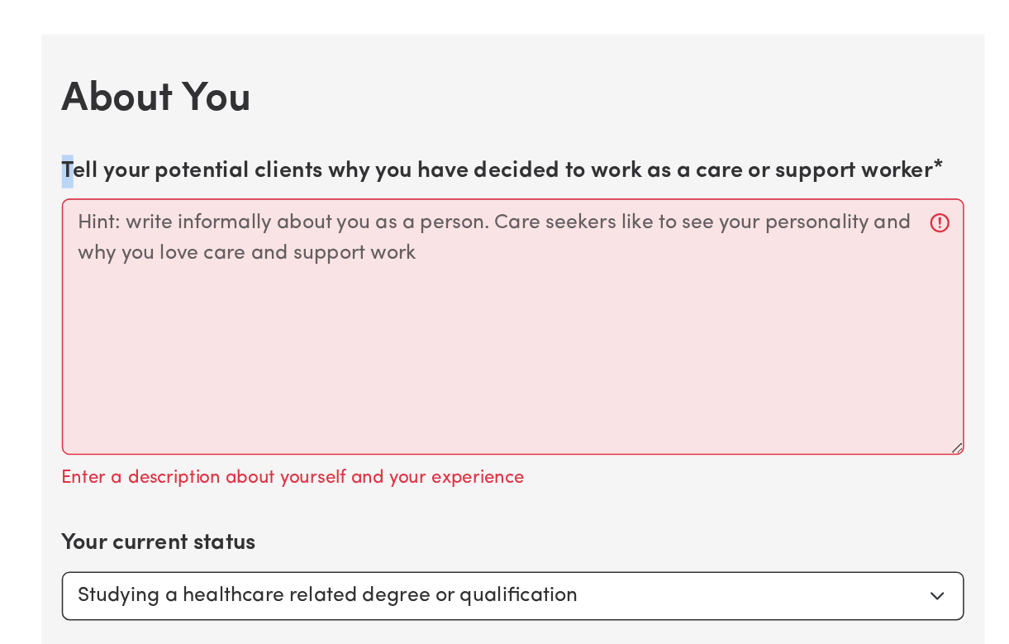
drag, startPoint x: 45, startPoint y: 91, endPoint x: 518, endPoint y: 60, distance: 474.7
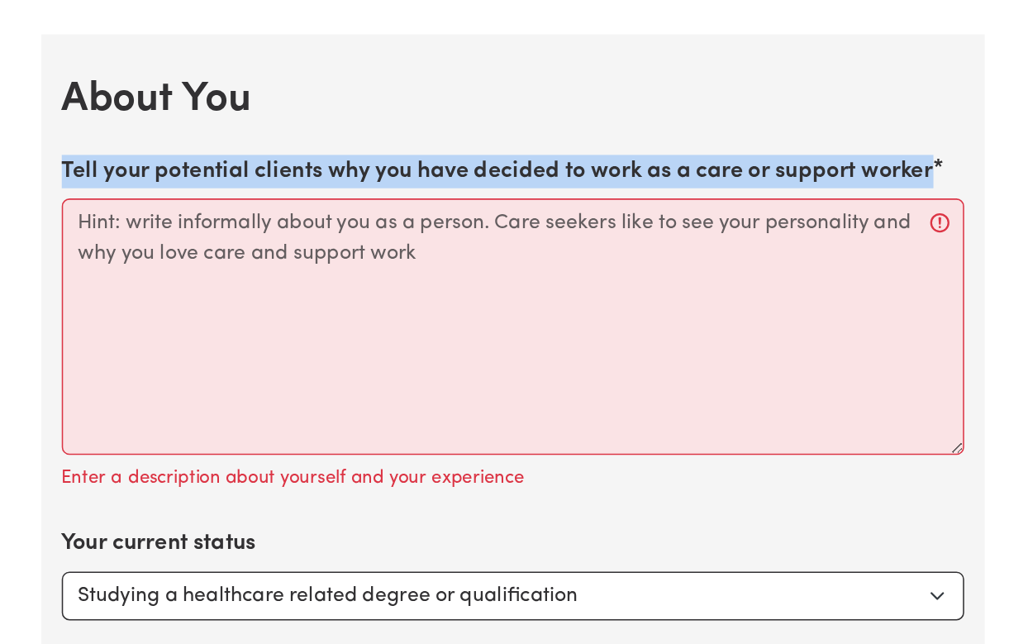
drag, startPoint x: 37, startPoint y: 97, endPoint x: 575, endPoint y: 83, distance: 538.3
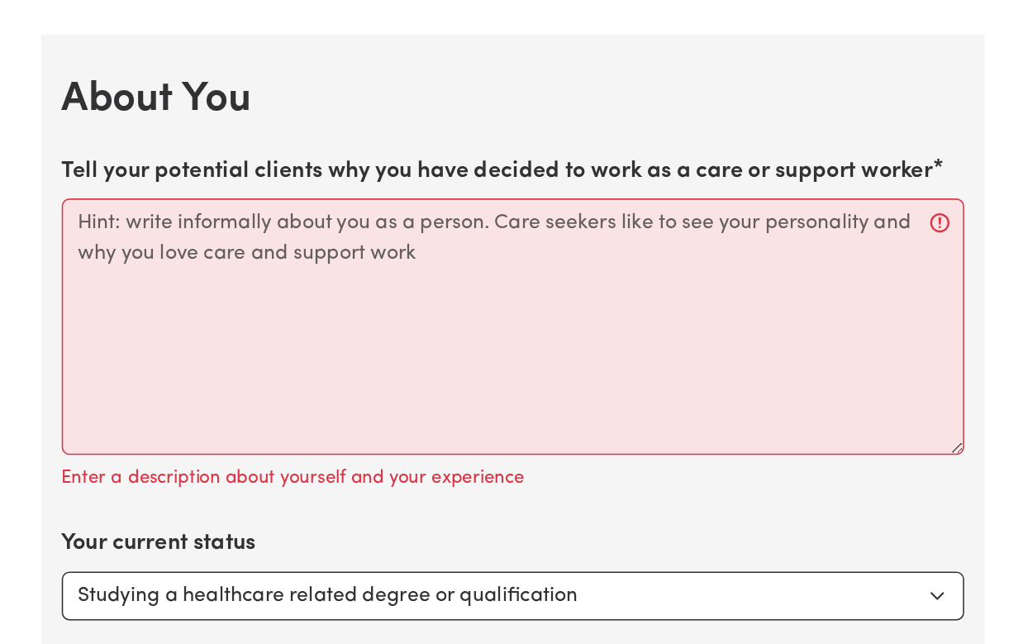
drag, startPoint x: 40, startPoint y: 101, endPoint x: 597, endPoint y: 100, distance: 557.2
click at [598, 318] on label "Tell your potential clients why you have decided to work as a care or support w…" at bounding box center [495, 328] width 562 height 21
click at [598, 346] on textarea "Tell your potential clients why you have decided to work as a care or support w…" at bounding box center [505, 428] width 582 height 165
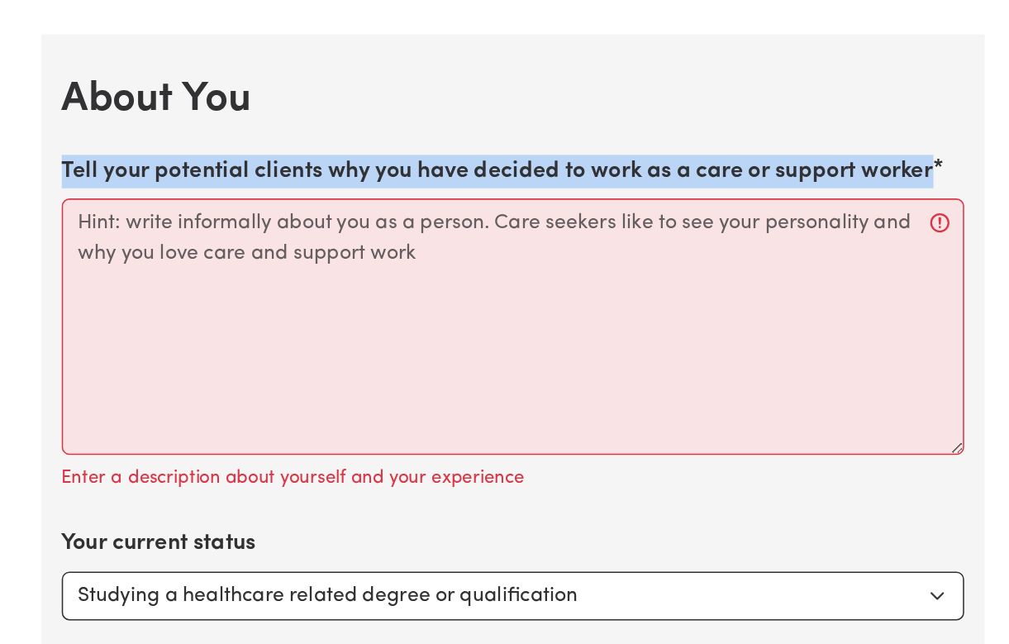
drag, startPoint x: 597, startPoint y: 100, endPoint x: 37, endPoint y: 101, distance: 559.6
copy label "Tell your potential clients why you have decided to work as a care or support w…"
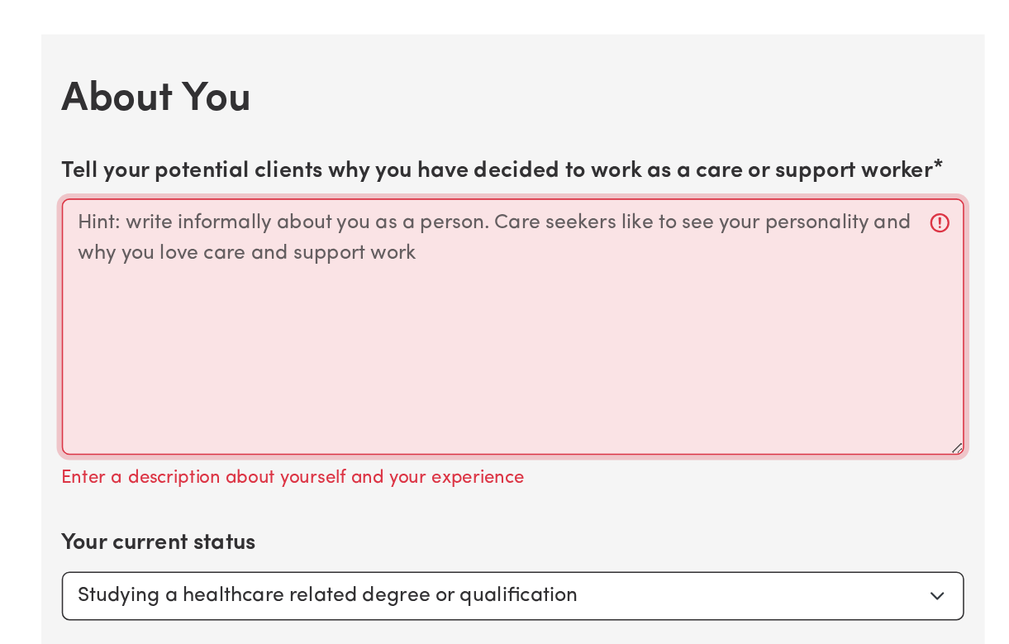
click at [323, 346] on textarea "Tell your potential clients why you have decided to work as a care or support w…" at bounding box center [505, 428] width 582 height 165
paste textarea "I decided to work as a care and support worker because I truly enjoy helping pe…"
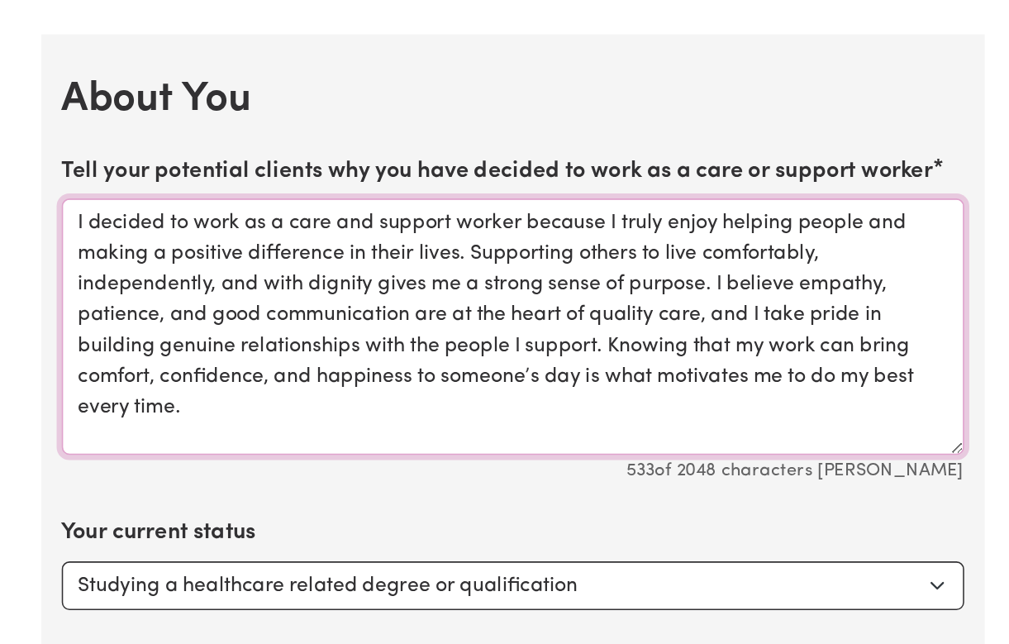
type textarea "I decided to work as a care and support worker because I truly enjoy helping pe…"
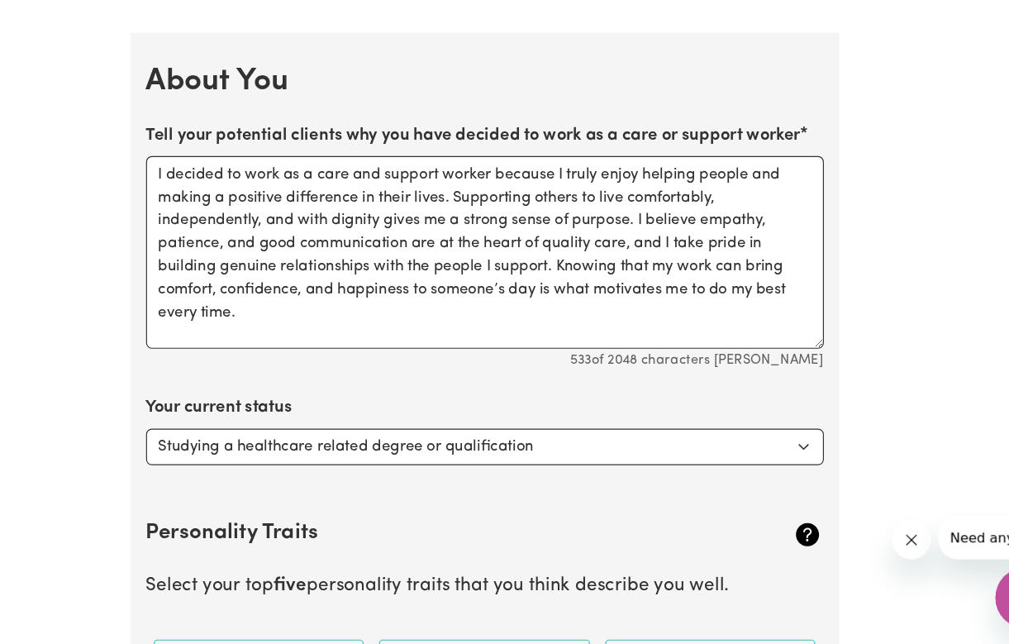
scroll to position [2345, 0]
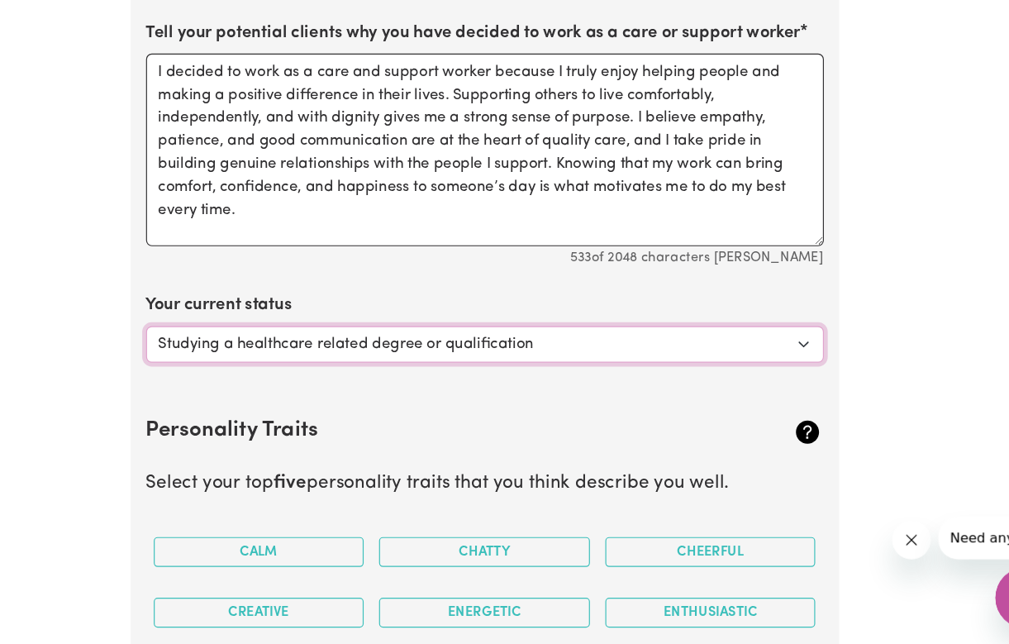
select select "Studying a non-healthcare related degree or qualification"
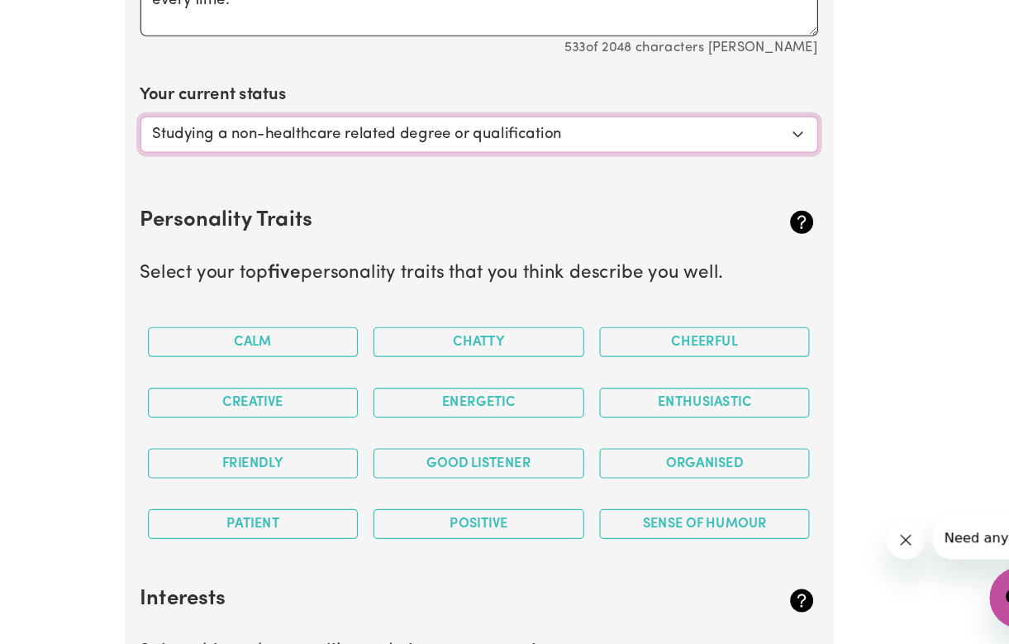
scroll to position [2530, 0]
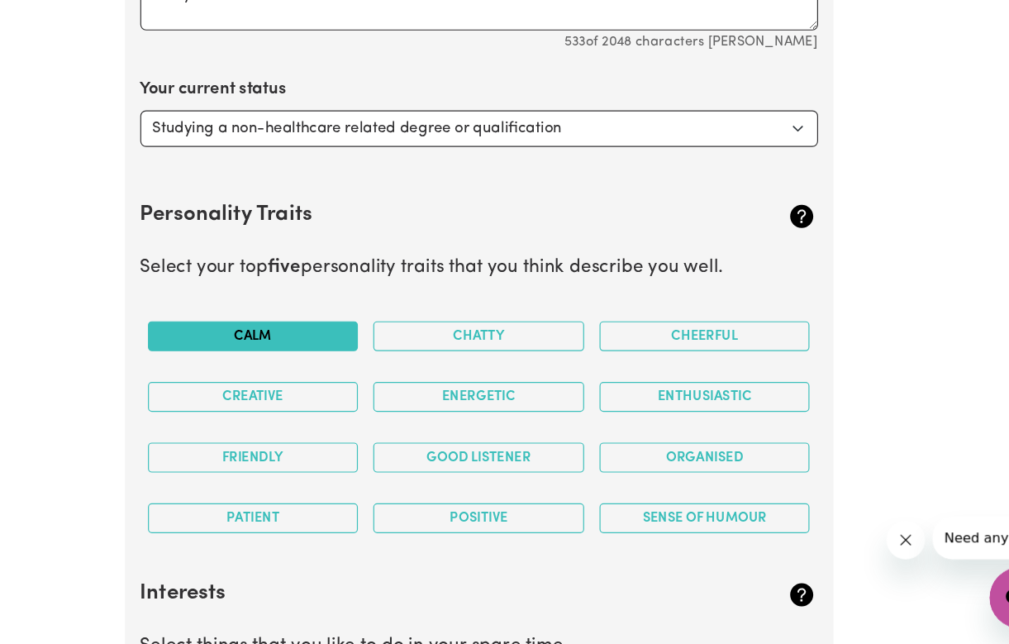
click at [232, 367] on button "Calm" at bounding box center [311, 380] width 181 height 26
click at [270, 471] on button "Friendly" at bounding box center [311, 484] width 181 height 26
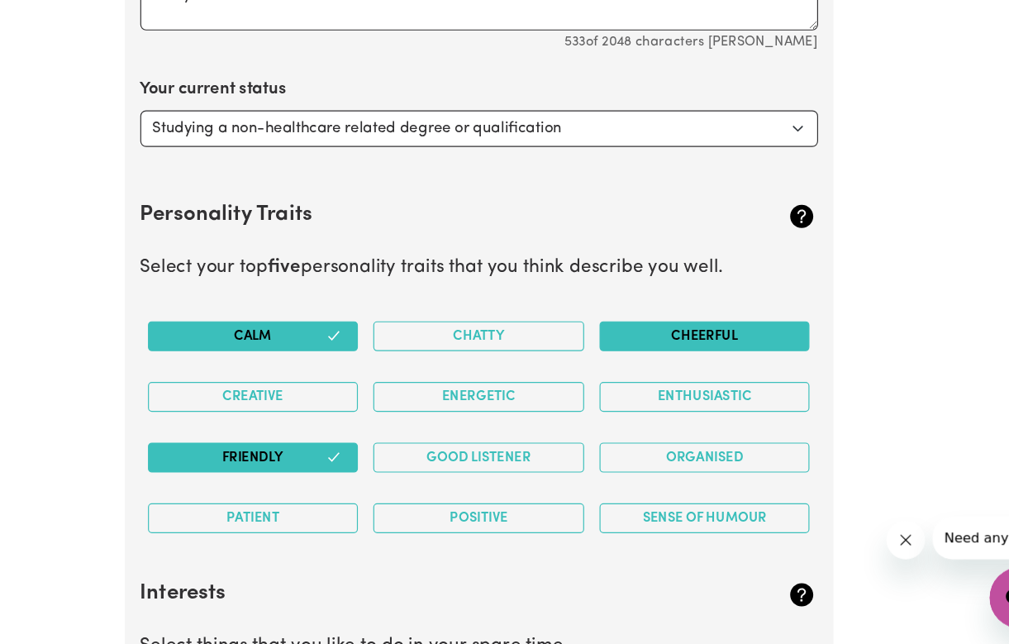
click at [608, 367] on button "Cheerful" at bounding box center [698, 380] width 181 height 26
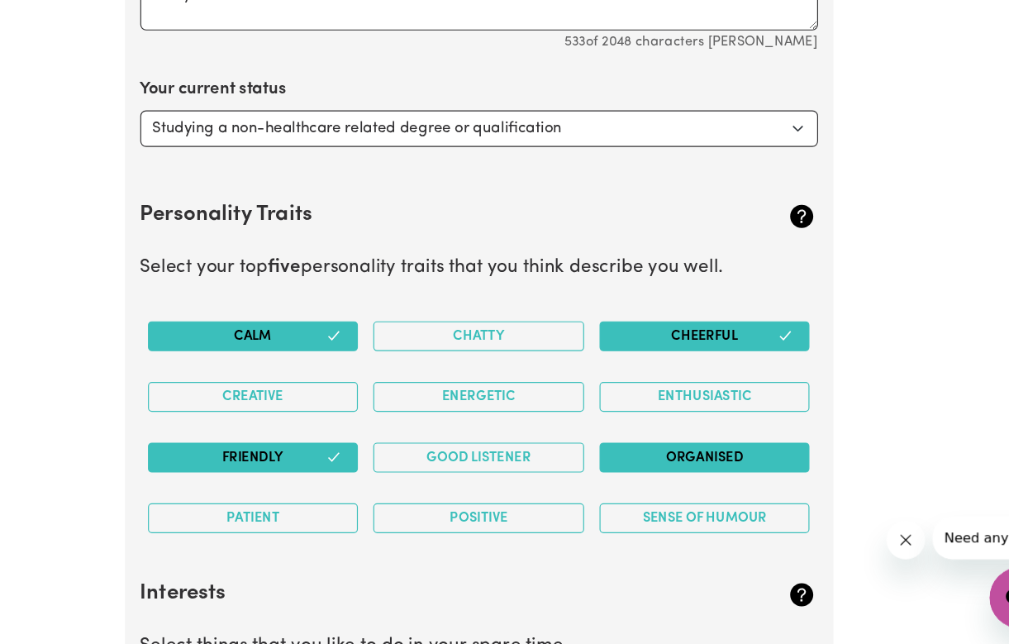
click at [608, 471] on button "Organised" at bounding box center [698, 484] width 181 height 26
click at [446, 523] on button "Positive" at bounding box center [504, 536] width 181 height 26
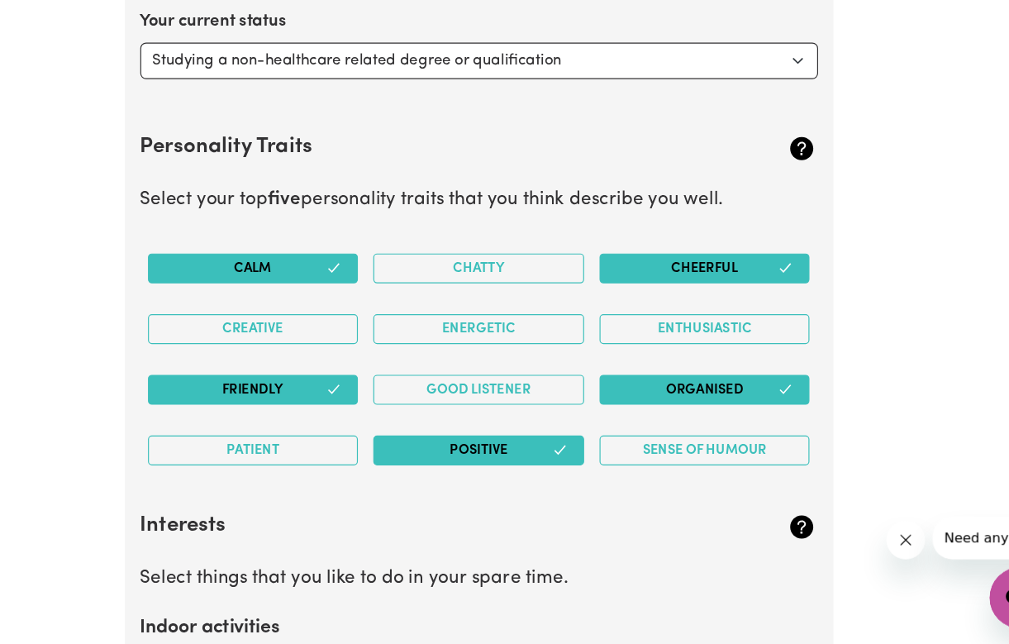
scroll to position [2607, 0]
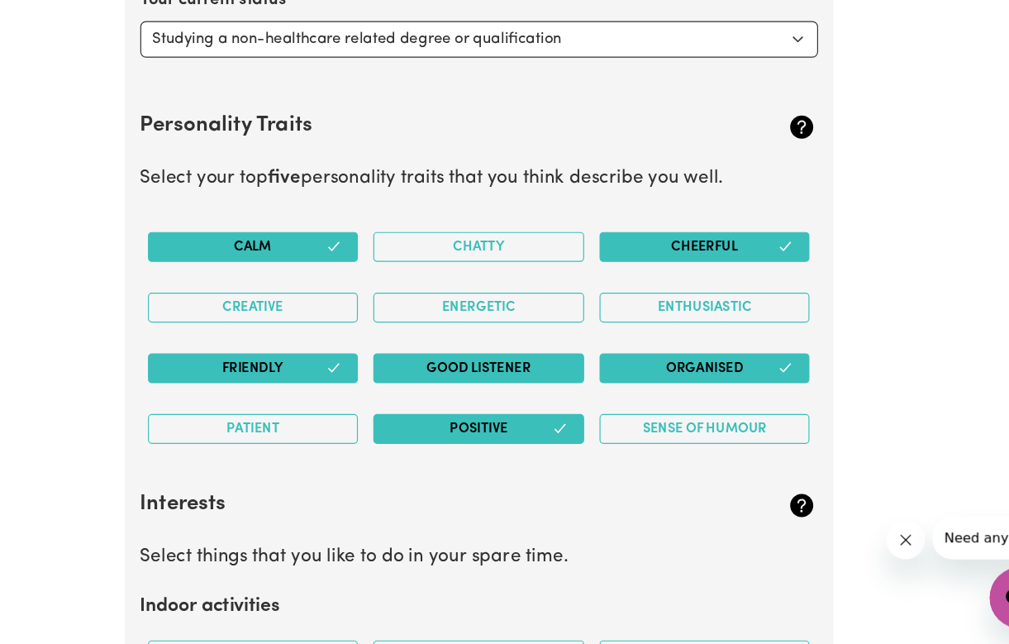
click at [420, 394] on button "Good Listener" at bounding box center [504, 407] width 181 height 26
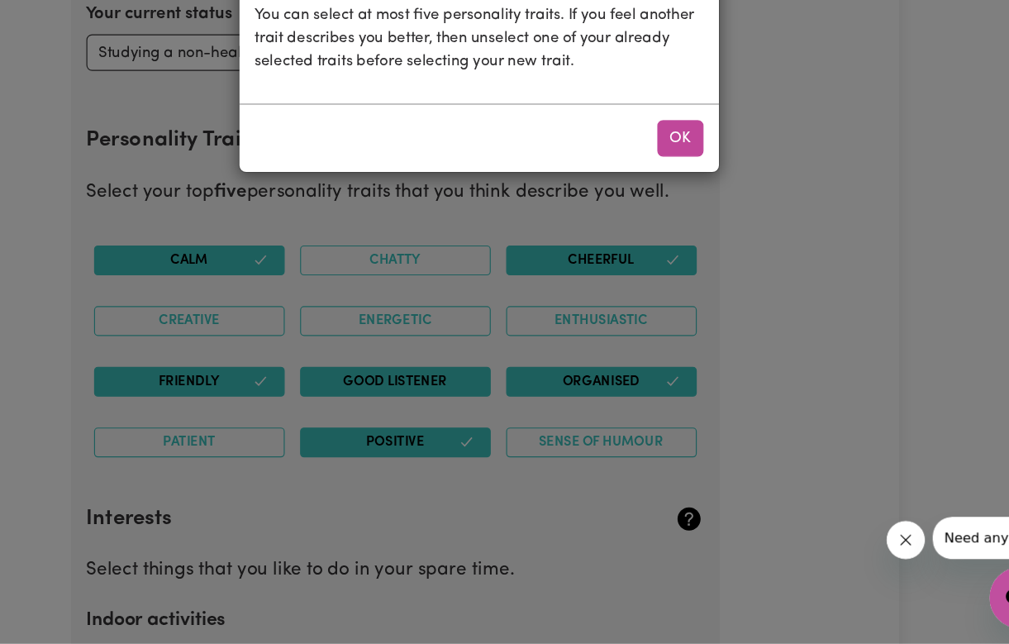
scroll to position [2639, 0]
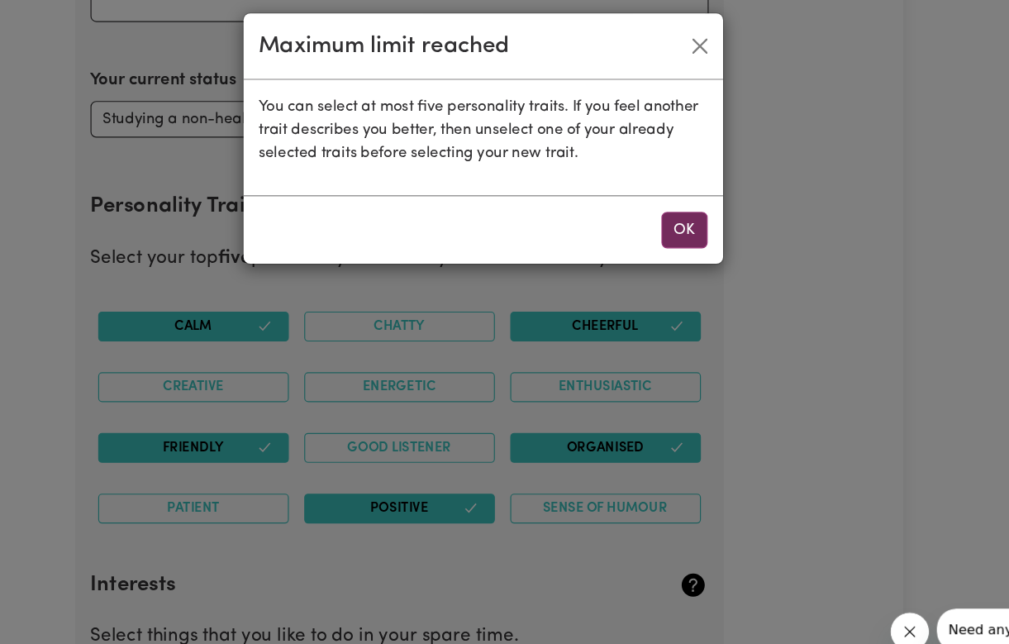
click at [658, 194] on button "OK" at bounding box center [678, 209] width 40 height 31
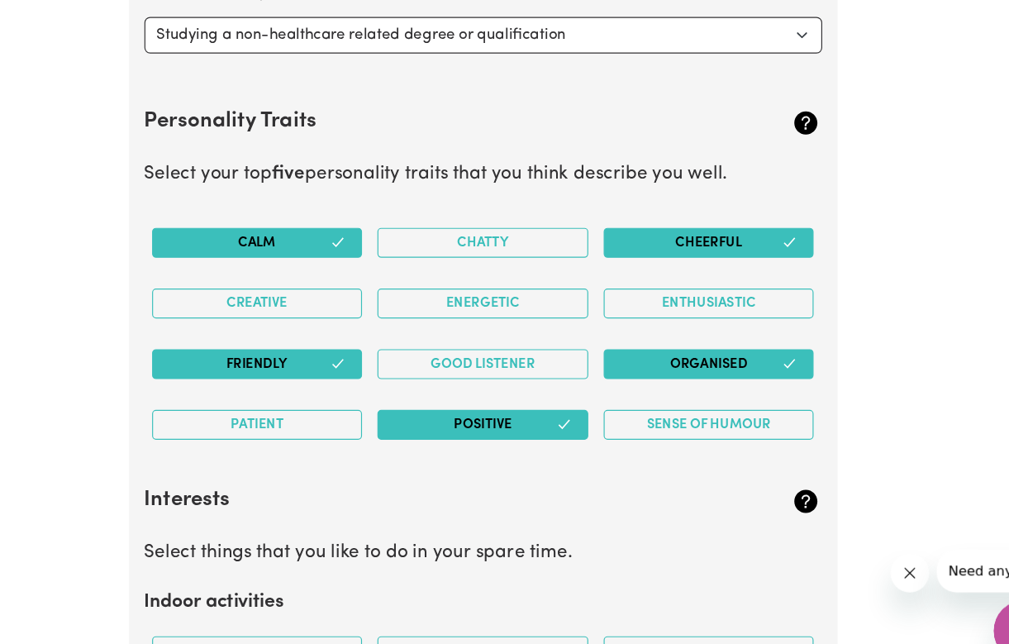
click at [608, 259] on button "Cheerful" at bounding box center [698, 272] width 181 height 26
click at [494, 350] on div "Good Listener" at bounding box center [505, 376] width 194 height 52
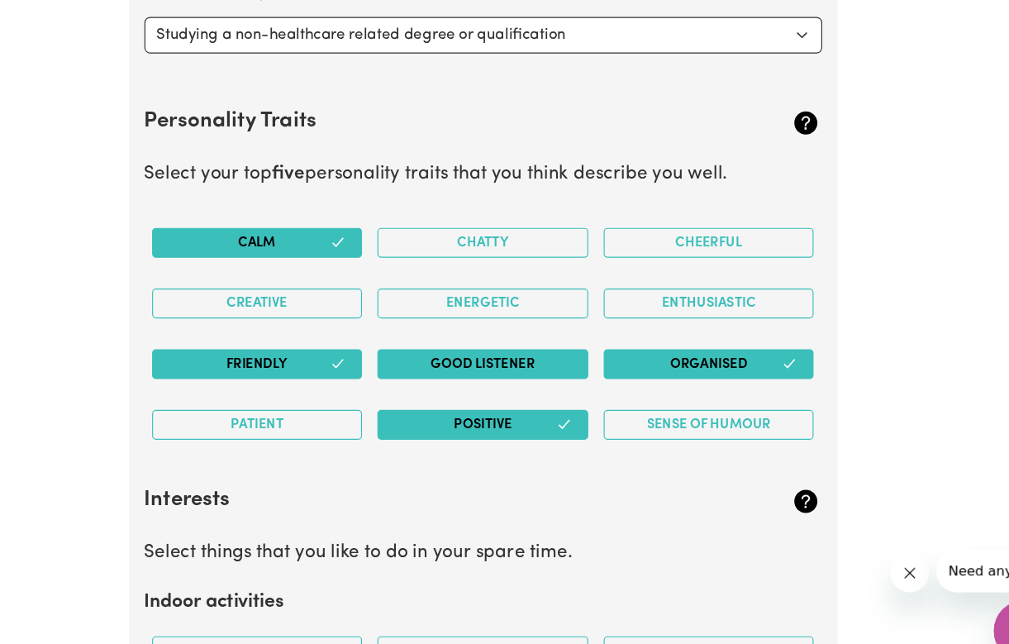
click at [490, 363] on button "Good Listener" at bounding box center [504, 376] width 181 height 26
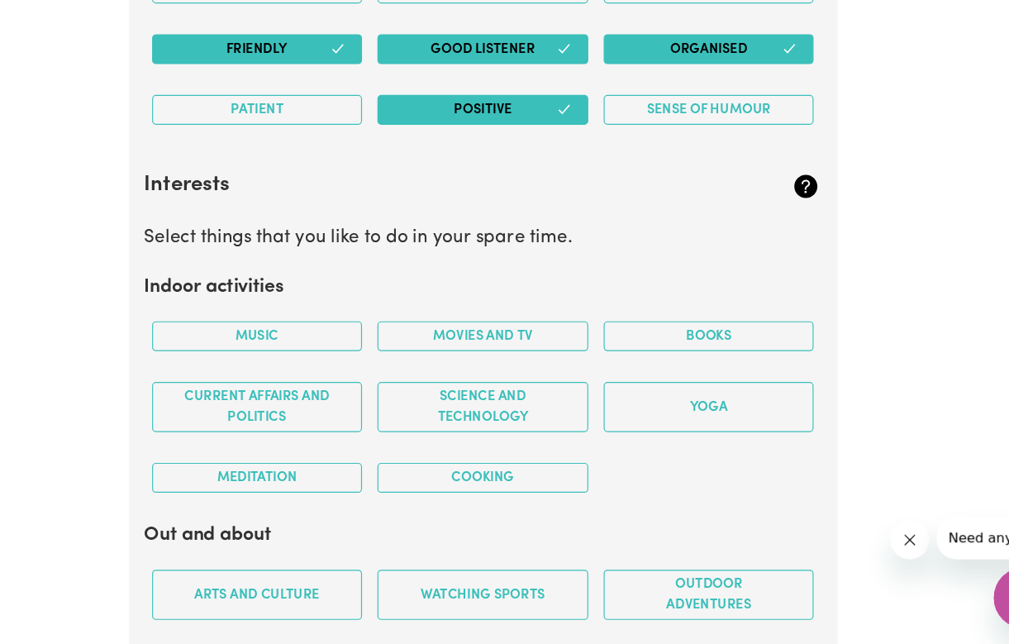
scroll to position [2886, 0]
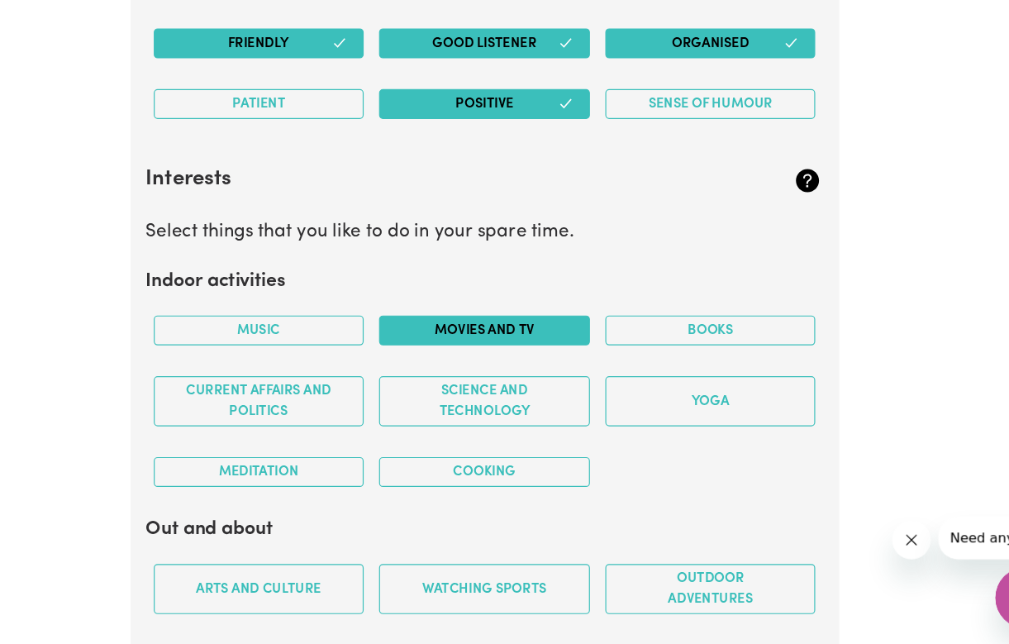
click at [446, 362] on button "Movies and TV" at bounding box center [504, 375] width 181 height 26
click at [414, 484] on button "Cooking" at bounding box center [504, 497] width 181 height 26
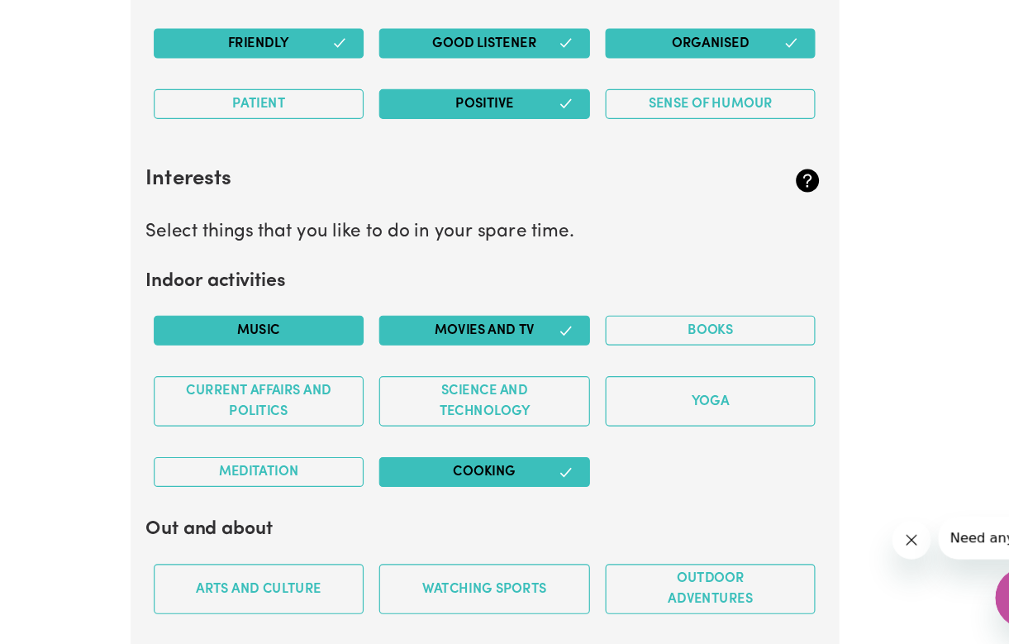
click at [275, 362] on button "Music" at bounding box center [311, 375] width 181 height 26
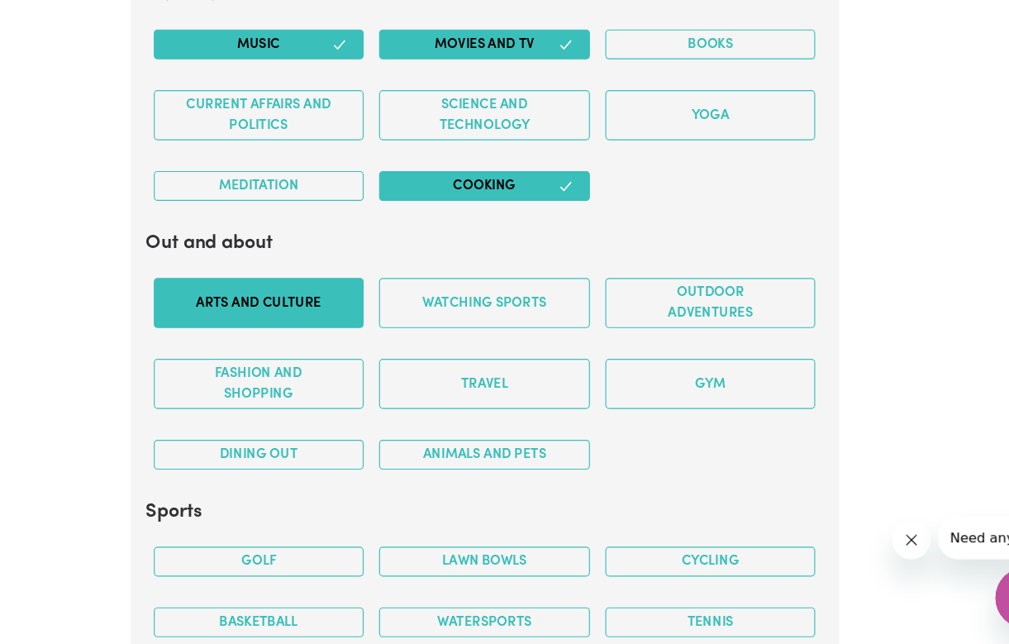
scroll to position [3132, 0]
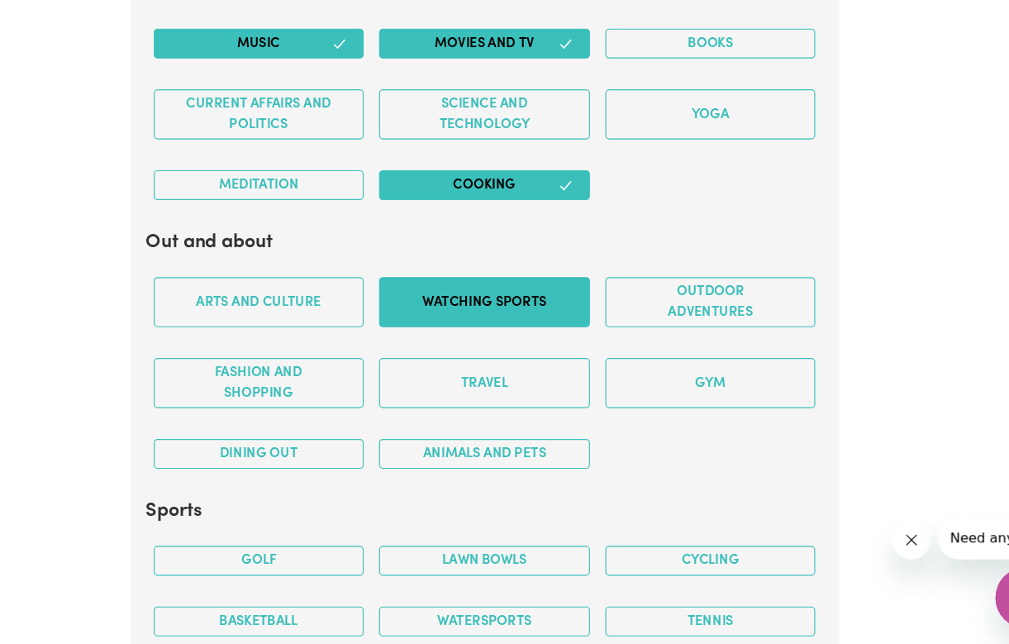
click at [414, 329] on button "Watching sports" at bounding box center [504, 350] width 181 height 43
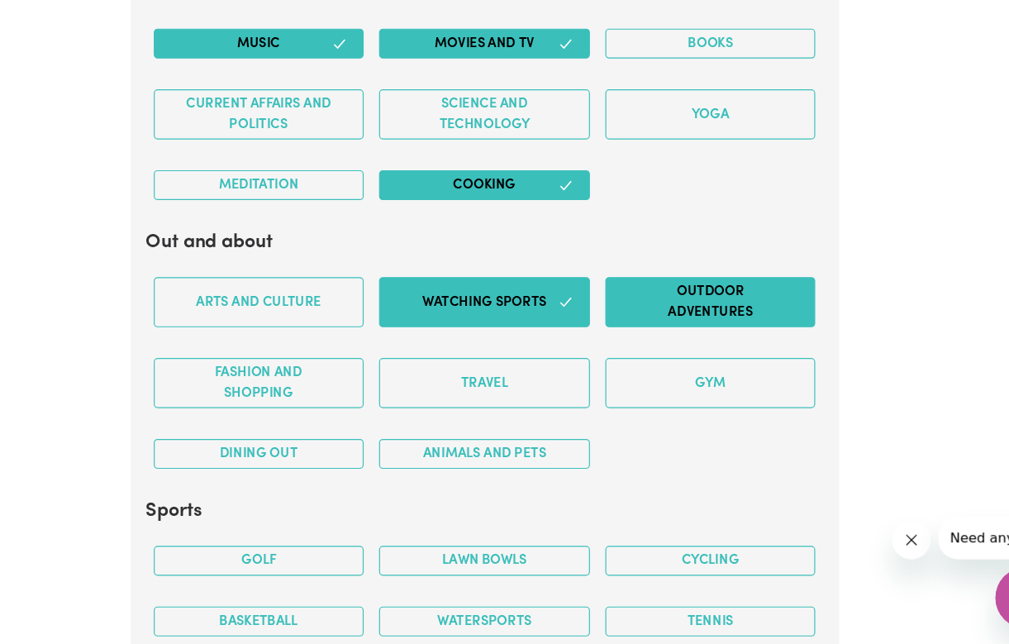
click at [630, 329] on button "Outdoor adventures" at bounding box center [698, 350] width 181 height 43
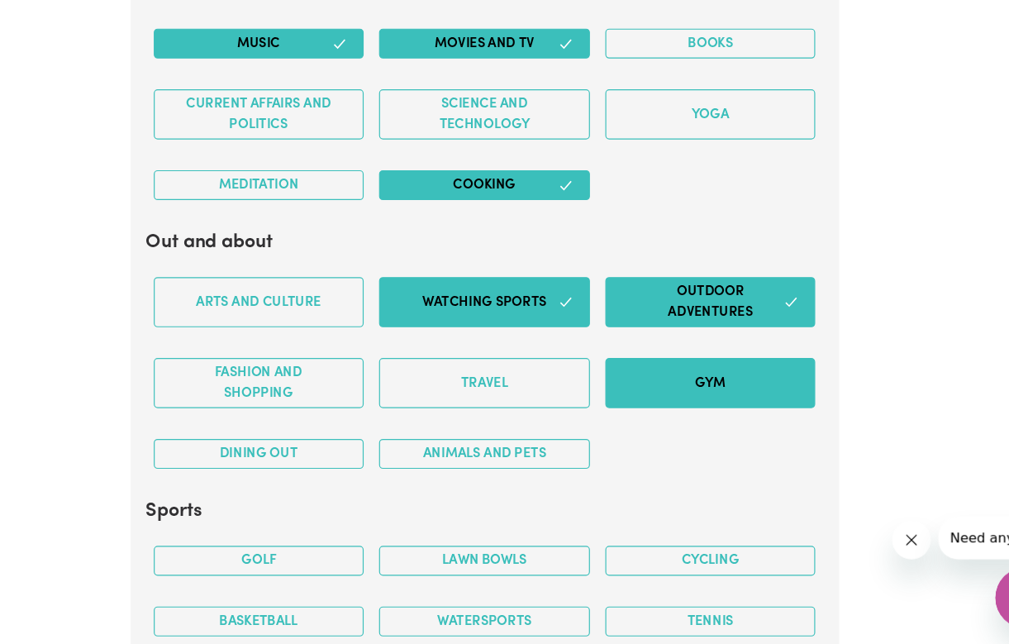
click at [608, 398] on button "Gym" at bounding box center [698, 419] width 181 height 43
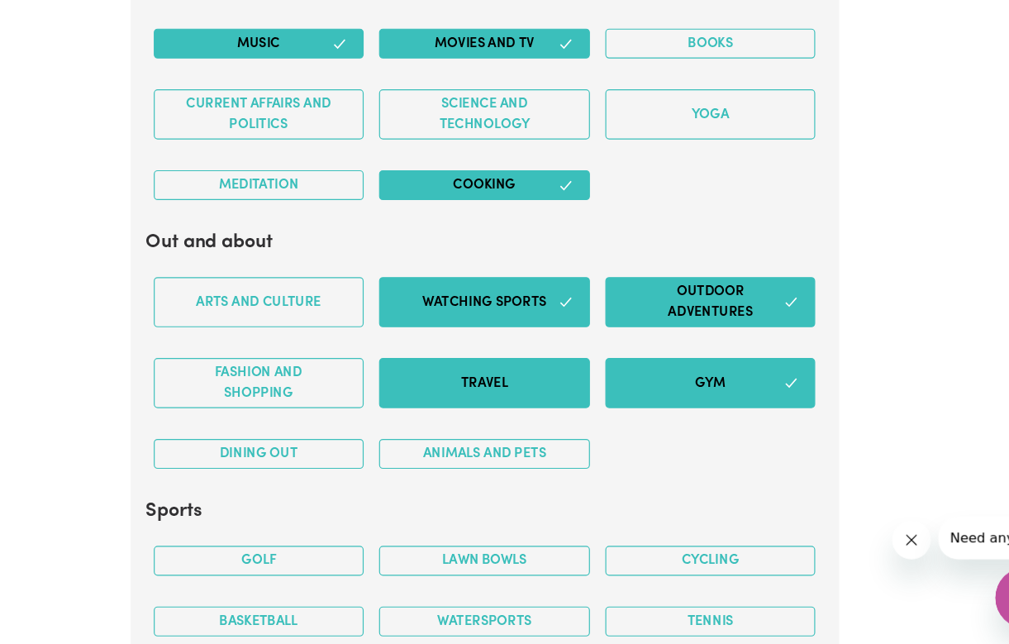
click at [486, 398] on button "Travel" at bounding box center [504, 419] width 181 height 43
click at [221, 468] on button "Dining out" at bounding box center [311, 481] width 181 height 26
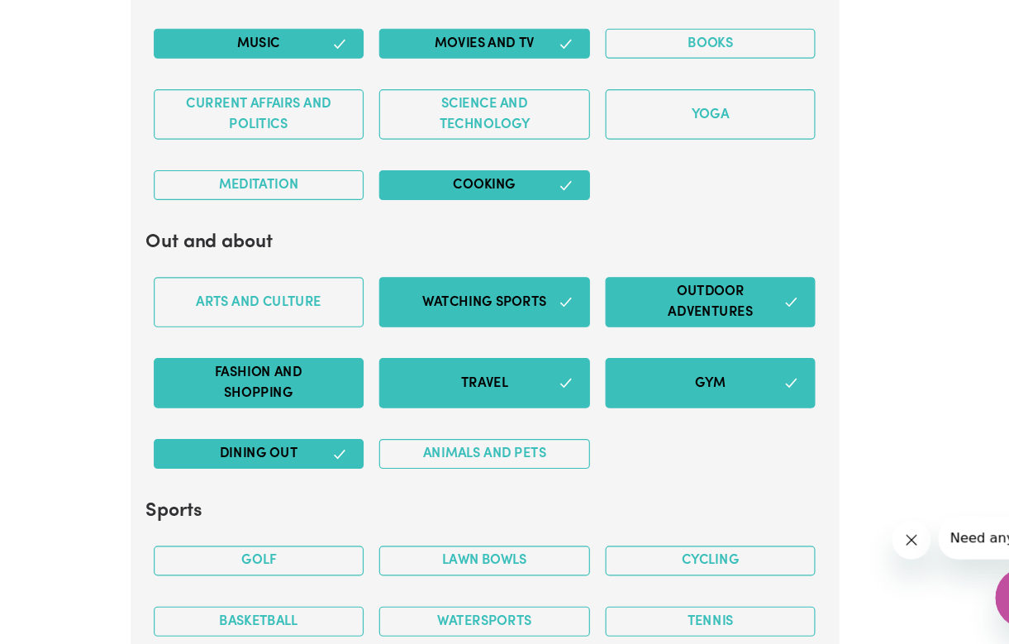
click at [221, 398] on button "Fashion and shopping" at bounding box center [311, 419] width 181 height 43
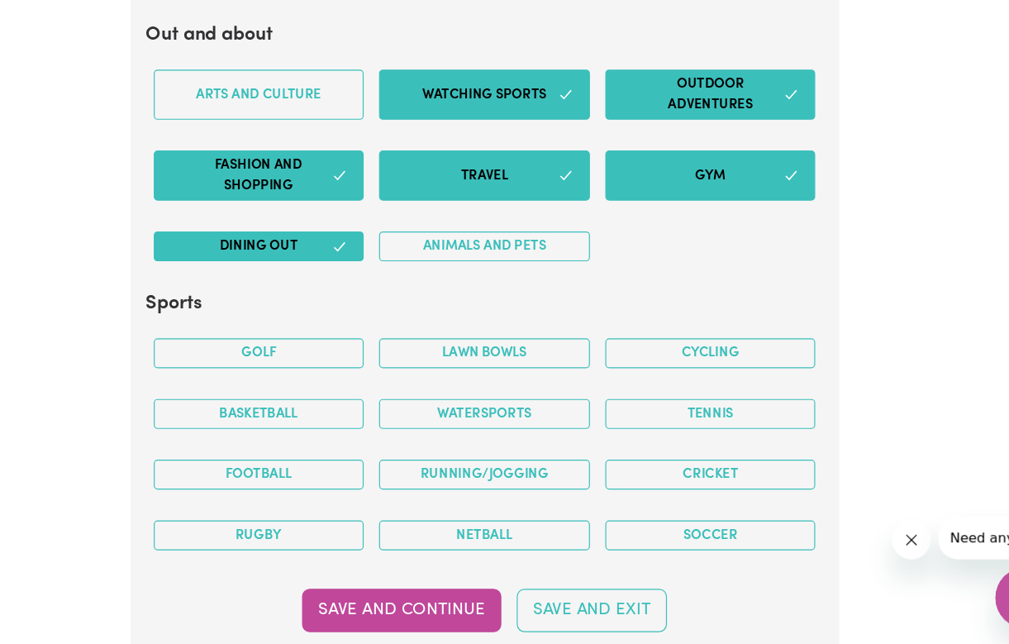
scroll to position [3312, 0]
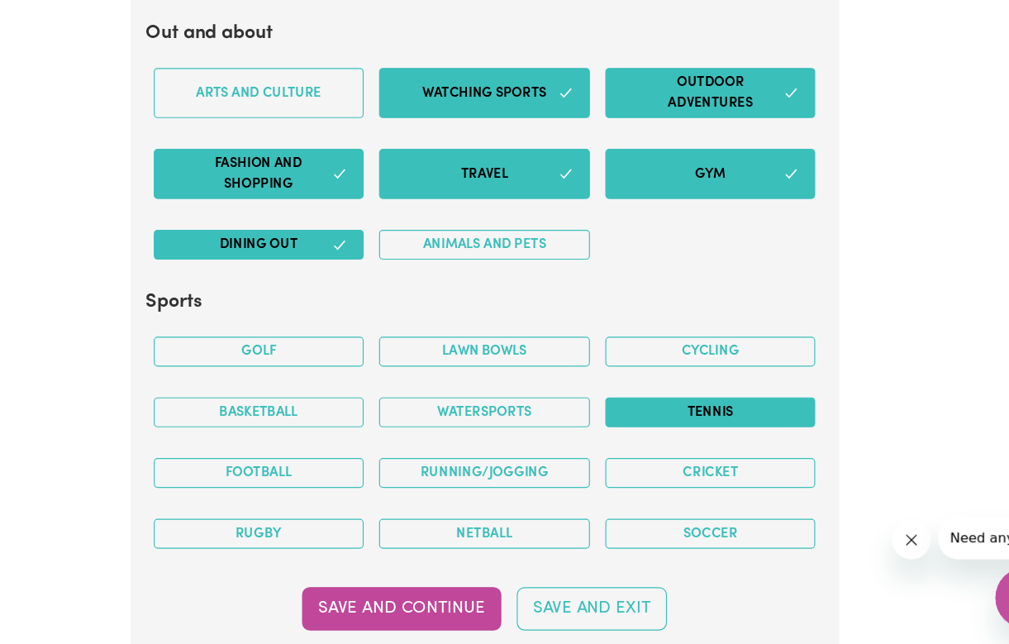
click at [608, 432] on button "Tennis" at bounding box center [698, 445] width 181 height 26
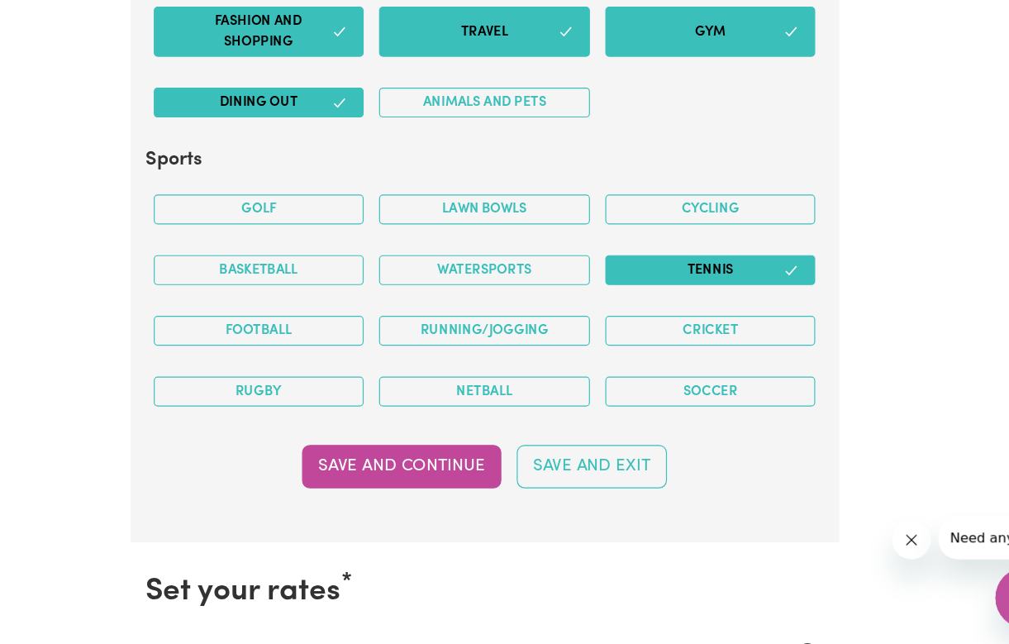
scroll to position [3477, 0]
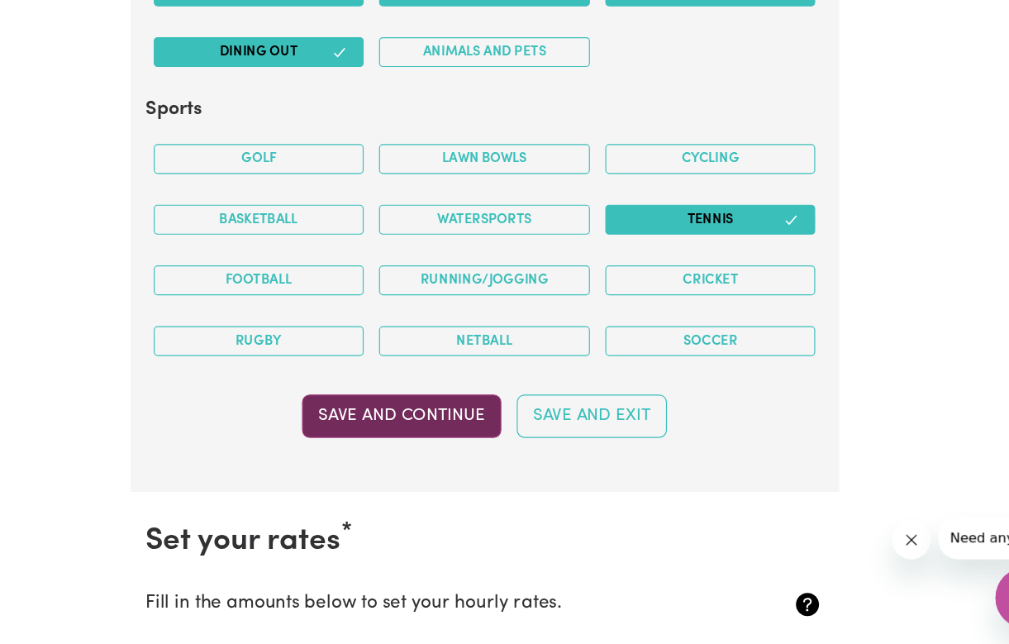
click at [373, 430] on button "Save and Continue" at bounding box center [433, 448] width 171 height 36
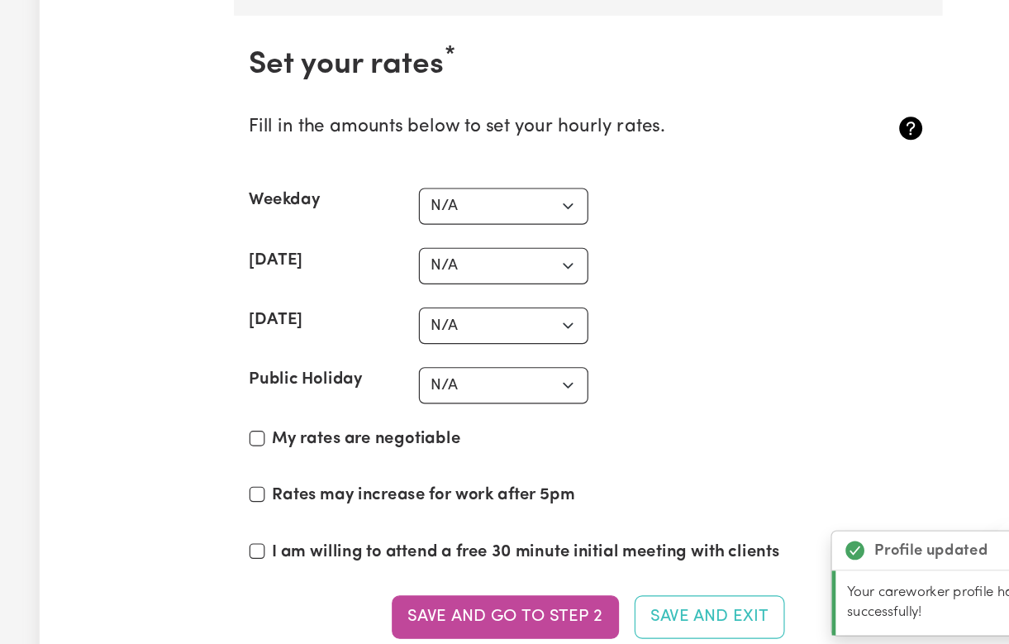
scroll to position [3886, 0]
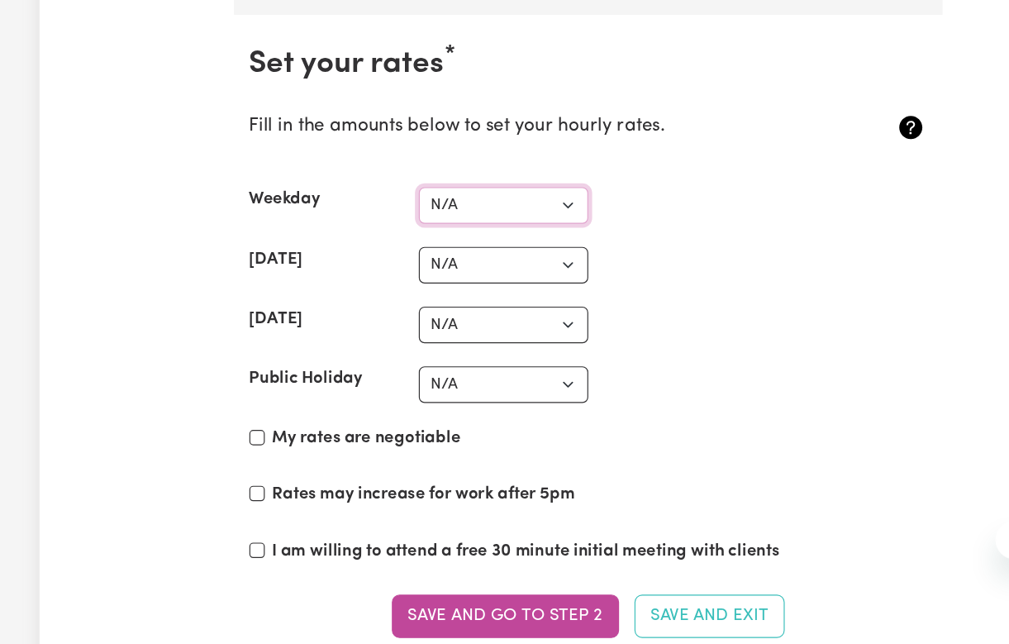
select select "40"
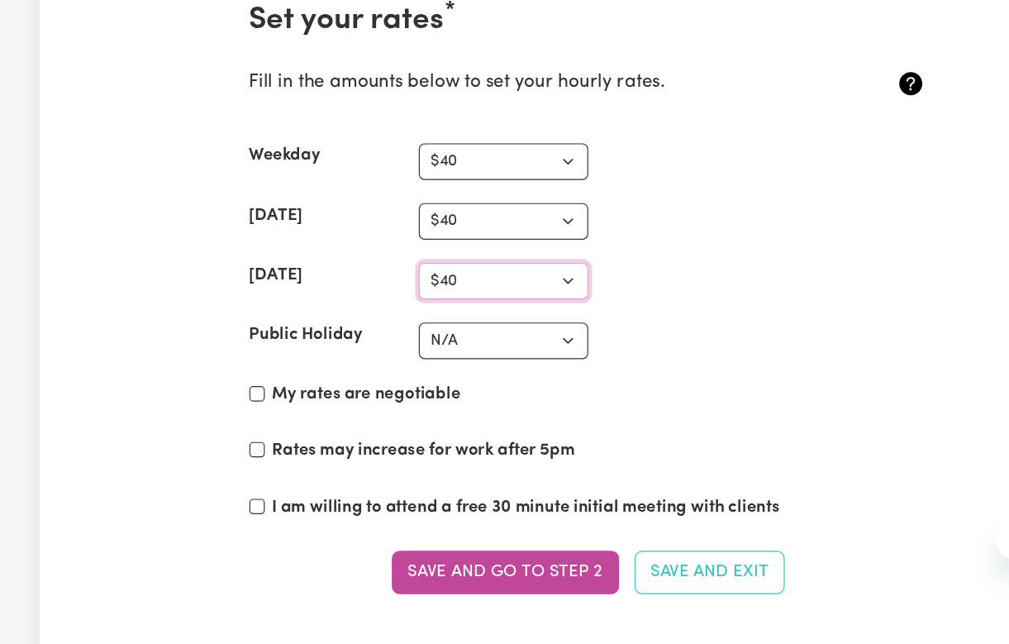
scroll to position [3926, 0]
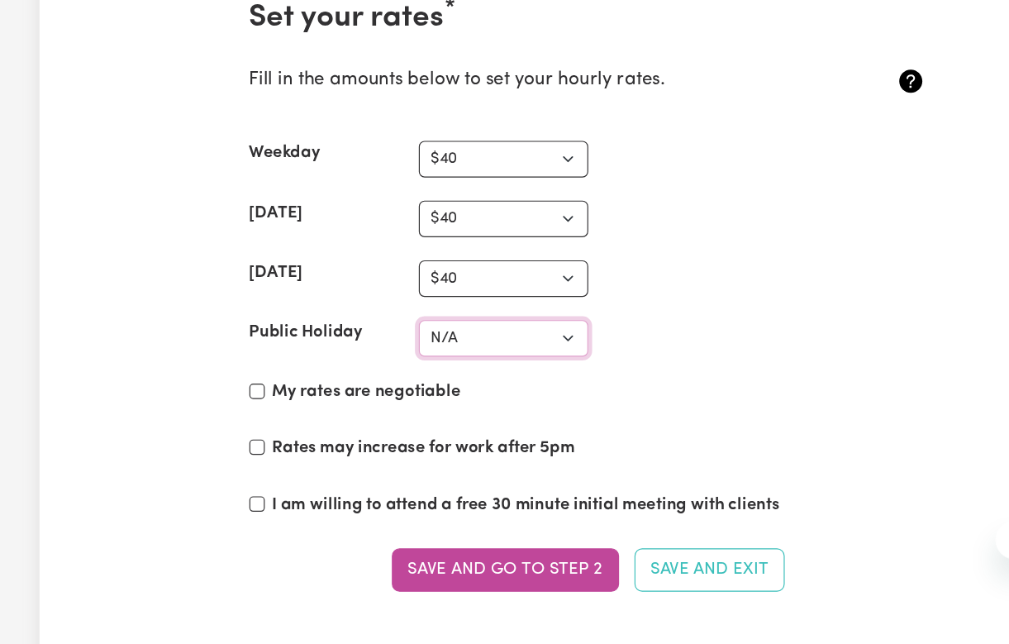
select select "45"
click at [362, 417] on label "My rates are negotiable" at bounding box center [315, 427] width 162 height 21
click at [227, 421] on input "My rates are negotiable" at bounding box center [220, 427] width 13 height 13
checkbox input "true"
click at [365, 465] on label "Rates may increase for work after 5pm" at bounding box center [364, 475] width 260 height 21
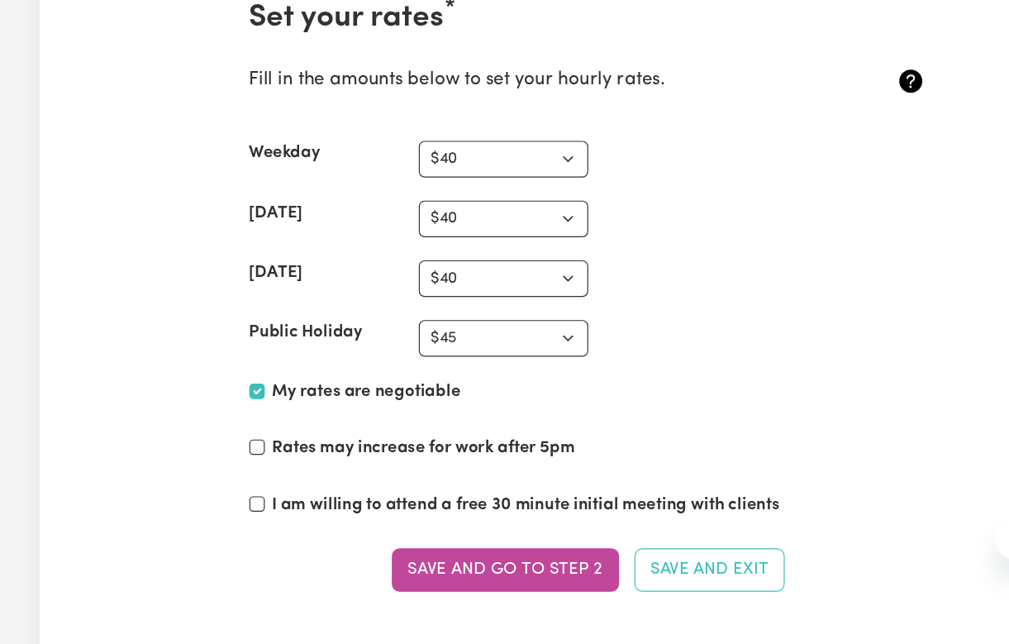
click at [227, 469] on input "Rates may increase for work after 5pm" at bounding box center [220, 475] width 13 height 13
checkbox input "true"
click at [231, 465] on div "Rates may increase for work after 5pm" at bounding box center [505, 479] width 582 height 28
click at [227, 465] on div "Rates may increase for work after 5pm" at bounding box center [505, 479] width 582 height 28
click at [250, 514] on label "I am willing to attend a free 30 minute initial meeting with clients" at bounding box center [452, 524] width 436 height 21
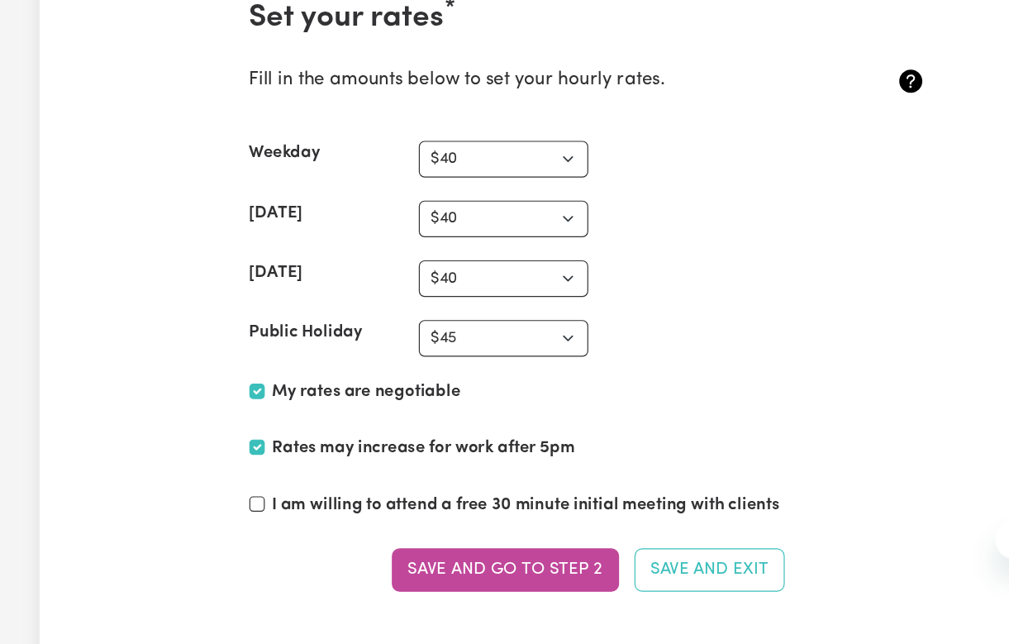
click at [227, 517] on input "I am willing to attend a free 30 minute initial meeting with clients" at bounding box center [220, 523] width 13 height 13
checkbox input "true"
click at [312, 465] on label "Rates may increase for work after 5pm" at bounding box center [364, 475] width 260 height 21
click at [227, 469] on input "Rates may increase for work after 5pm" at bounding box center [220, 475] width 13 height 13
click at [312, 465] on label "Rates may increase for work after 5pm" at bounding box center [364, 475] width 260 height 21
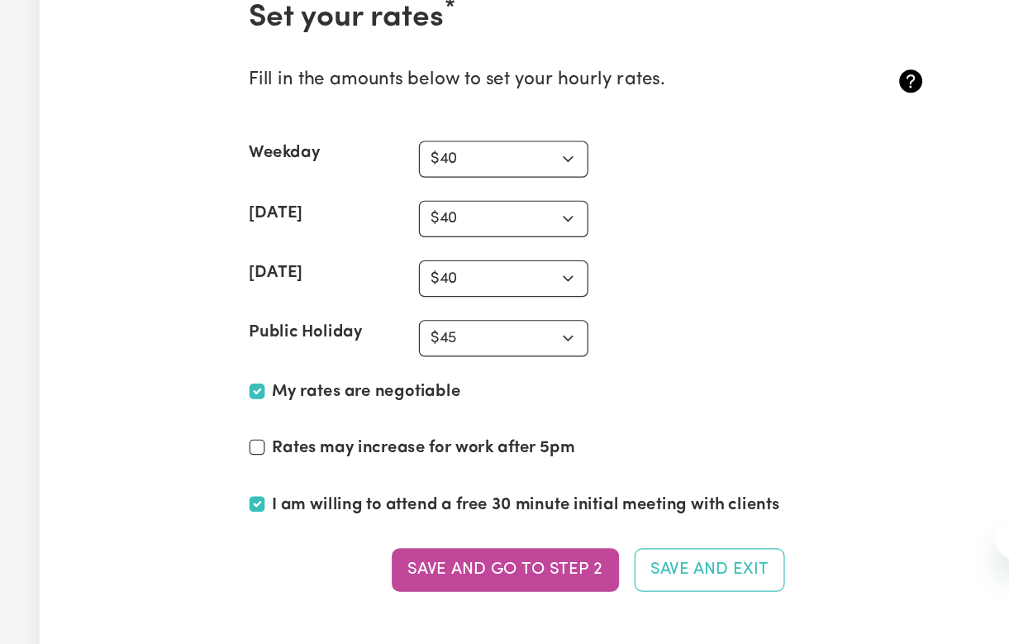
click at [227, 469] on input "Rates may increase for work after 5pm" at bounding box center [220, 475] width 13 height 13
checkbox input "true"
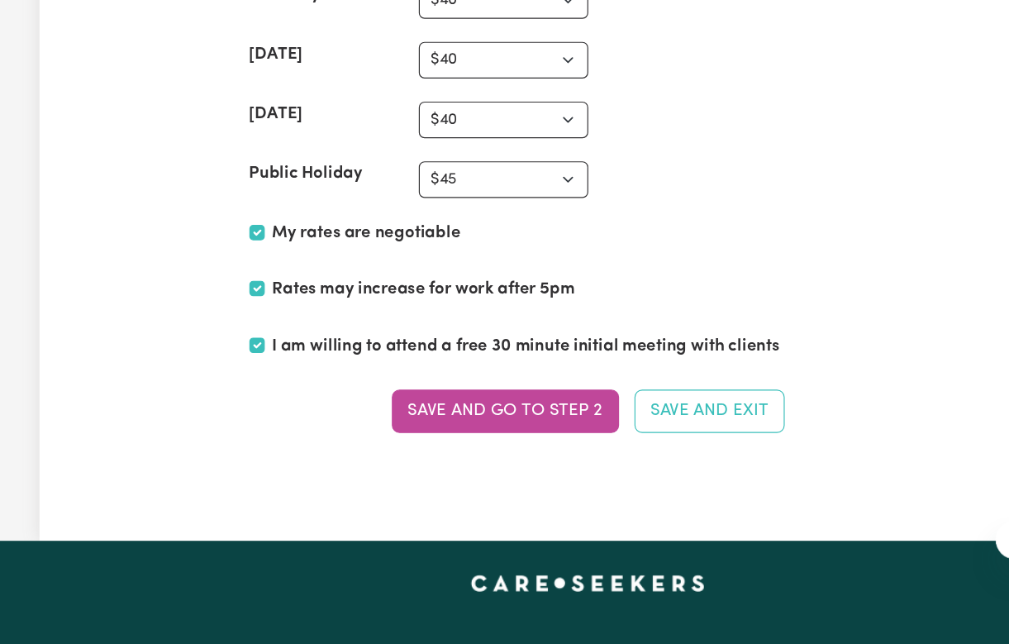
scroll to position [4099, 0]
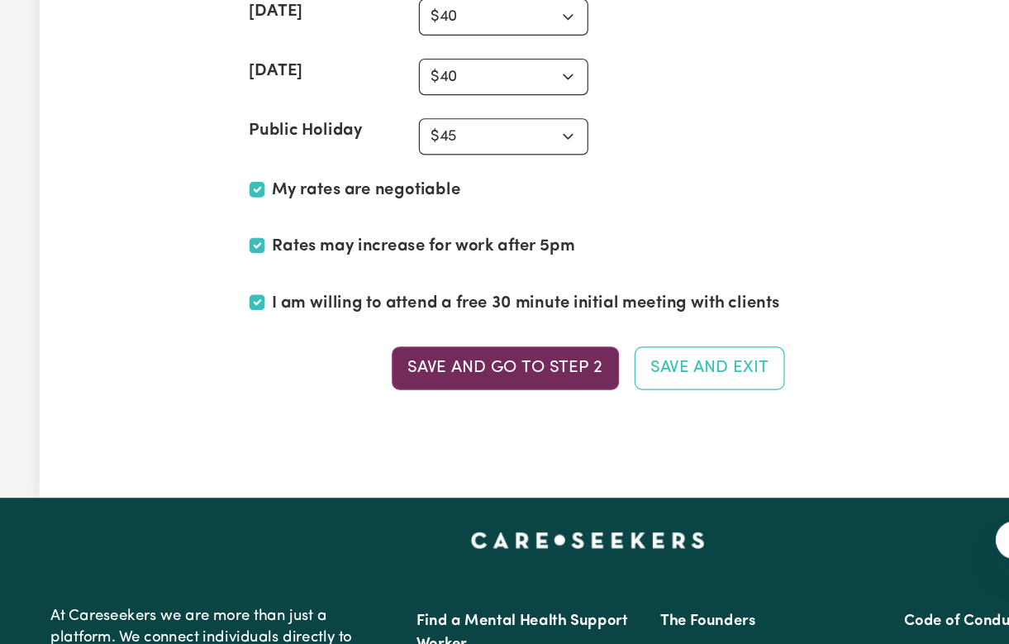
click at [376, 389] on button "Save and go to Step 2" at bounding box center [433, 407] width 195 height 36
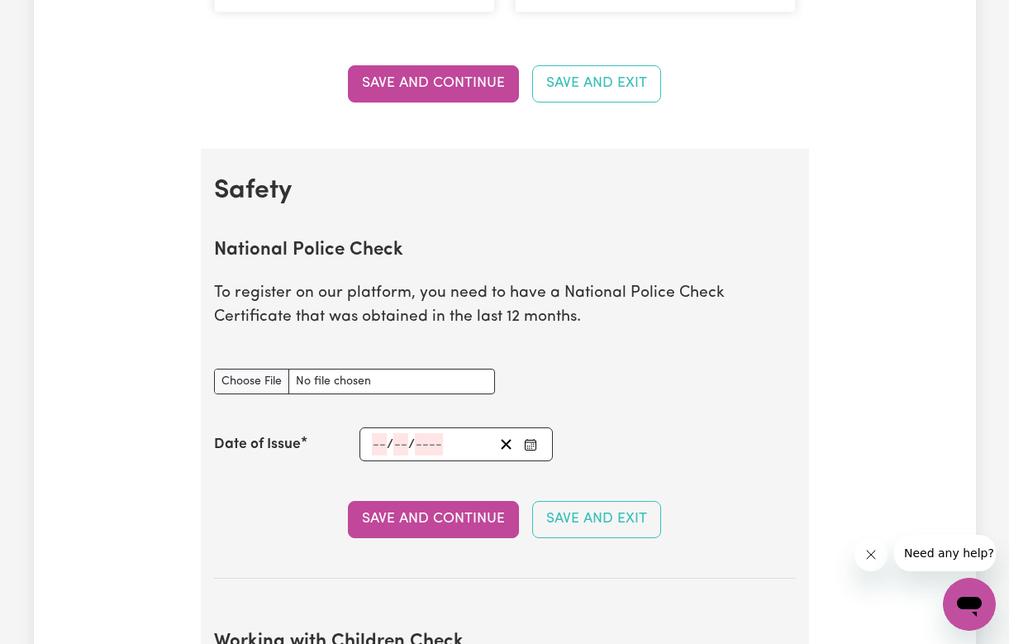
scroll to position [918, 0]
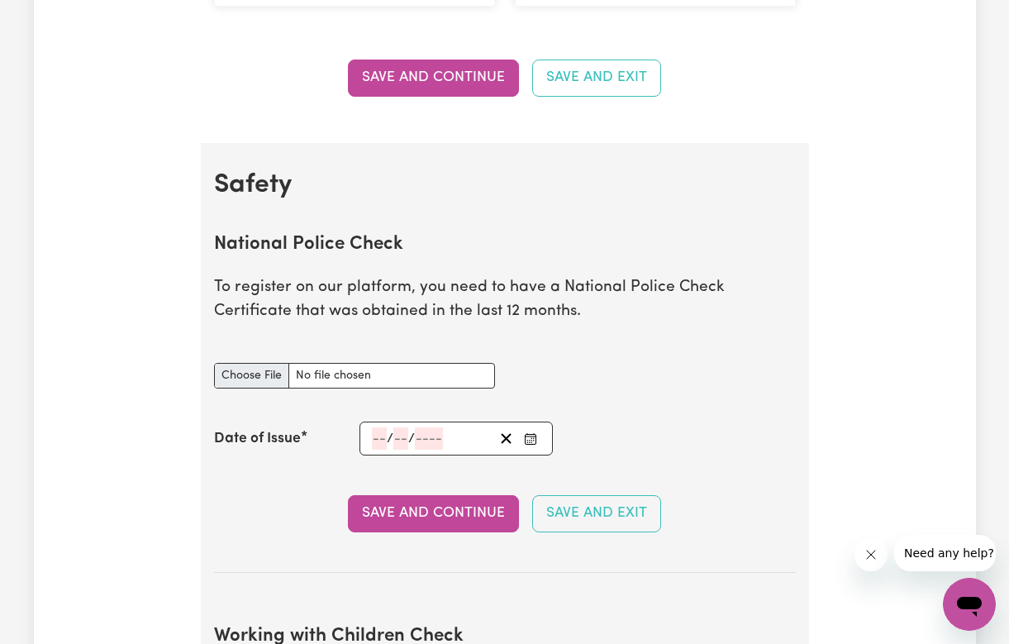
click at [353, 370] on input "National Police Check document" at bounding box center [354, 376] width 281 height 26
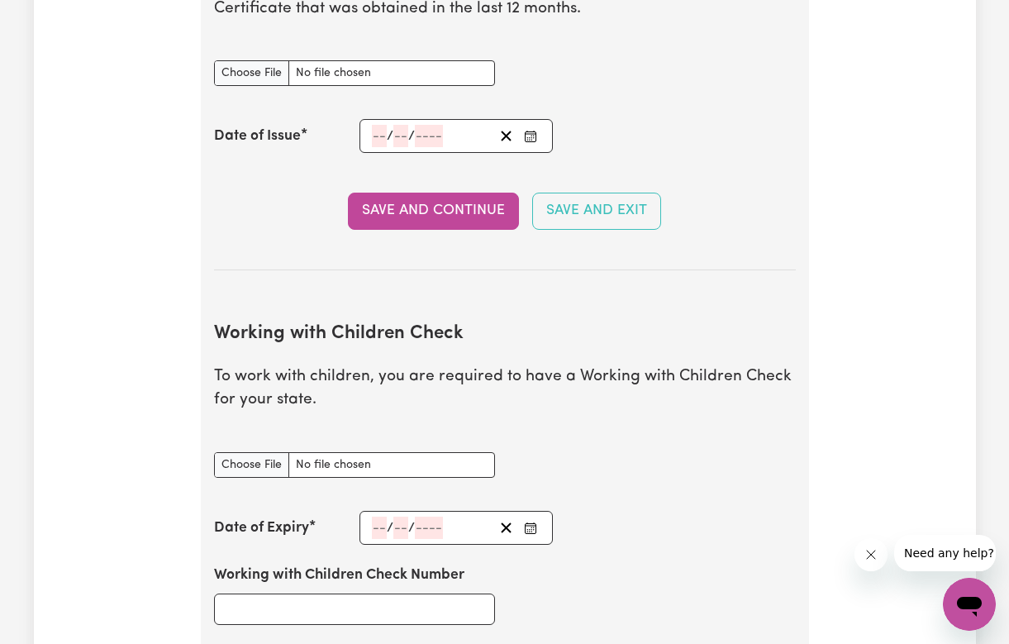
scroll to position [1218, 0]
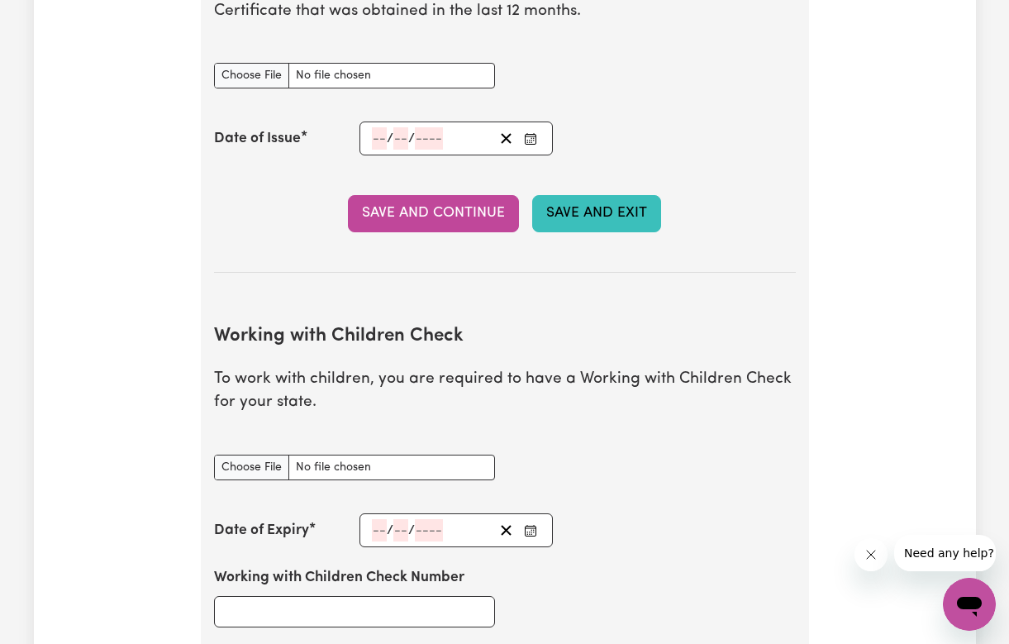
click at [586, 209] on button "Save and Exit" at bounding box center [596, 213] width 129 height 36
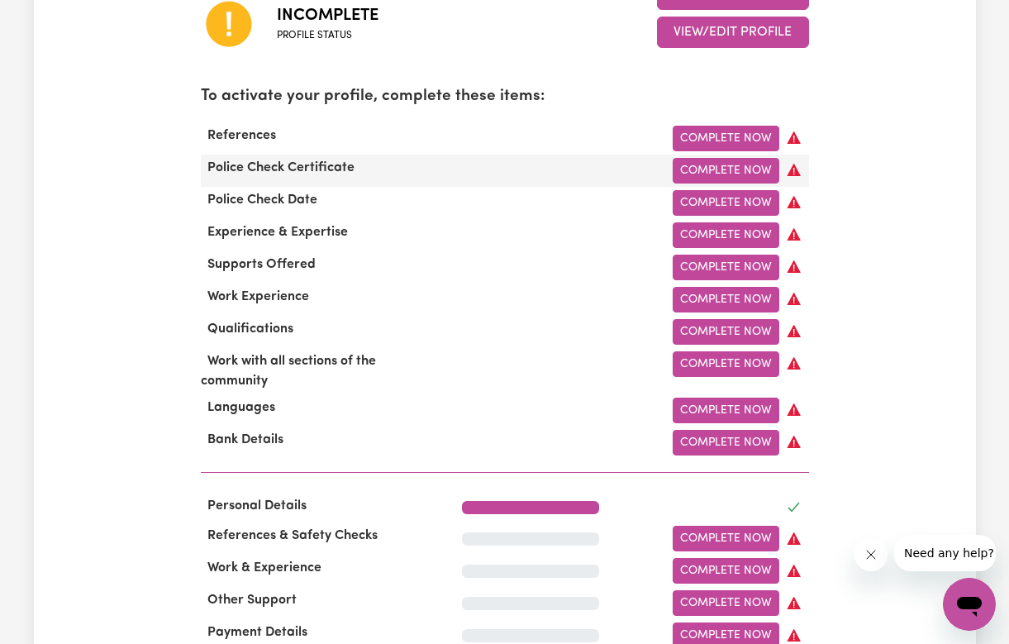
scroll to position [641, 0]
